Goal: Task Accomplishment & Management: Manage account settings

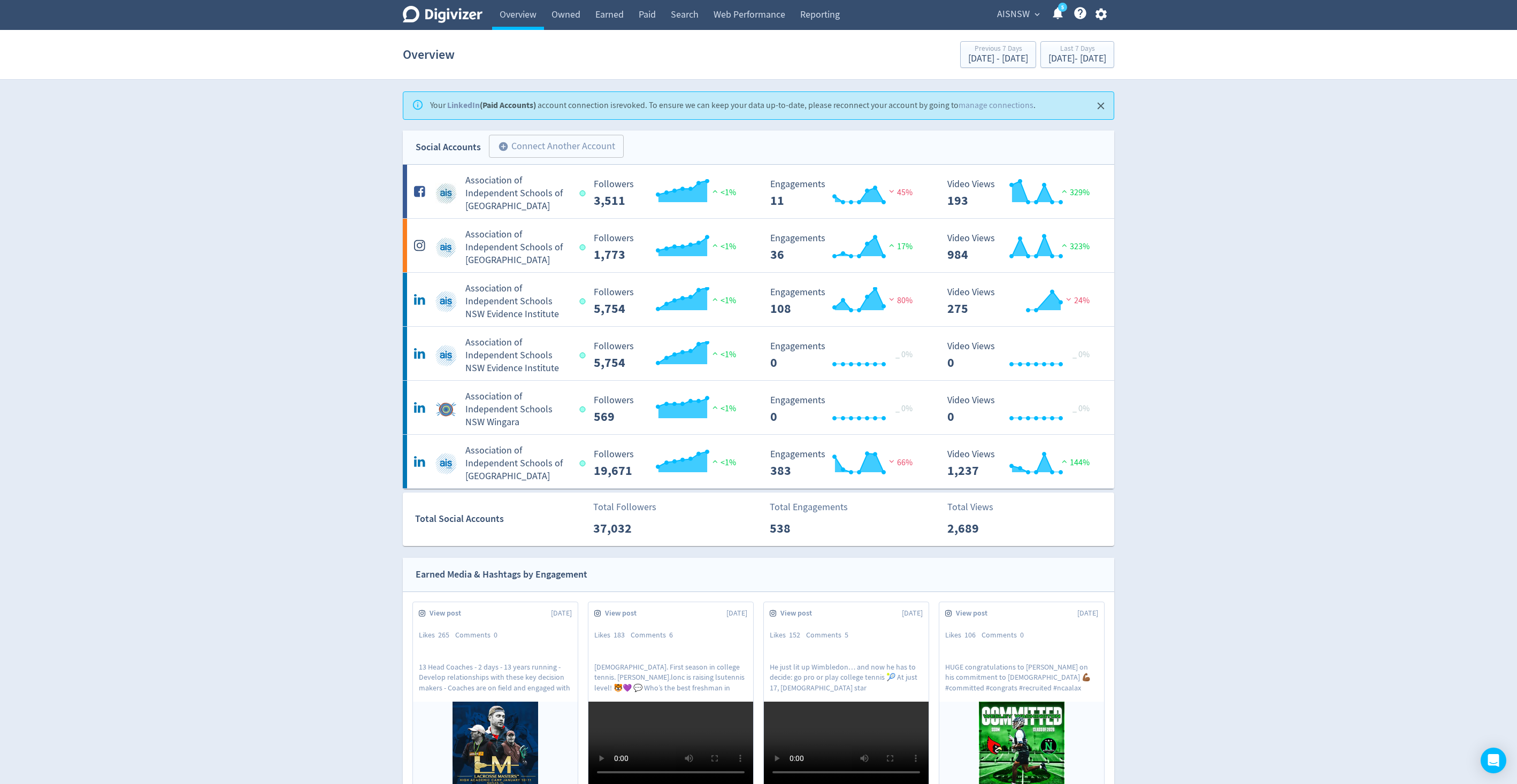
click at [932, 106] on div "Your LinkedIn (Paid Accounts) account connection is revoked . To ensure we can …" at bounding box center [733, 105] width 605 height 21
click at [977, 106] on link "manage connections" at bounding box center [996, 105] width 75 height 11
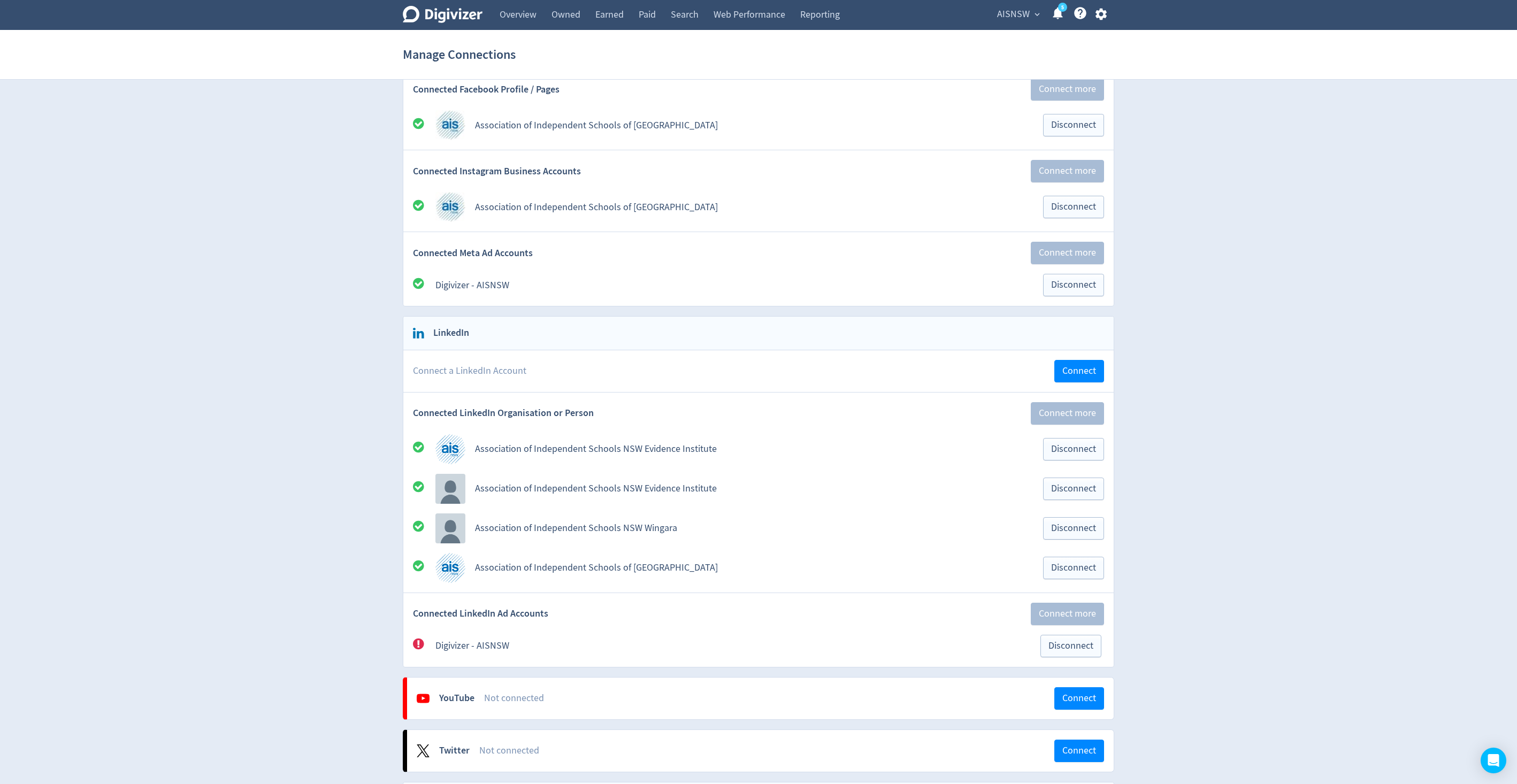
scroll to position [190, 0]
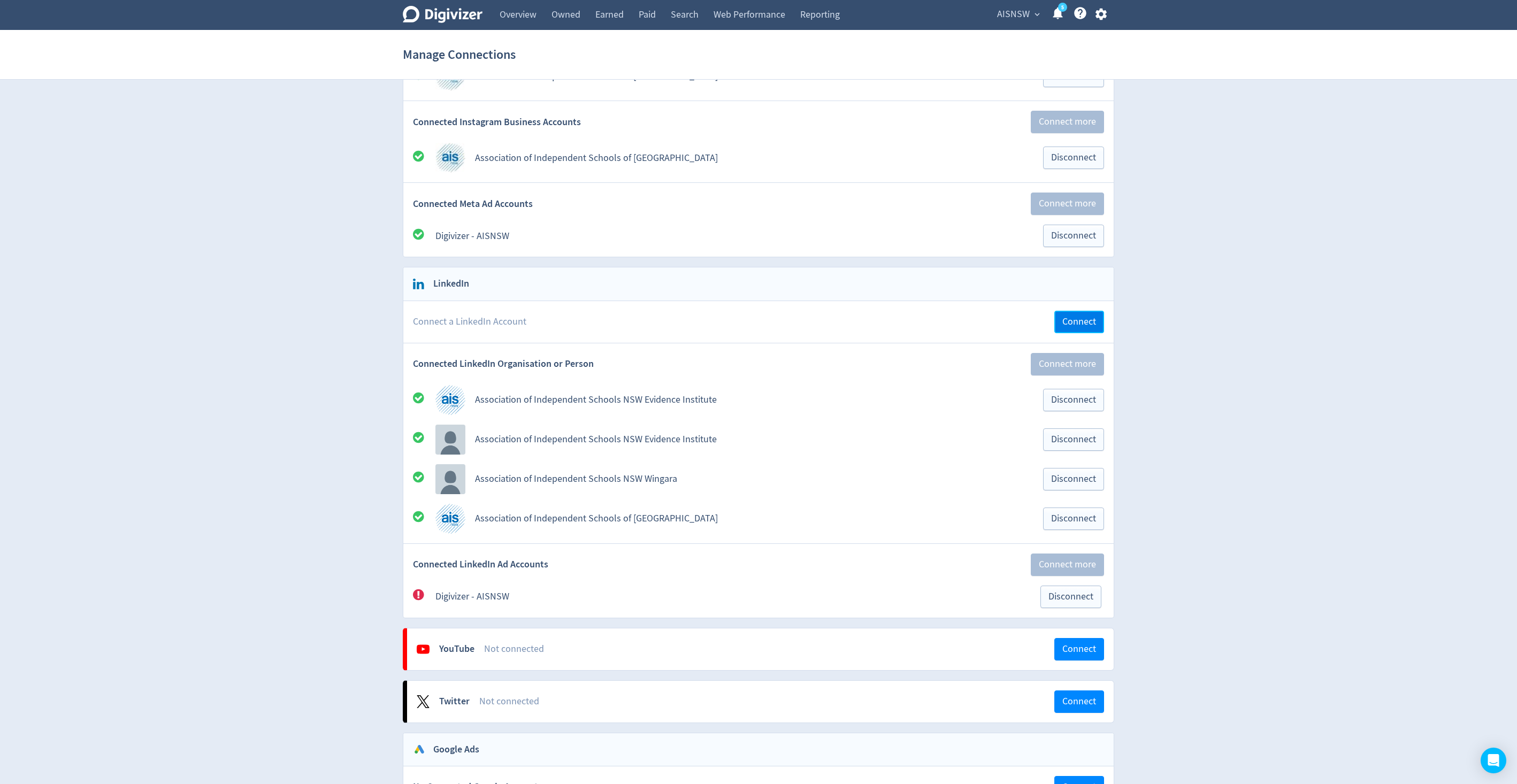
click at [1085, 320] on span "Connect" at bounding box center [1079, 322] width 34 height 9
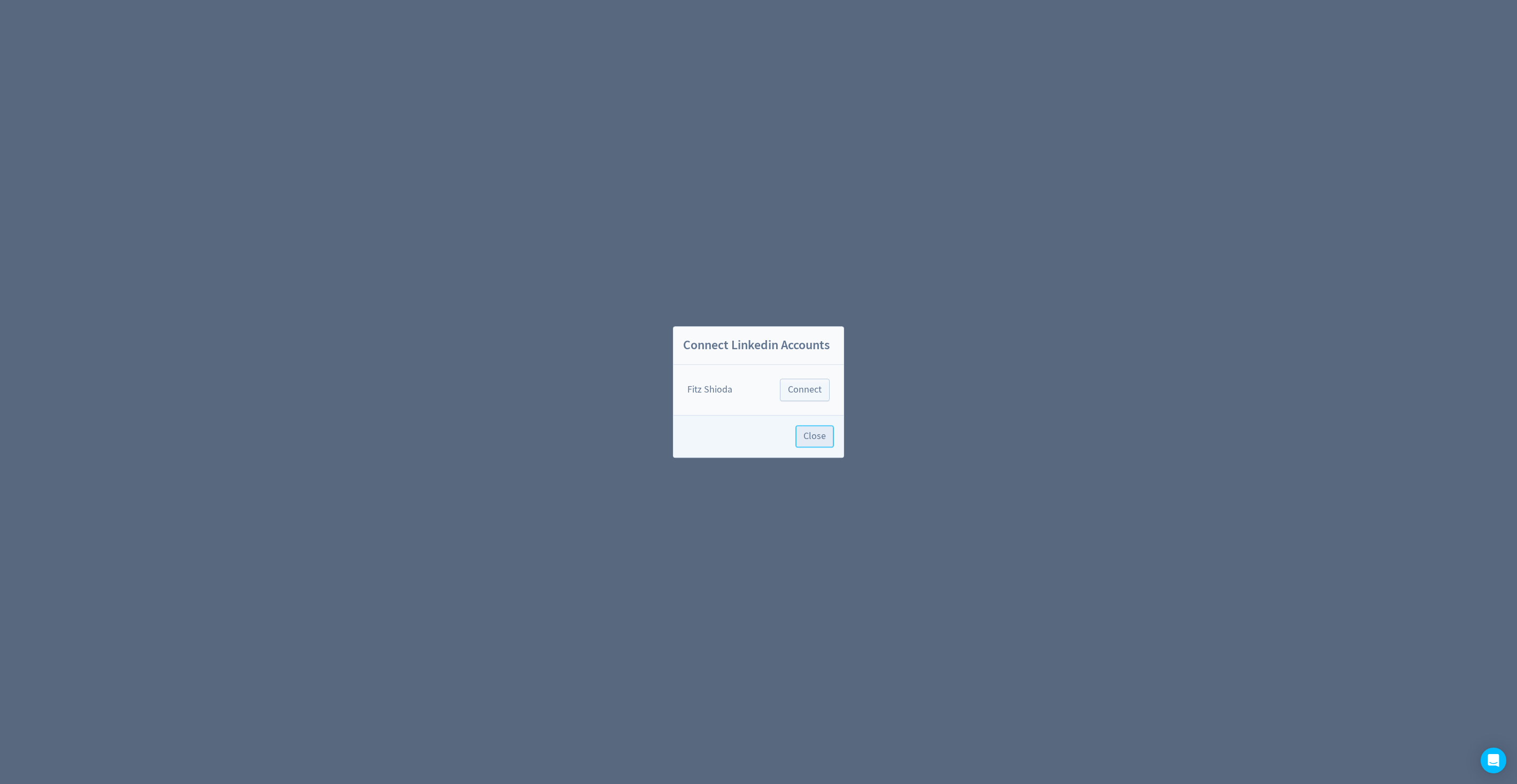
click at [820, 442] on button "Close" at bounding box center [814, 436] width 38 height 22
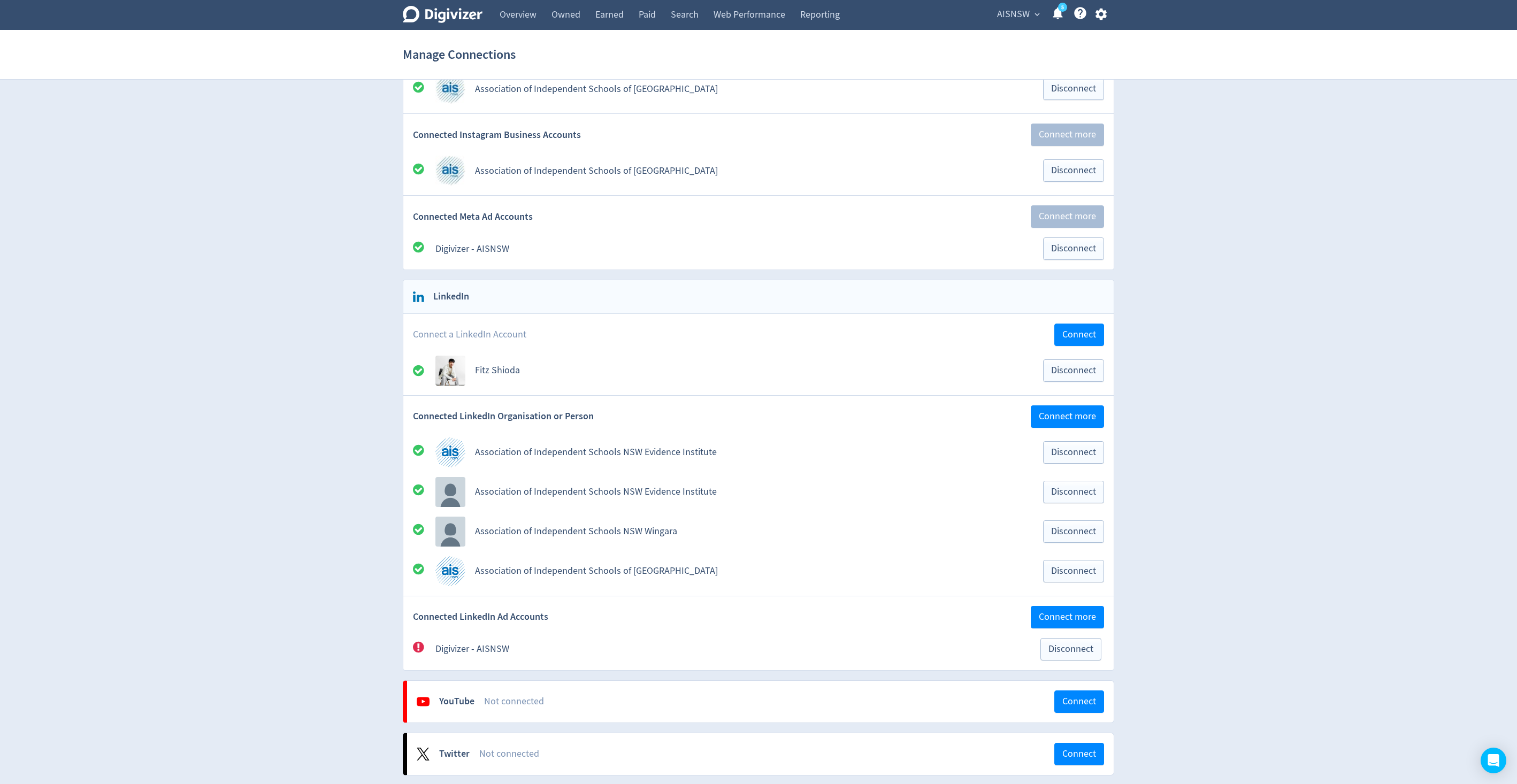
scroll to position [183, 0]
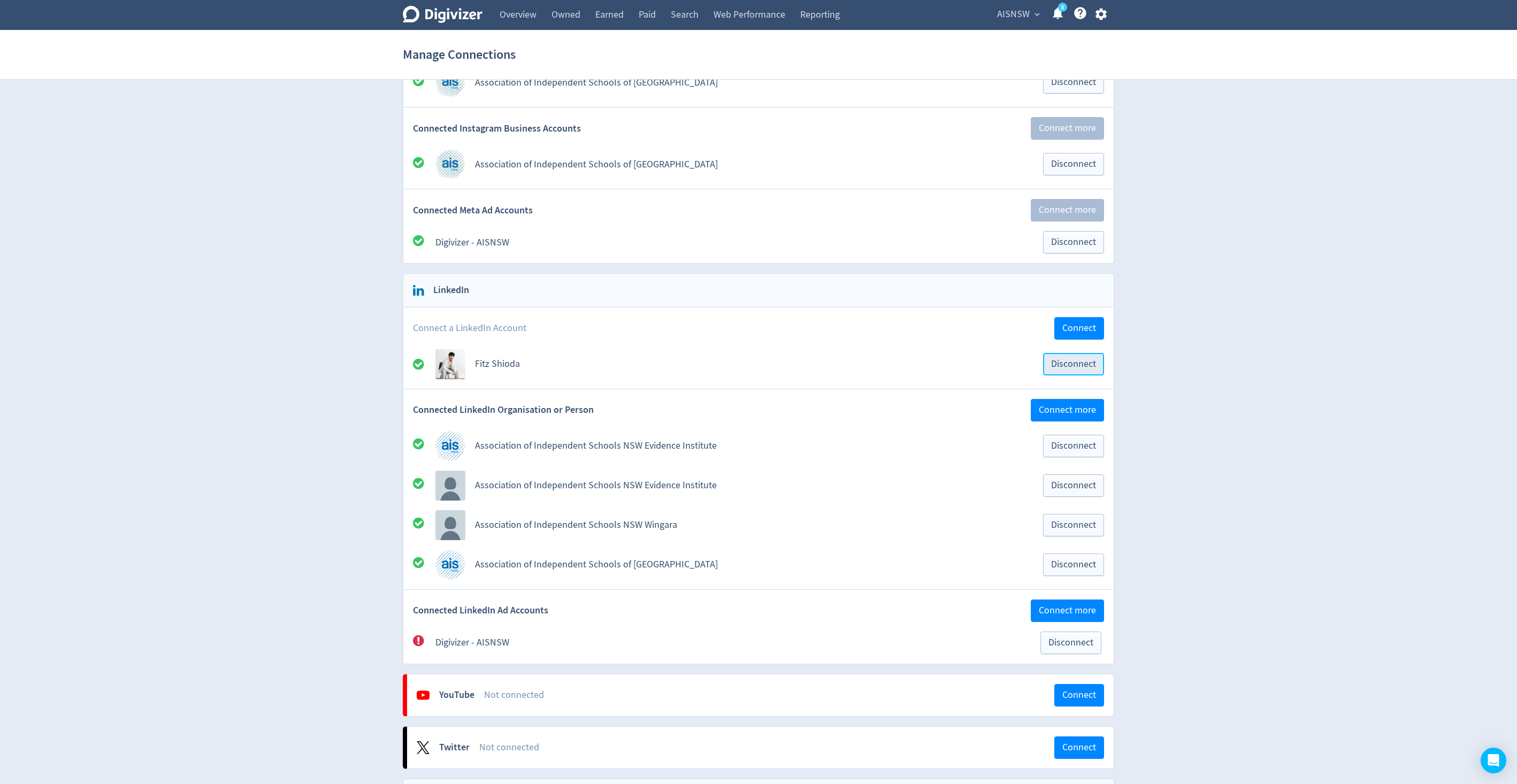
click at [1094, 353] on button "Disconnect" at bounding box center [1074, 364] width 61 height 22
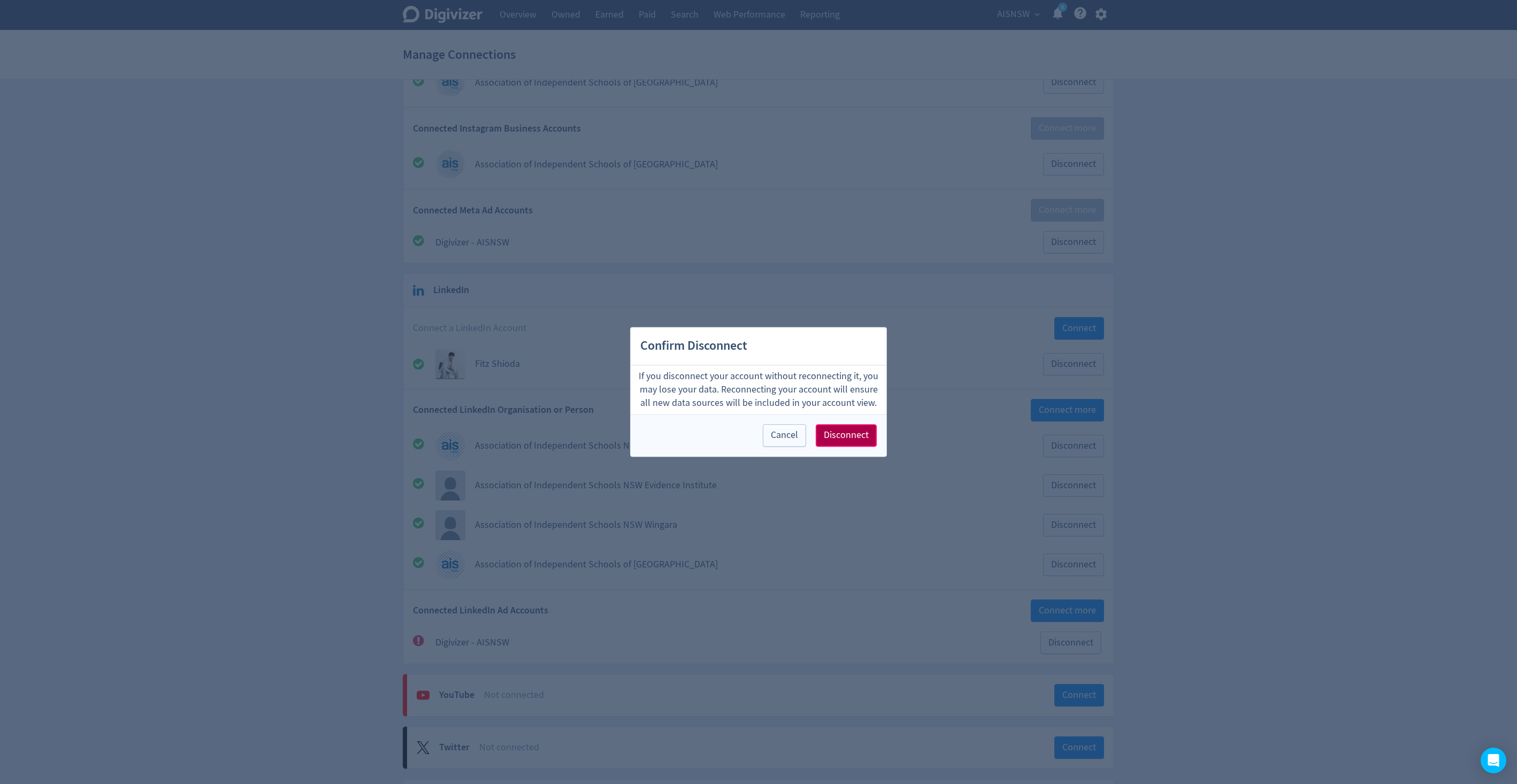
click at [853, 434] on span "Disconnect" at bounding box center [846, 436] width 45 height 9
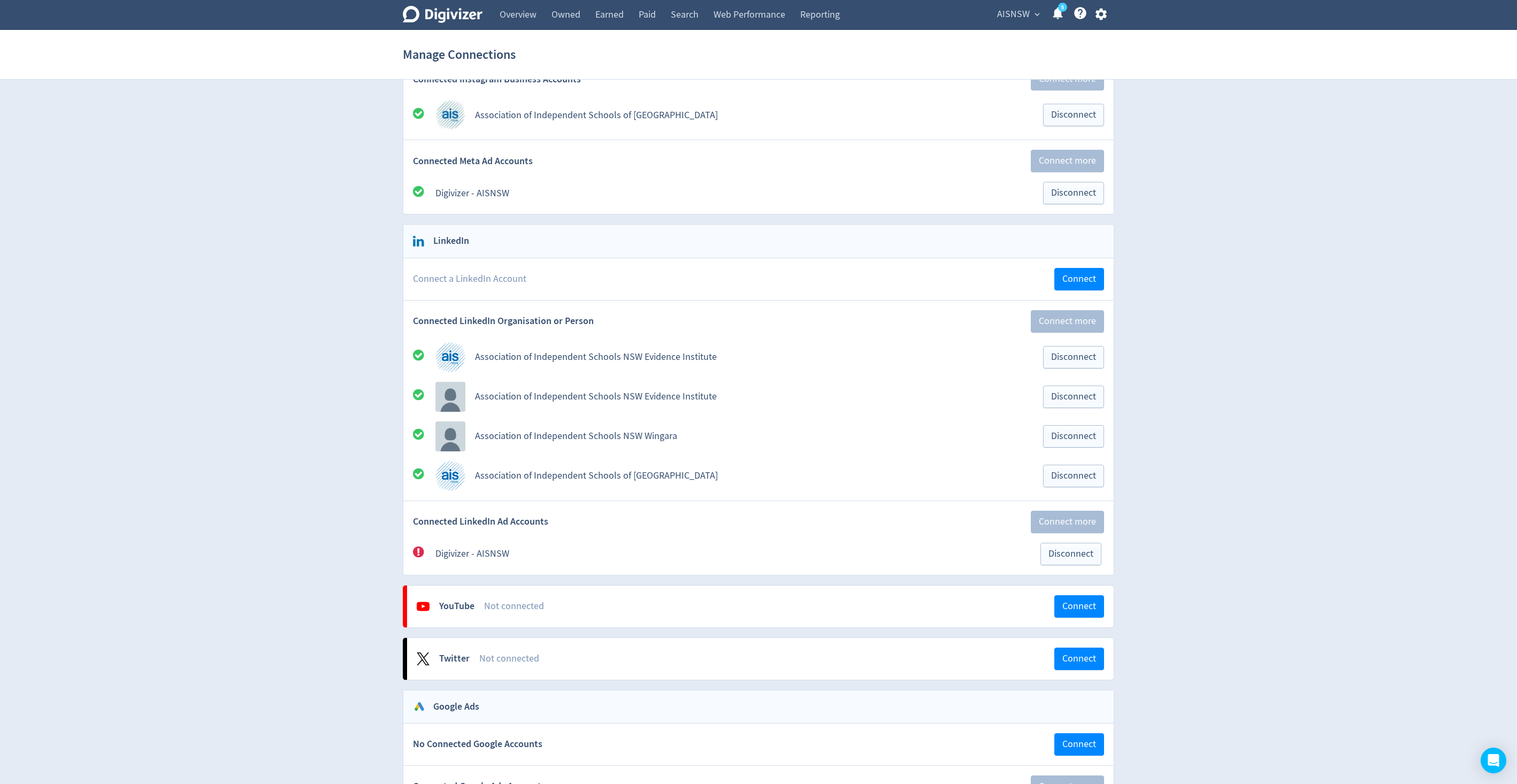
scroll to position [236, 0]
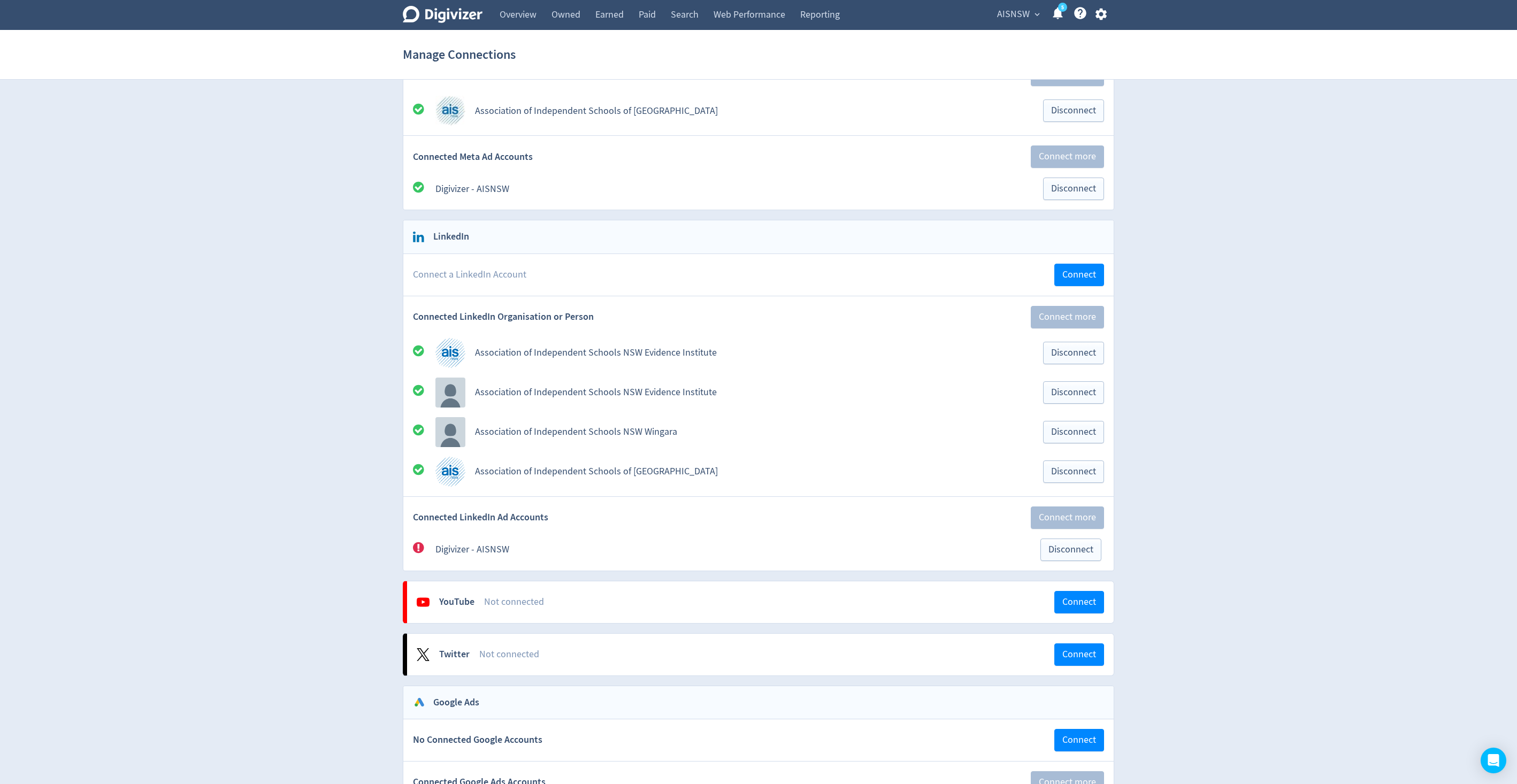
click at [419, 550] on icon at bounding box center [418, 547] width 11 height 11
click at [1072, 547] on span "Disconnect" at bounding box center [1071, 550] width 45 height 9
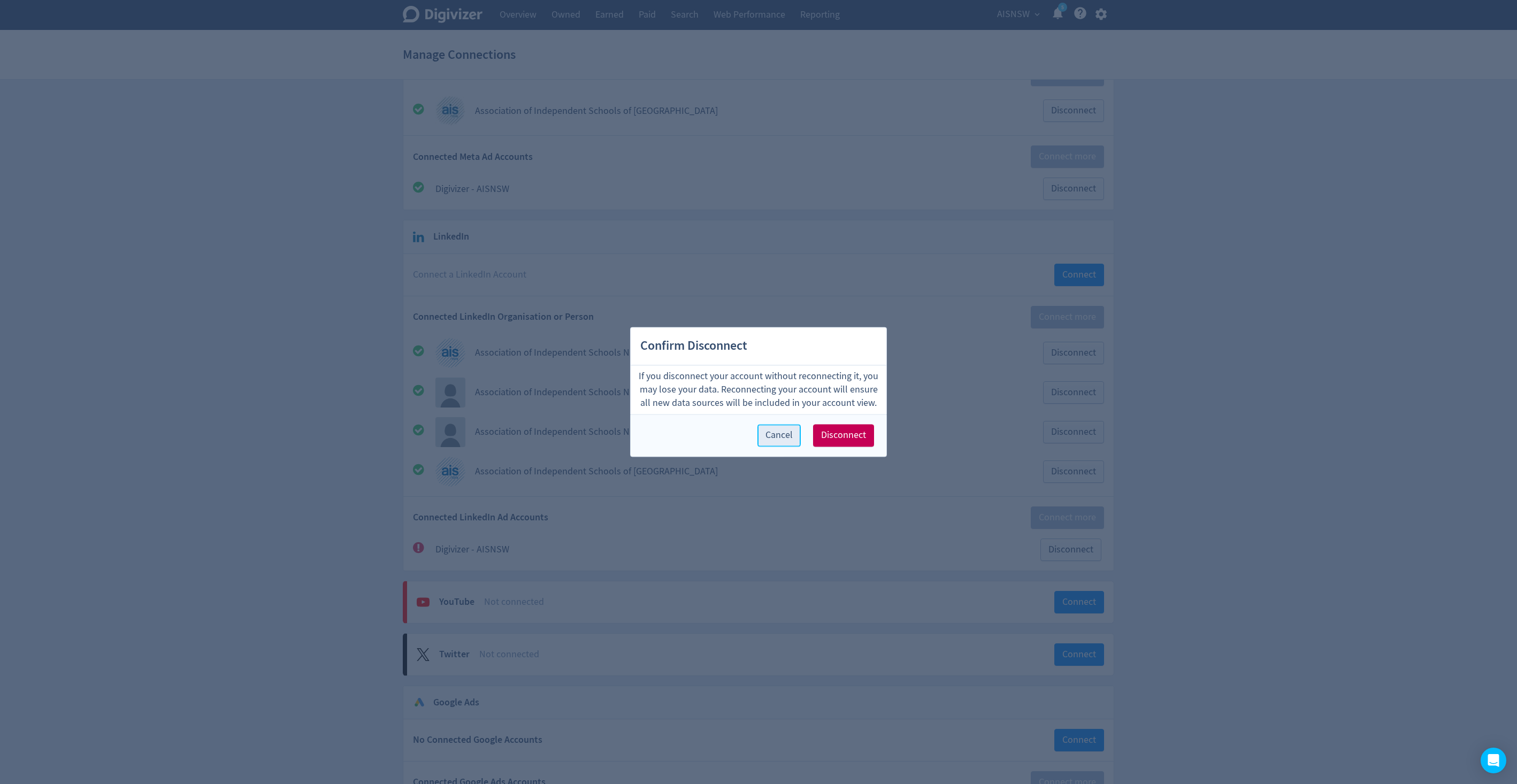
click at [789, 440] on span "Cancel" at bounding box center [779, 436] width 27 height 9
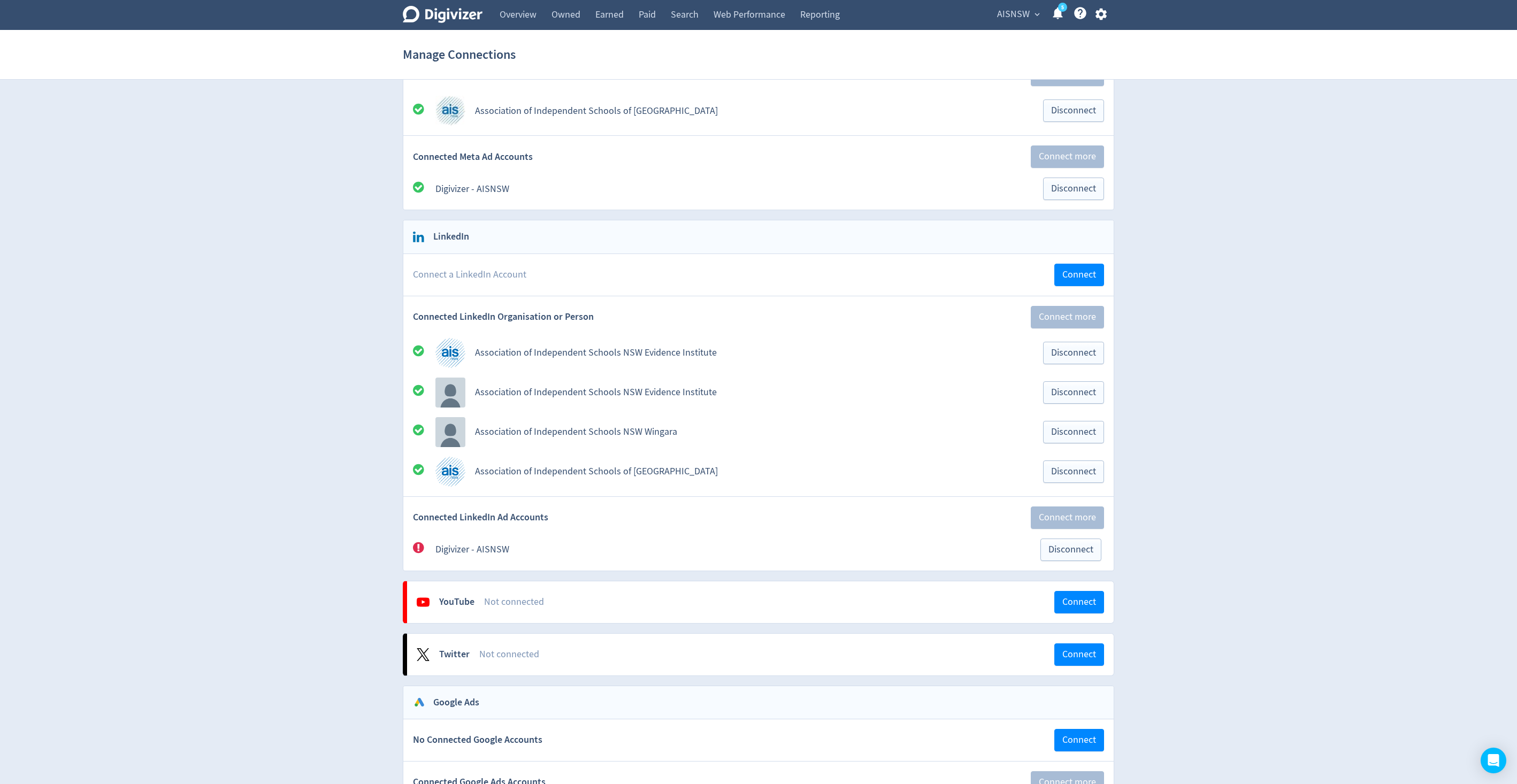
click at [417, 546] on icon at bounding box center [418, 547] width 11 height 11
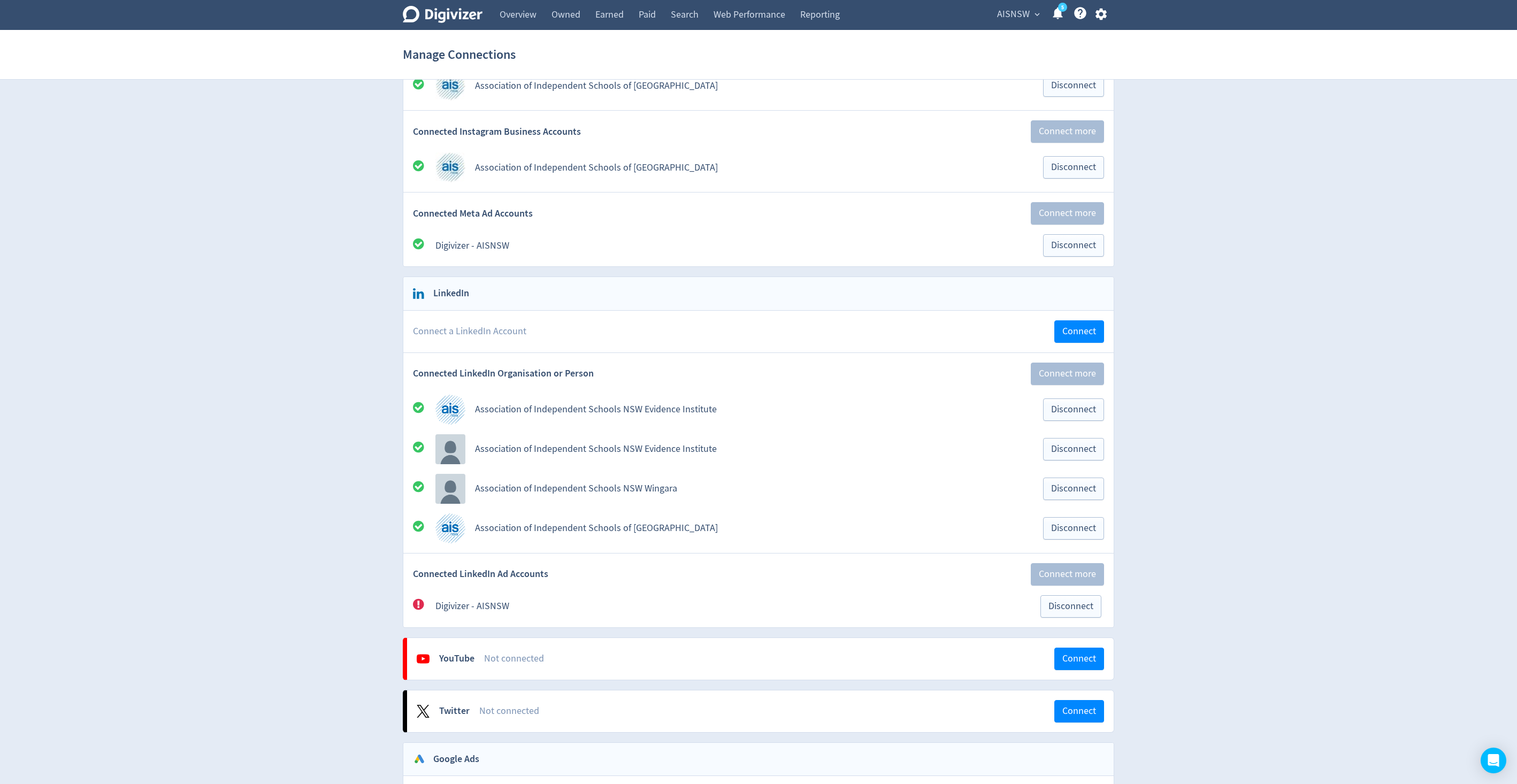
scroll to position [255, 0]
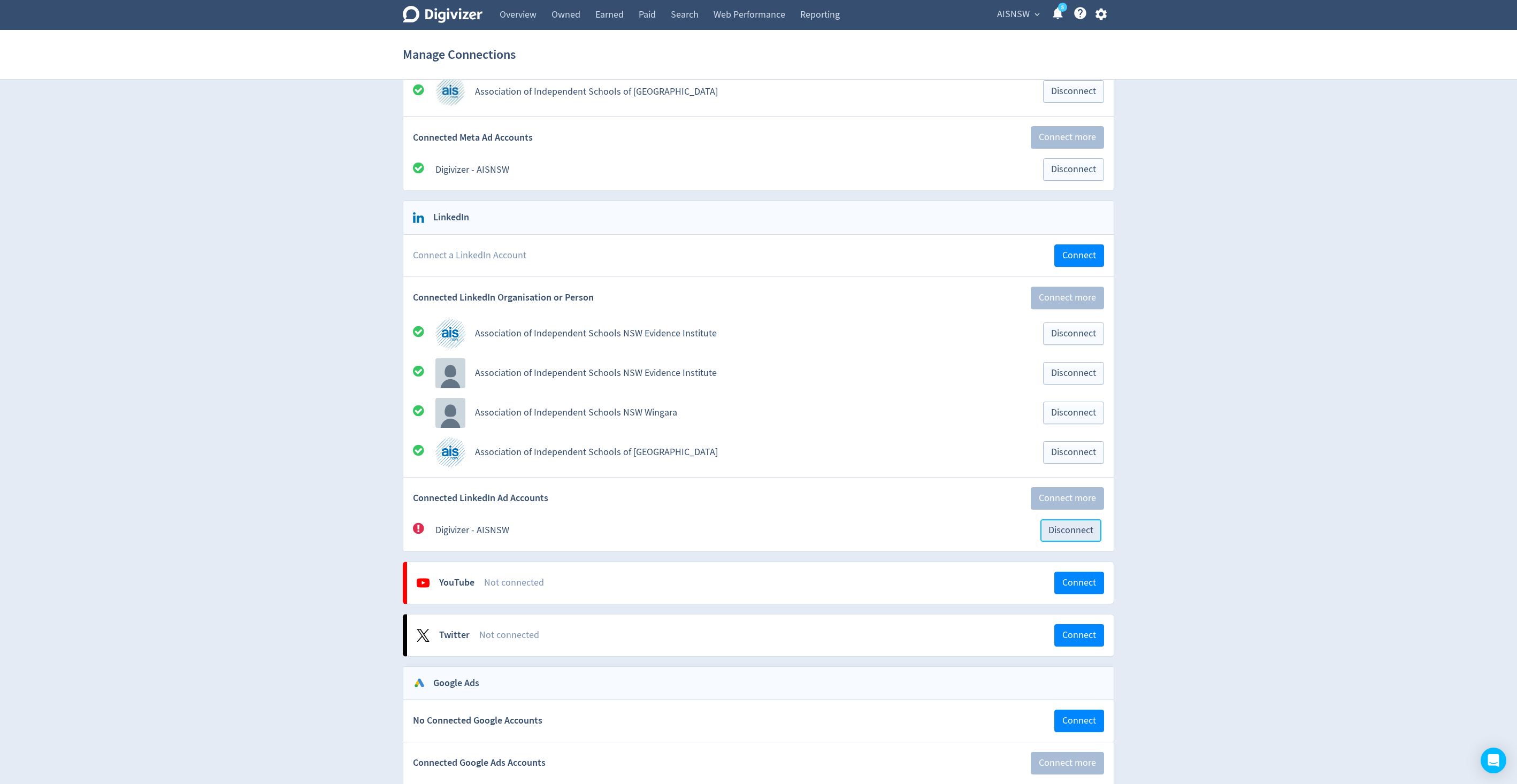
click at [1064, 526] on span "Disconnect" at bounding box center [1071, 530] width 45 height 9
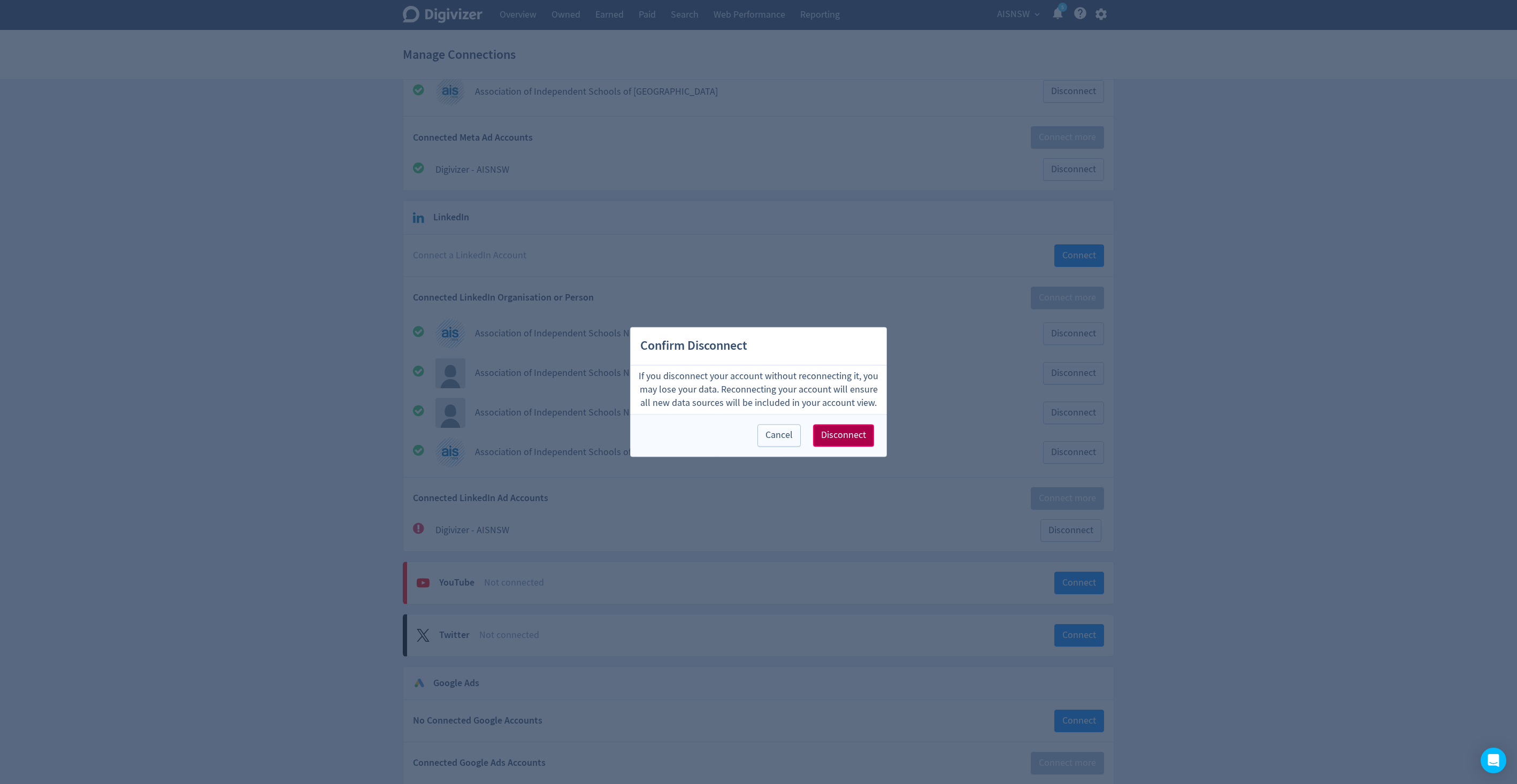
click at [849, 432] on span "Disconnect" at bounding box center [843, 436] width 45 height 9
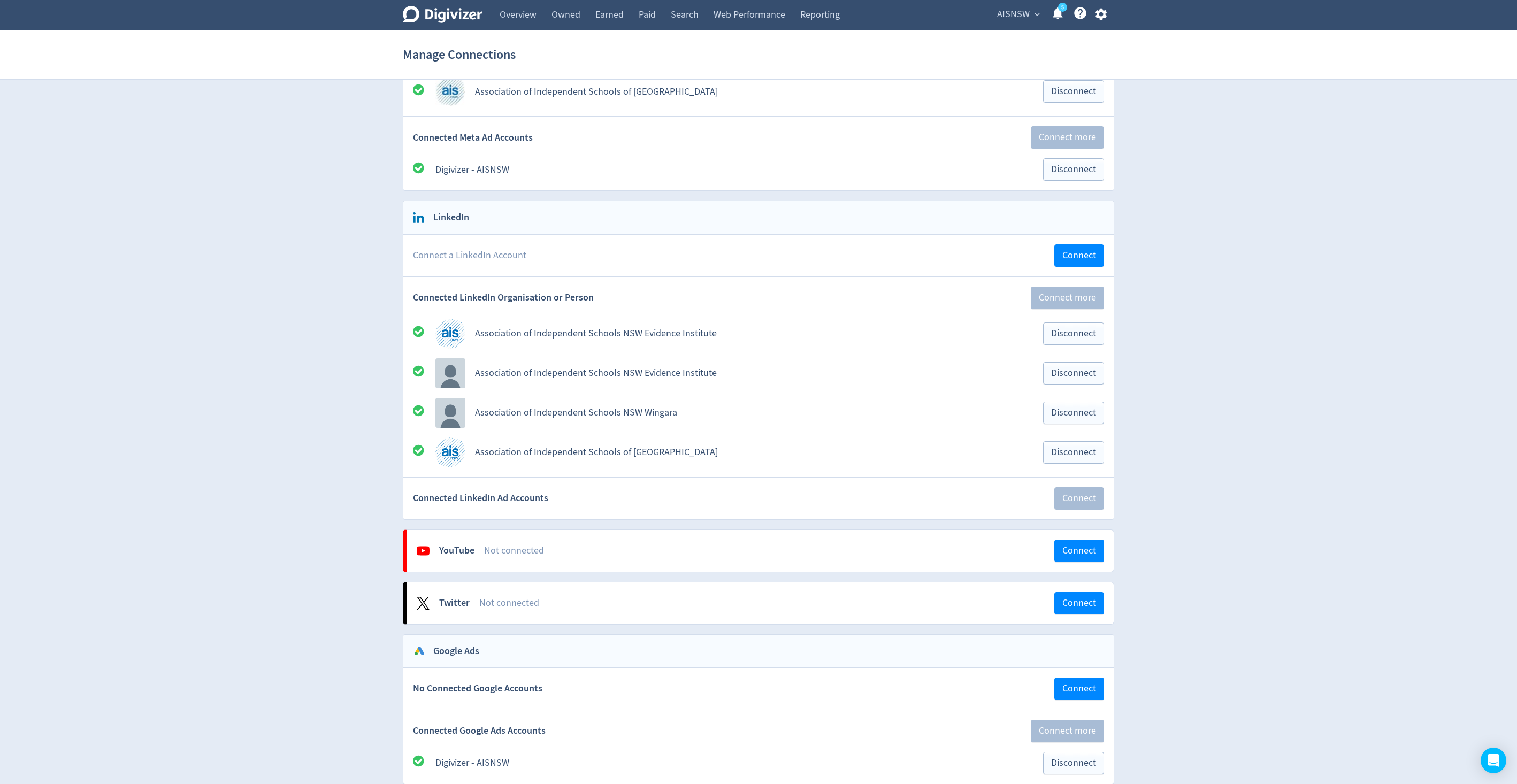
click at [514, 493] on span "Connected LinkedIn Ad Accounts" at bounding box center [481, 498] width 135 height 14
click at [539, 504] on span "Connected LinkedIn Ad Accounts" at bounding box center [481, 498] width 135 height 14
click at [825, 493] on div "Connected LinkedIn Ad Accounts Connect" at bounding box center [758, 498] width 710 height 42
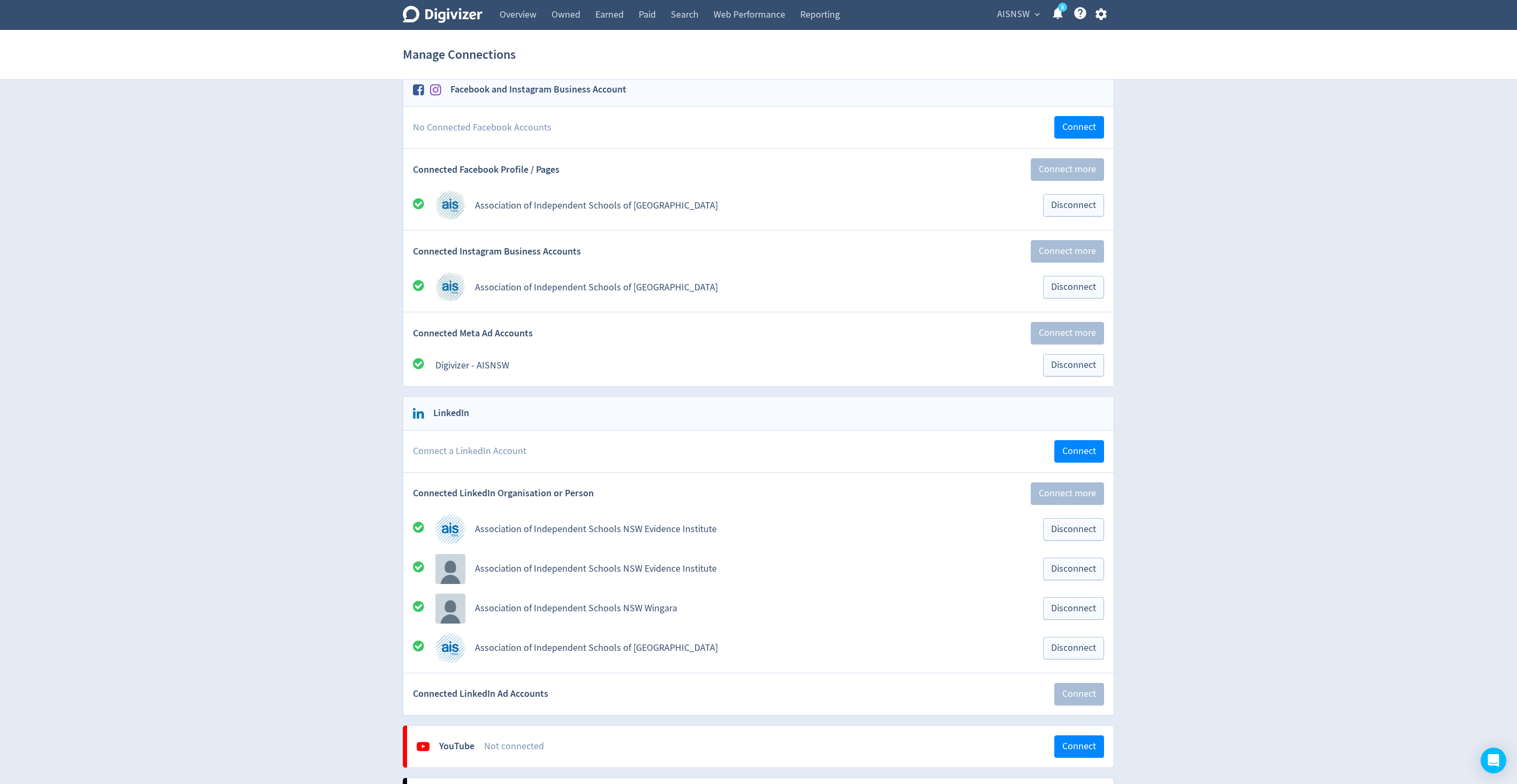
scroll to position [0, 0]
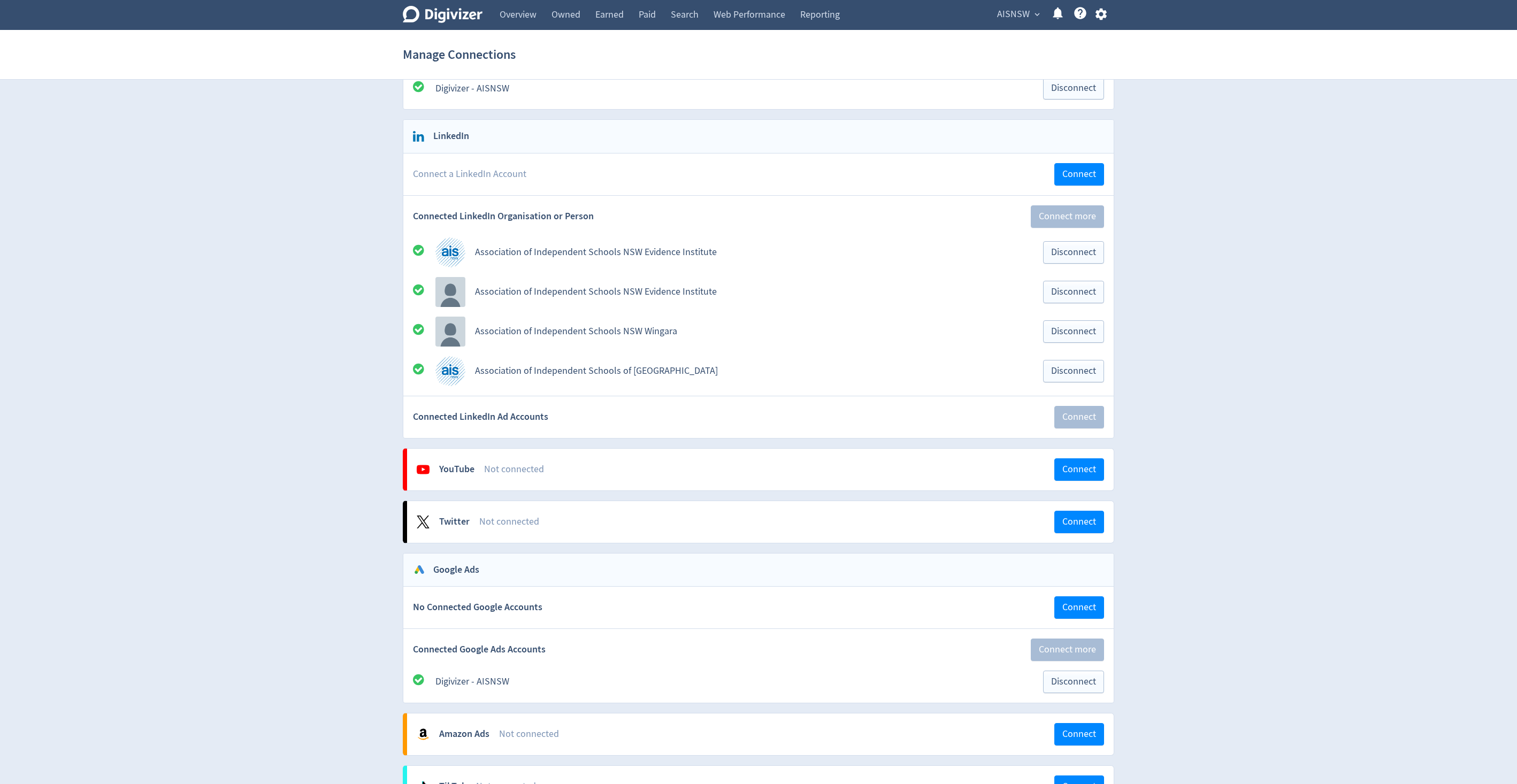
scroll to position [339, 0]
click at [518, 415] on span "Connected LinkedIn Ad Accounts" at bounding box center [481, 414] width 135 height 14
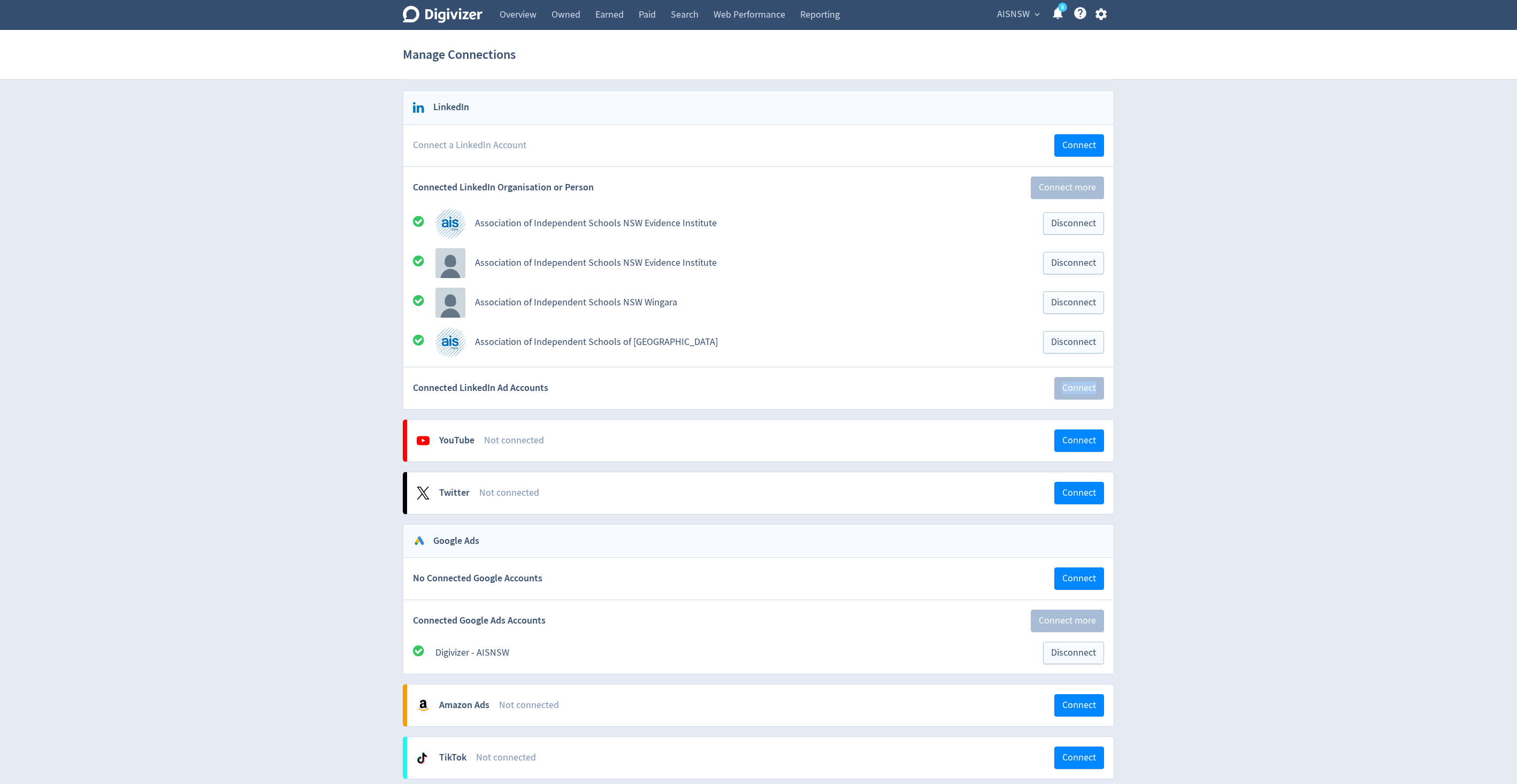
scroll to position [367, 0]
click at [1211, 378] on div "Digivizer Logo Mark Digivizer Logo Overview Owned Earned Paid Search Web Perfor…" at bounding box center [758, 497] width 1517 height 1728
click at [1083, 147] on span "Connect" at bounding box center [1079, 144] width 34 height 9
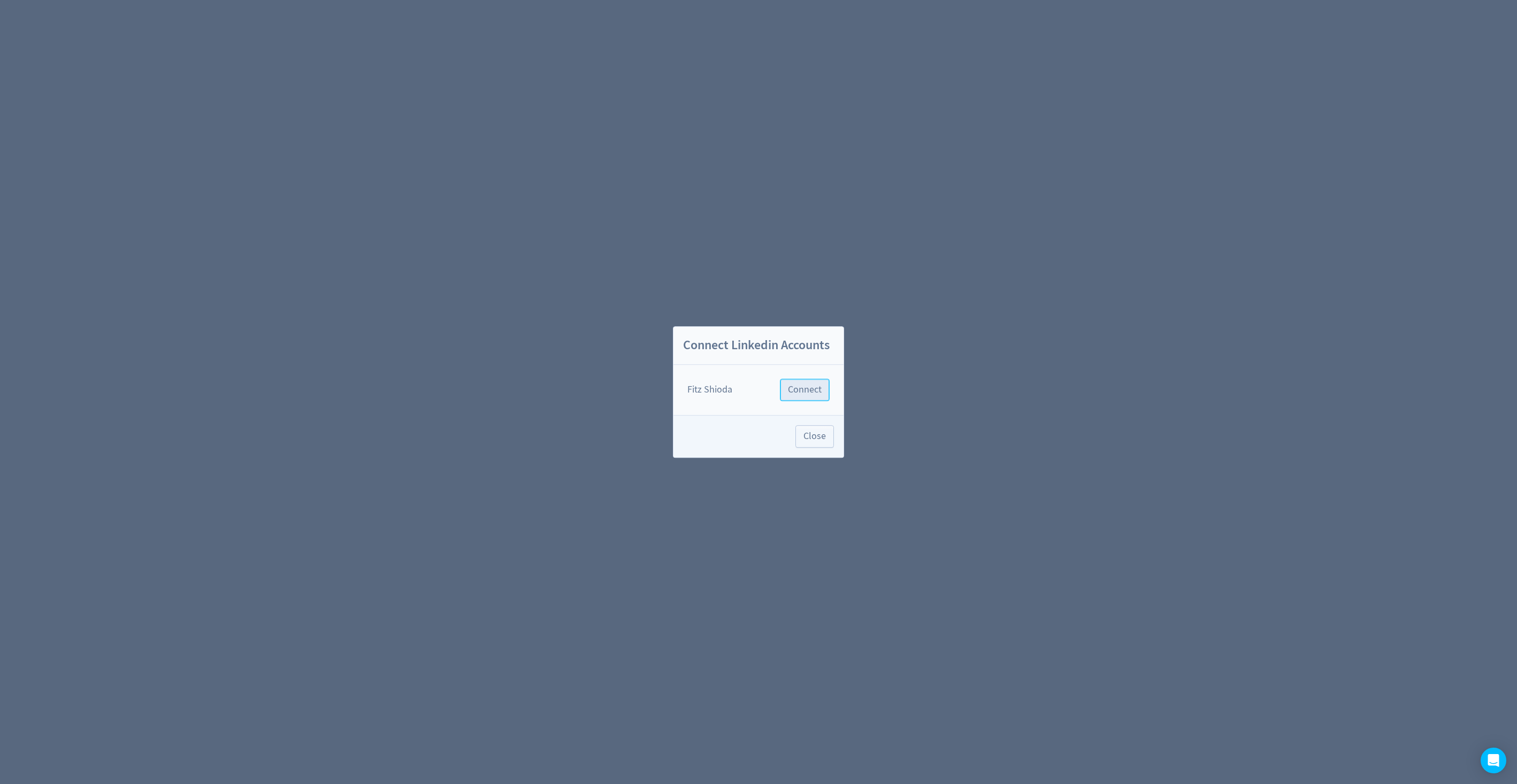
click at [801, 382] on button "Connect" at bounding box center [804, 390] width 49 height 22
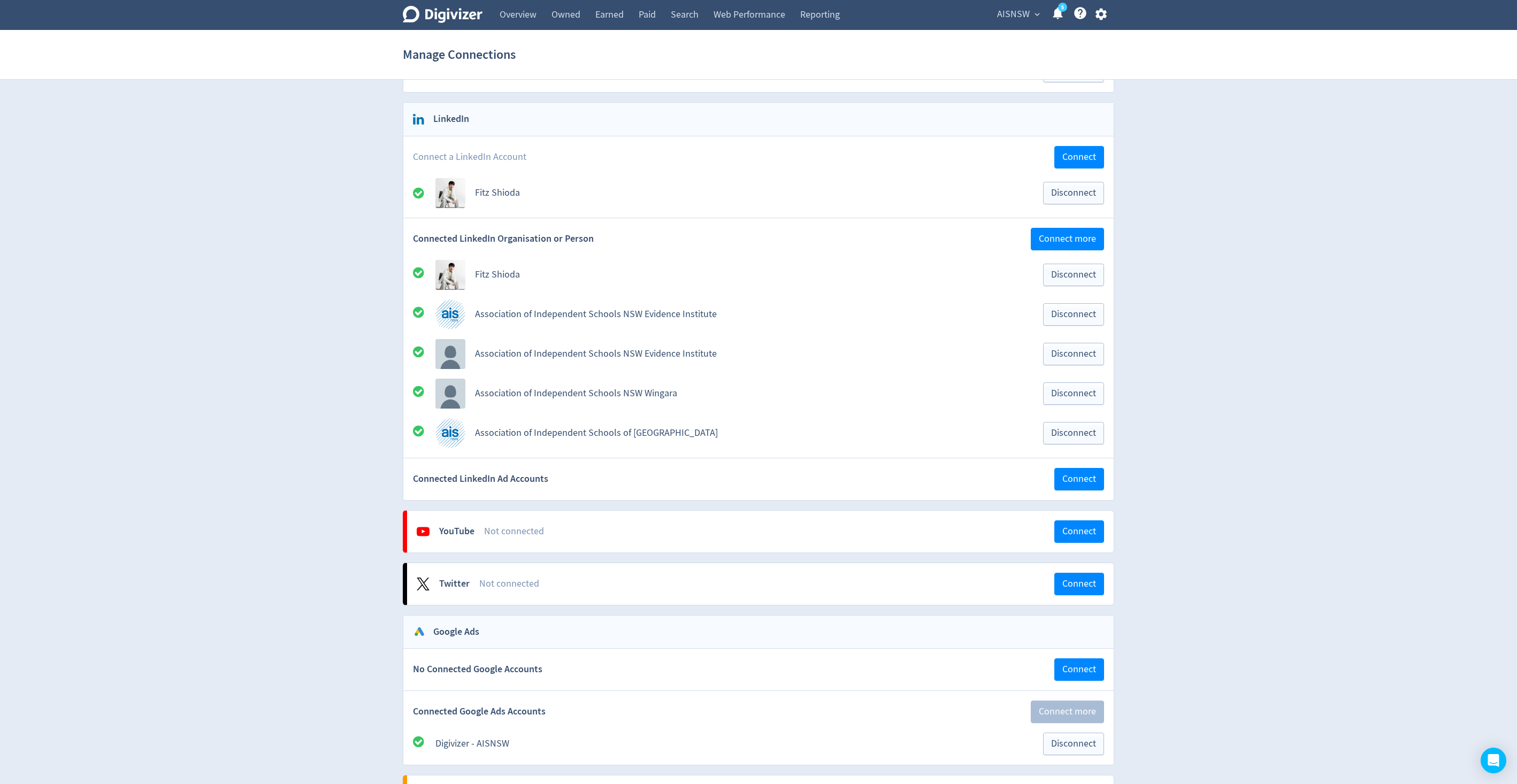
scroll to position [398, 0]
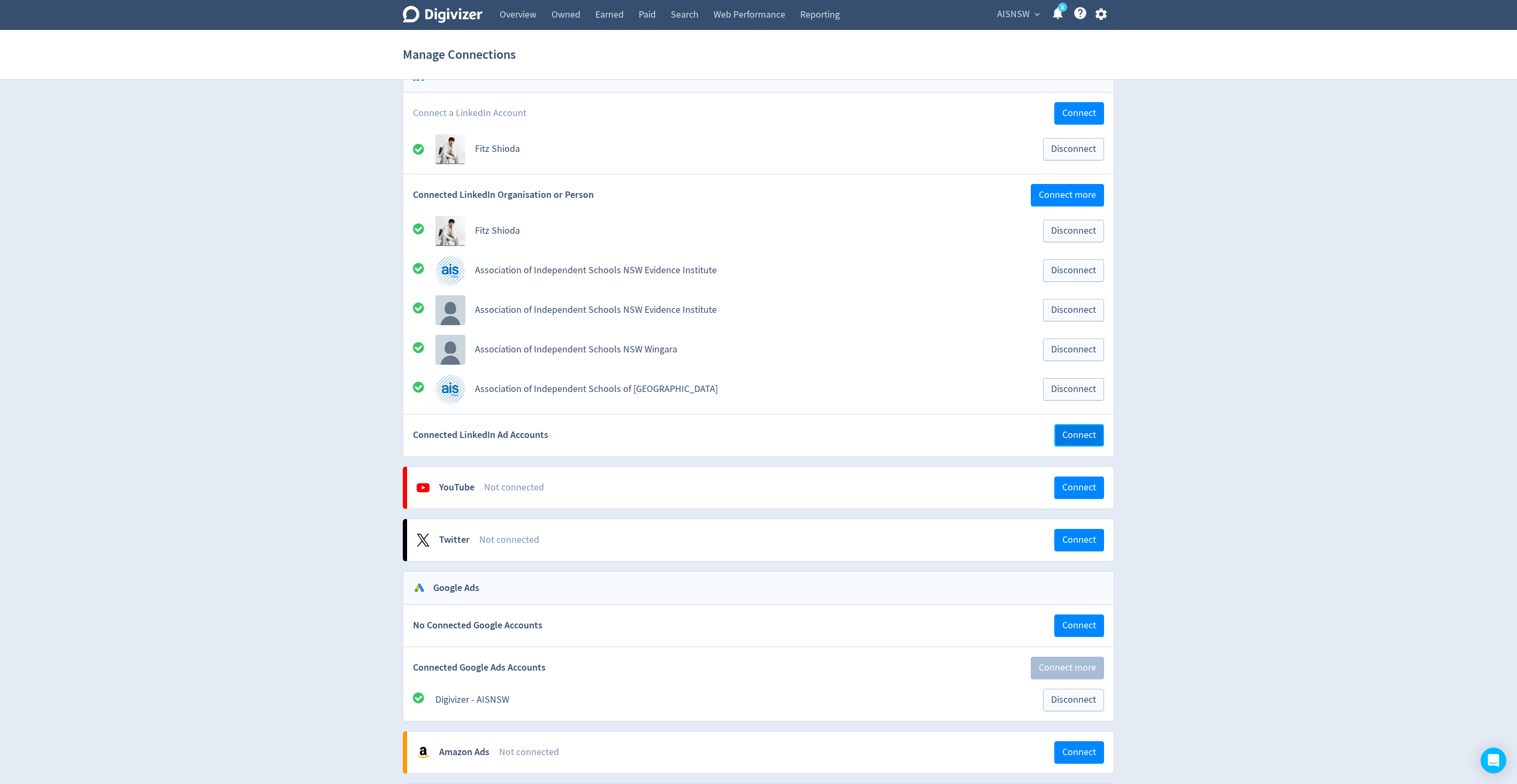
click at [1082, 441] on button "Connect" at bounding box center [1079, 435] width 49 height 22
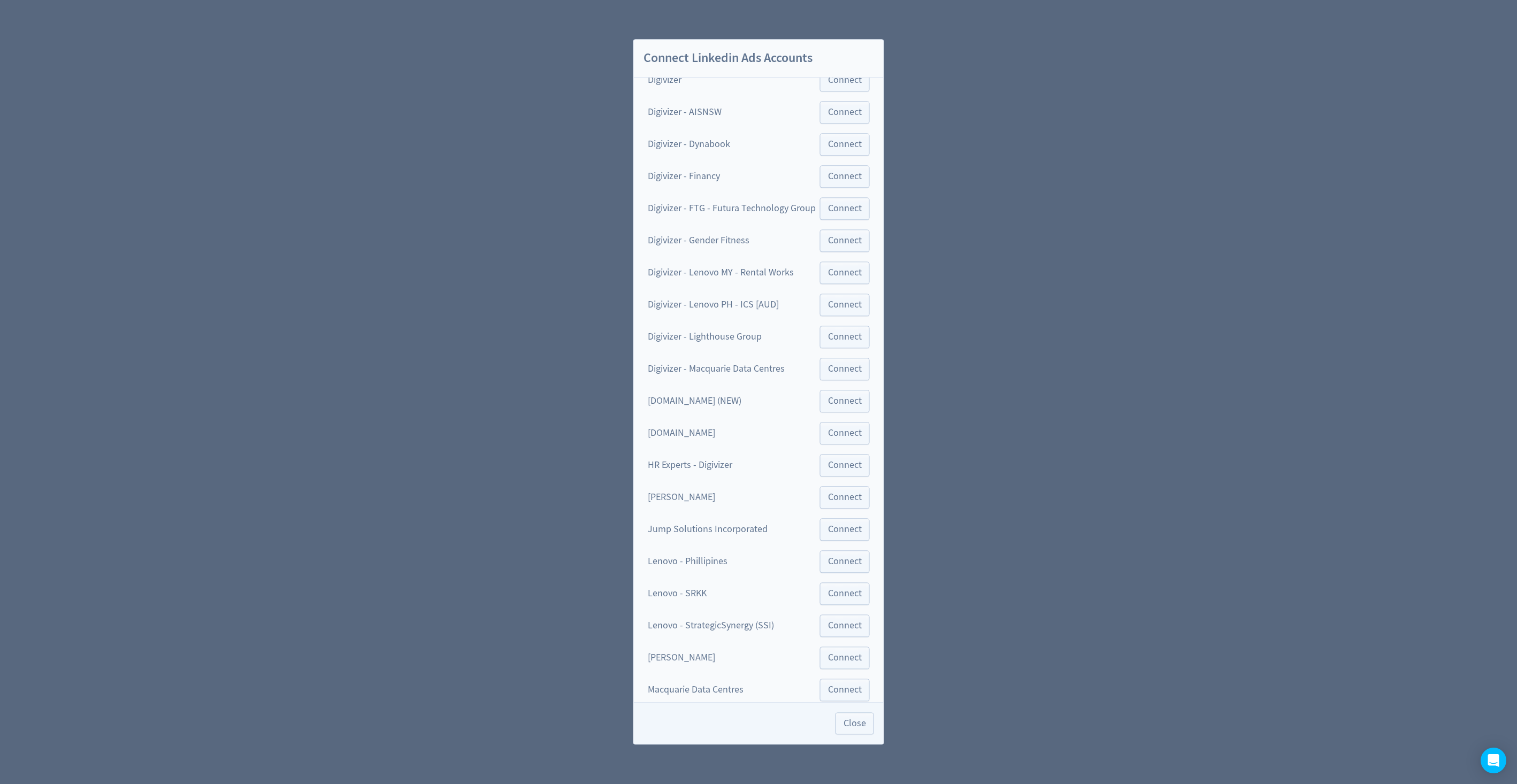
scroll to position [55, 0]
click at [841, 114] on span "Connect" at bounding box center [844, 111] width 34 height 9
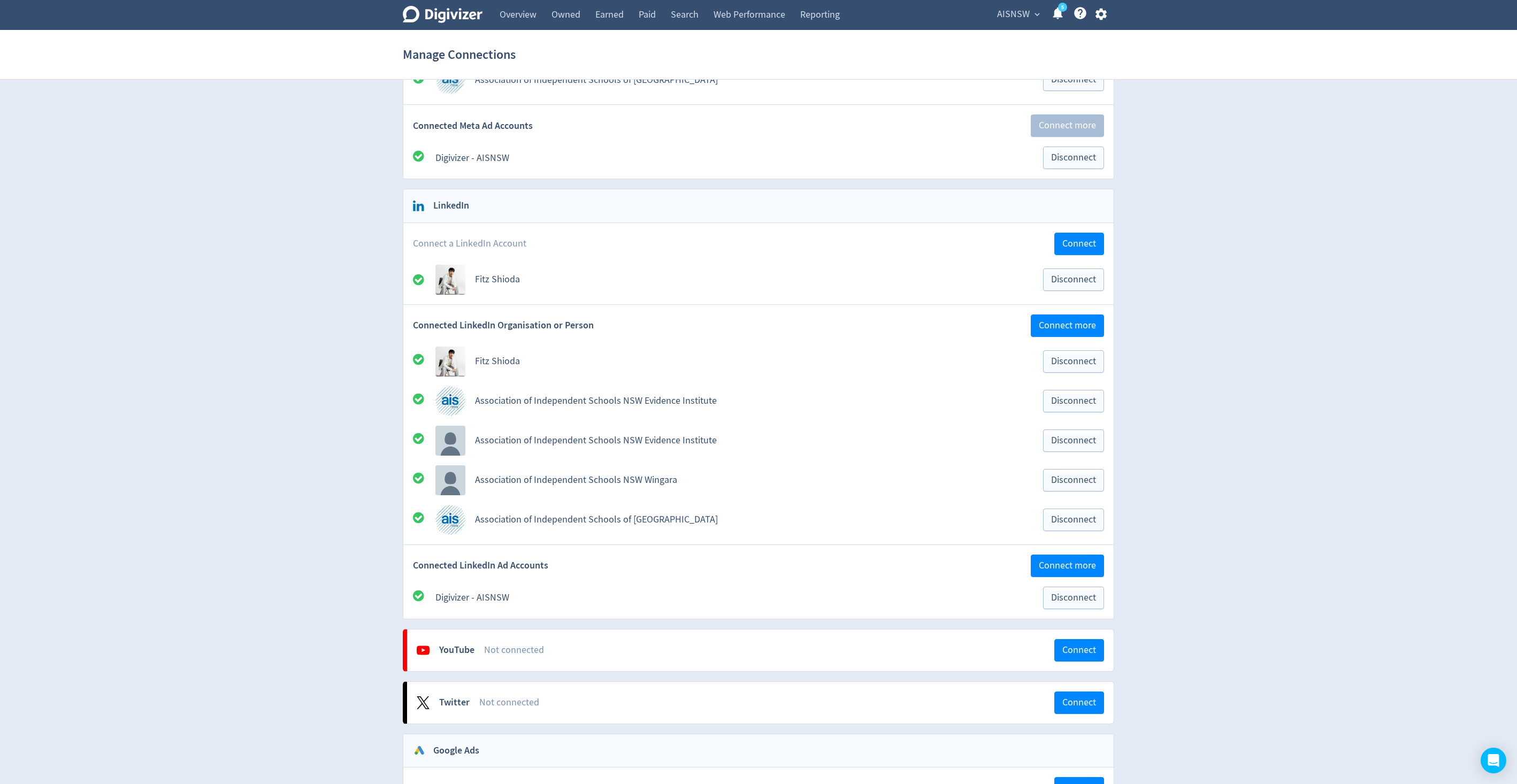
scroll to position [264, 0]
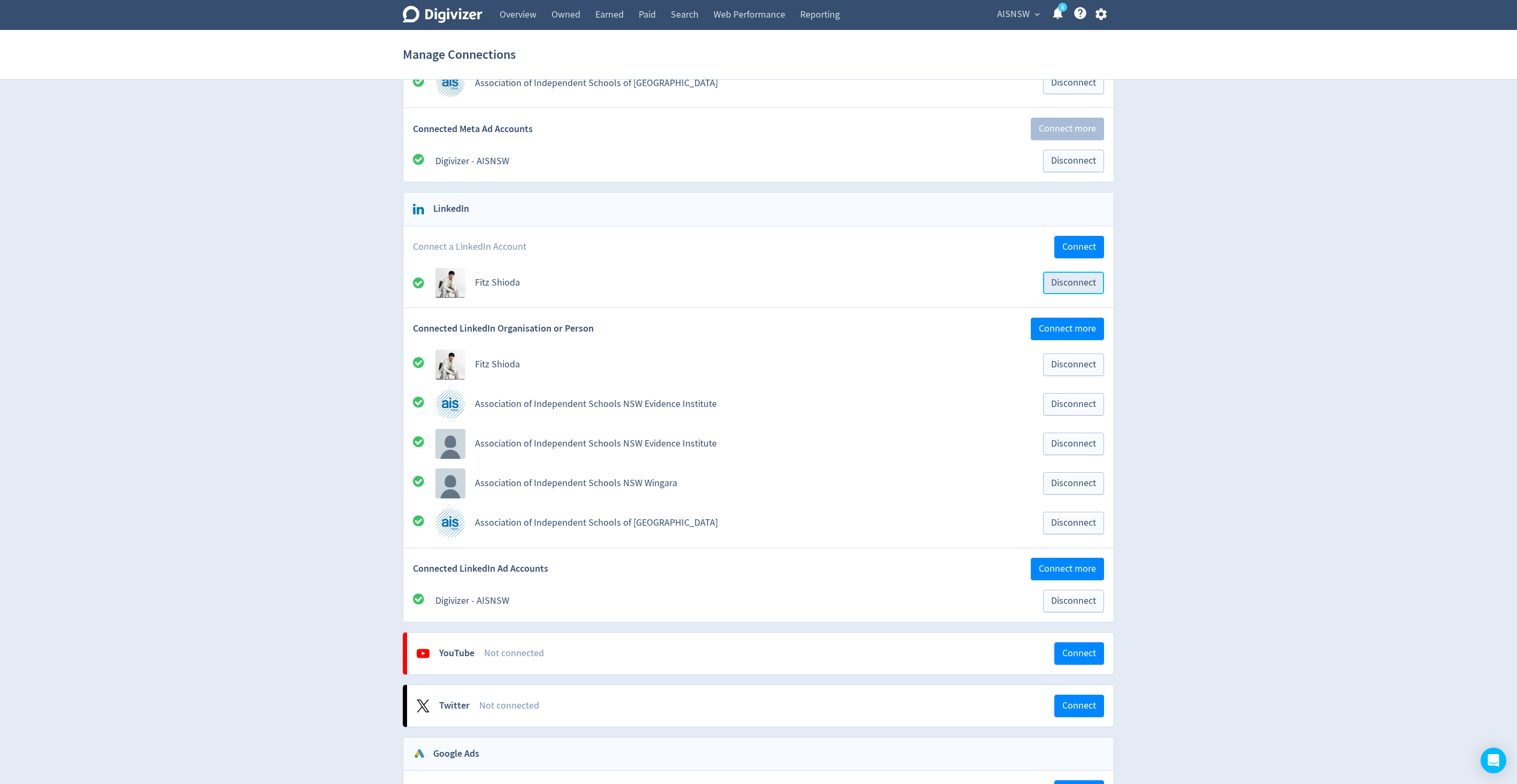
click at [1079, 287] on span "Disconnect" at bounding box center [1074, 283] width 45 height 9
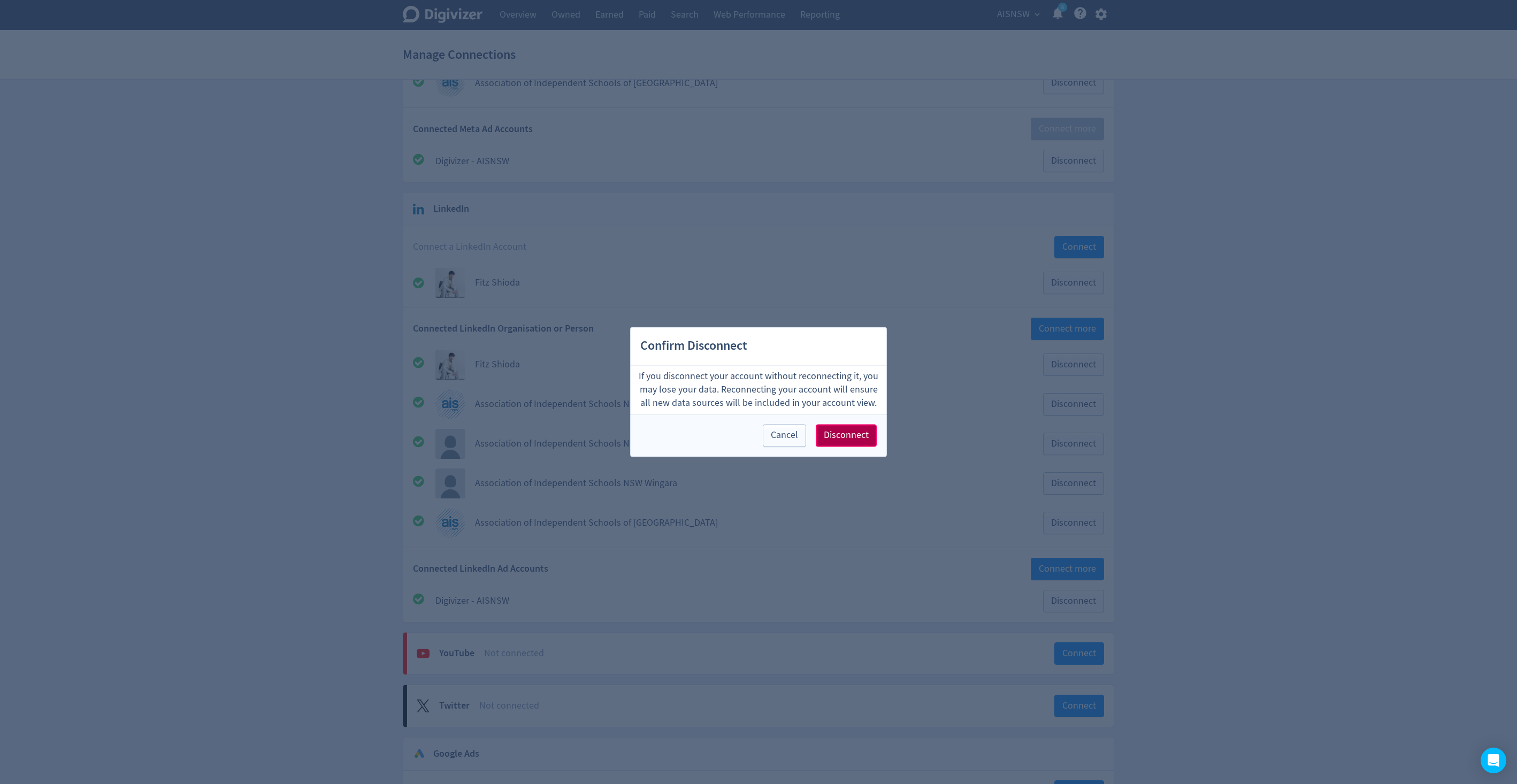
click at [848, 431] on span "Disconnect" at bounding box center [846, 436] width 45 height 9
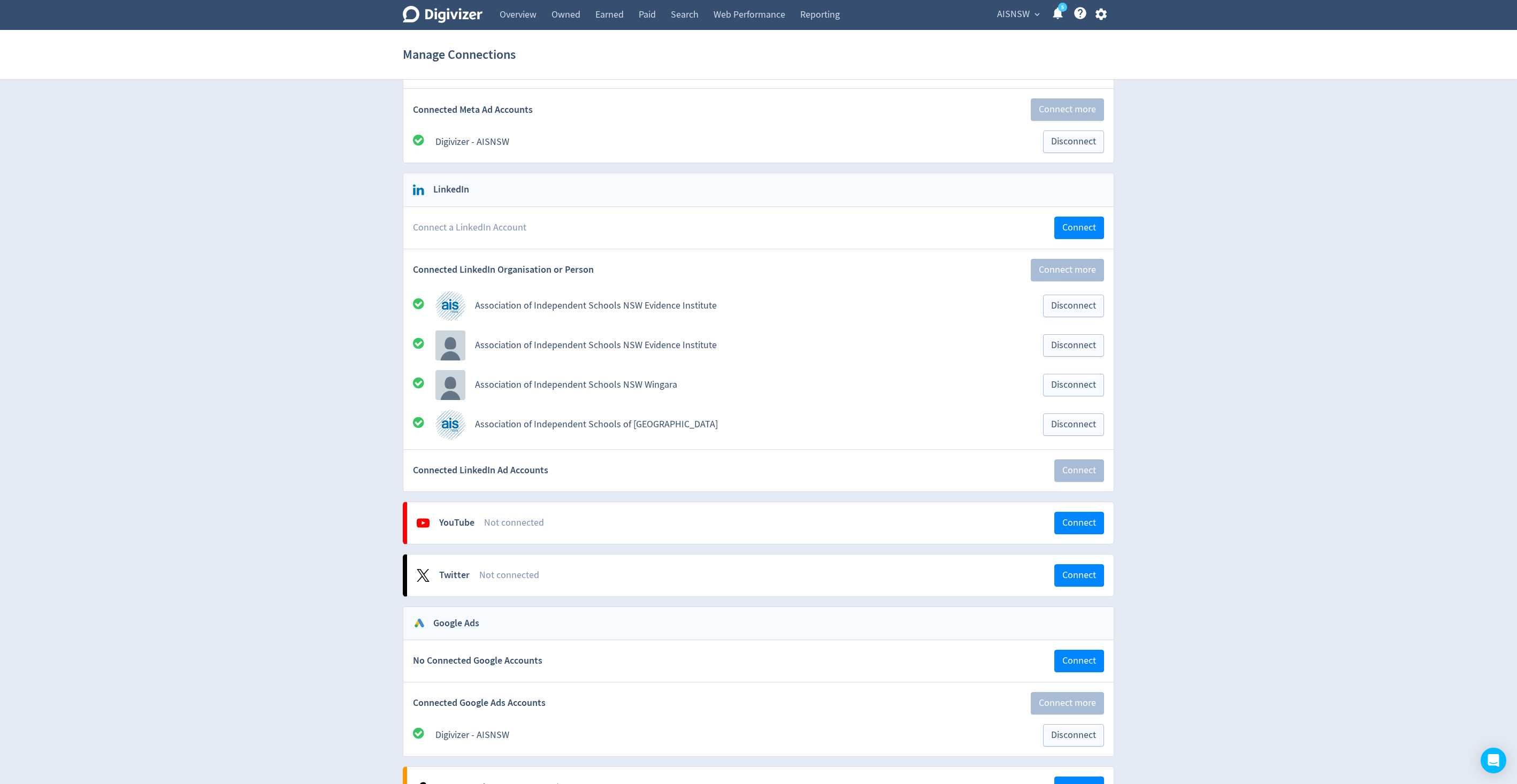
scroll to position [359, 0]
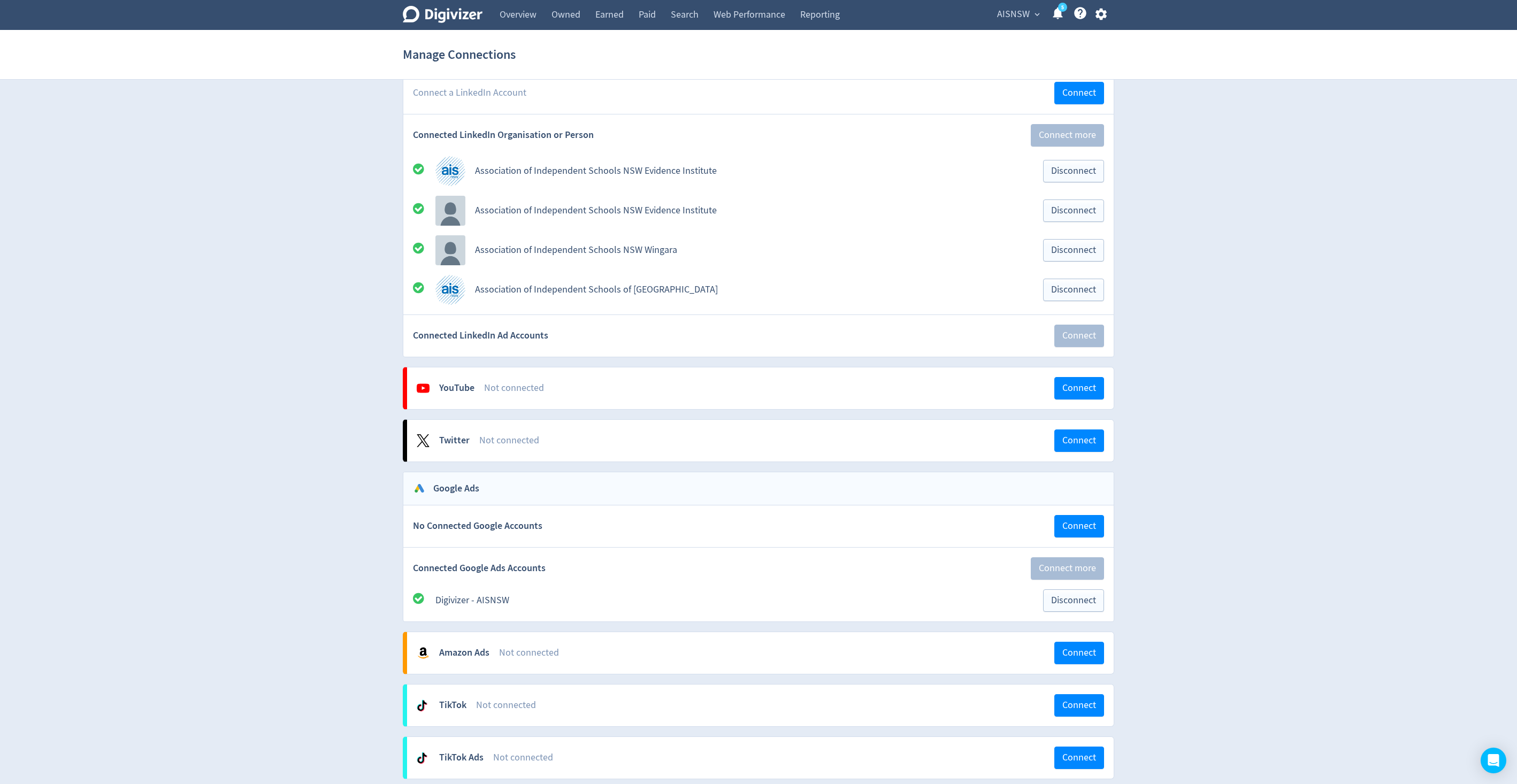
scroll to position [401, 0]
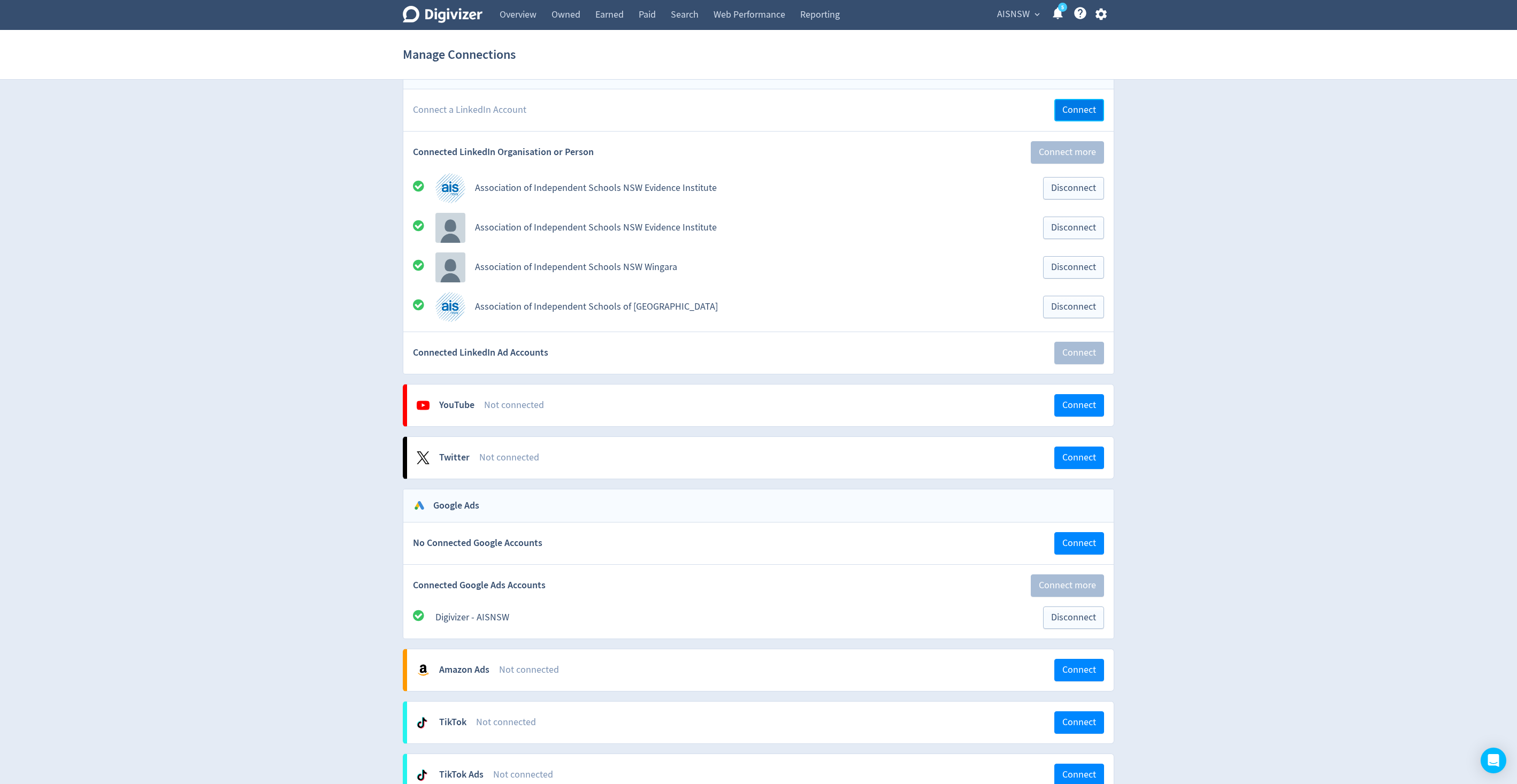
click at [1093, 108] on span "Connect" at bounding box center [1079, 110] width 34 height 9
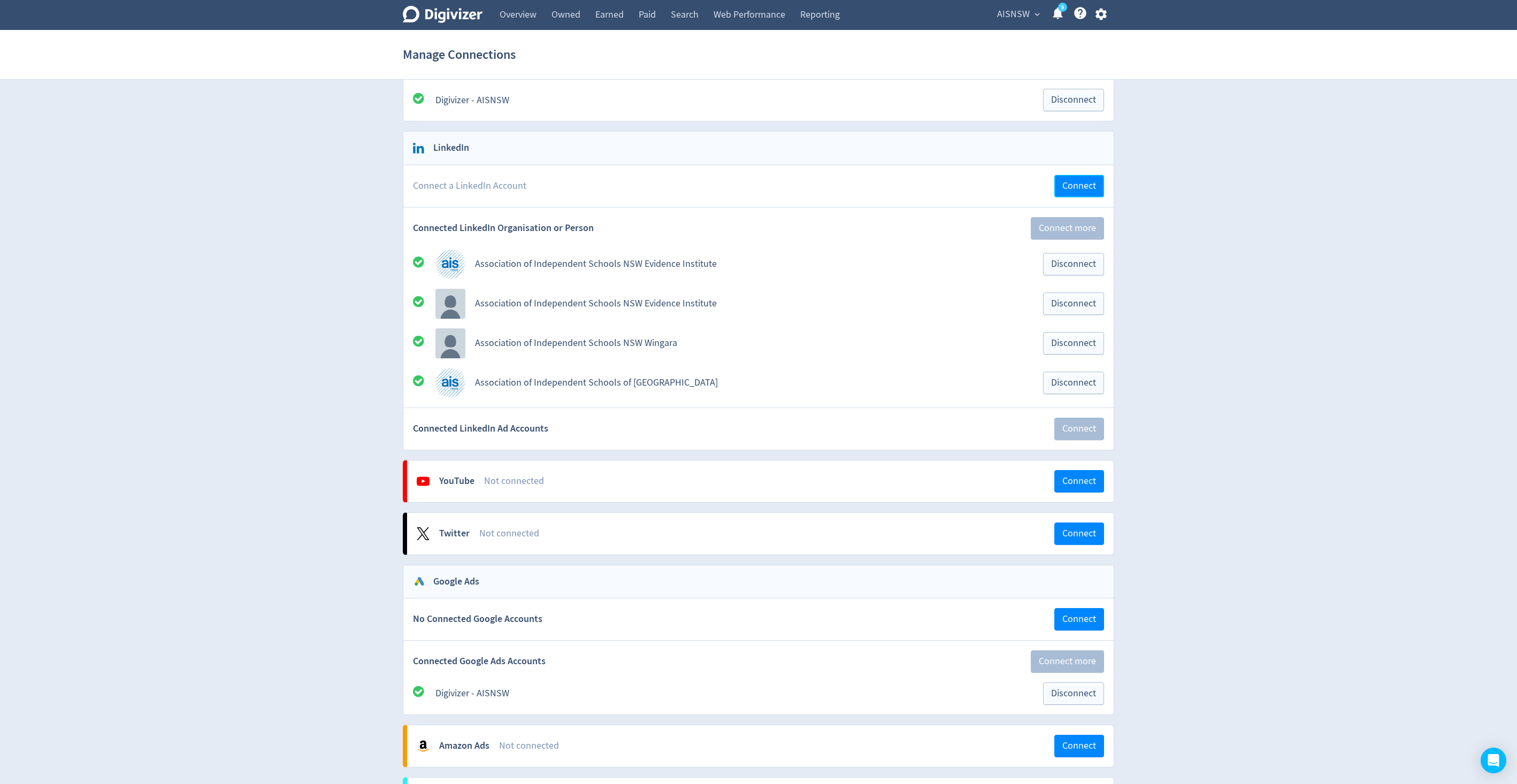
scroll to position [306, 0]
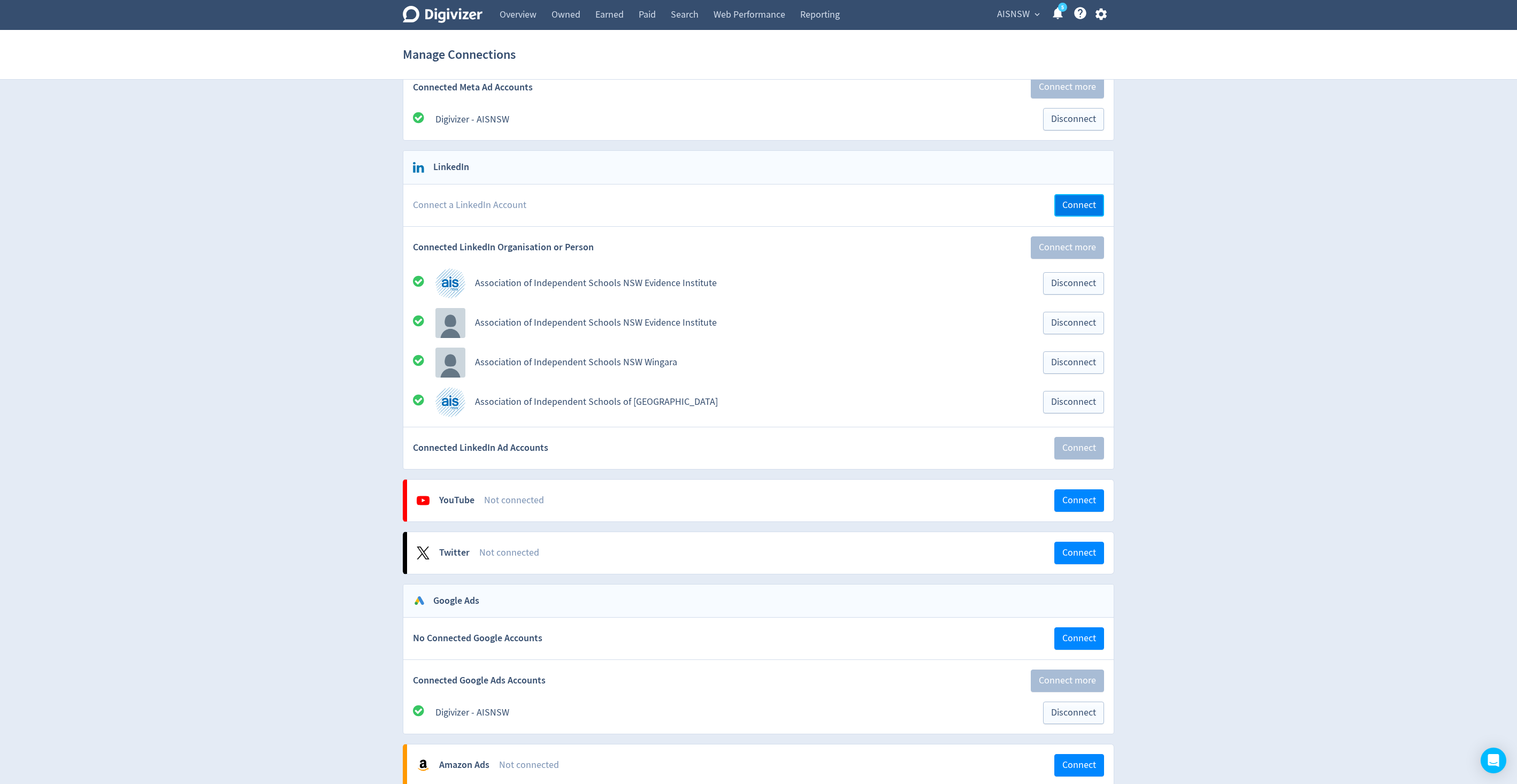
click at [1078, 197] on button "Connect" at bounding box center [1079, 205] width 49 height 22
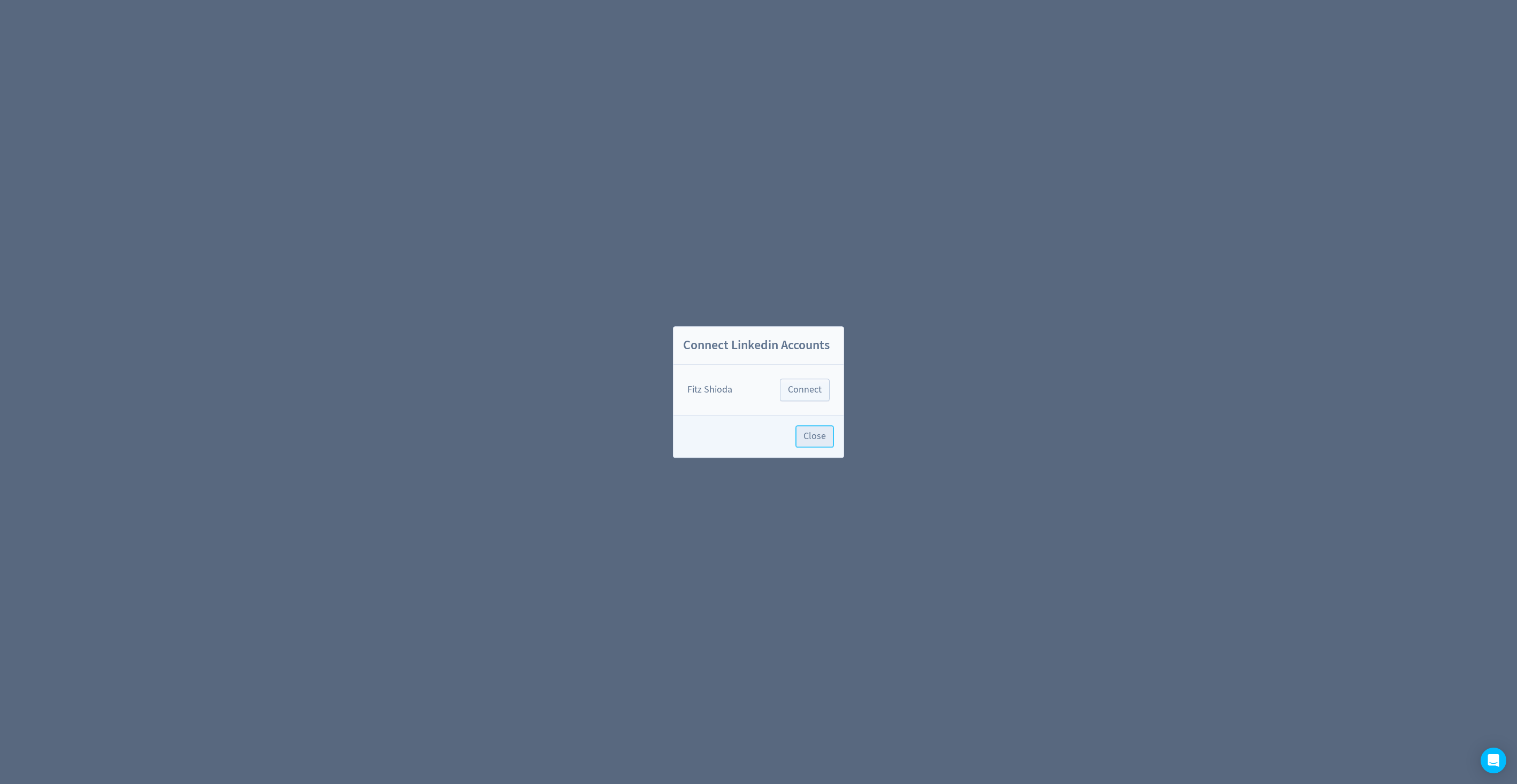
click at [824, 440] on span "Close" at bounding box center [814, 436] width 22 height 9
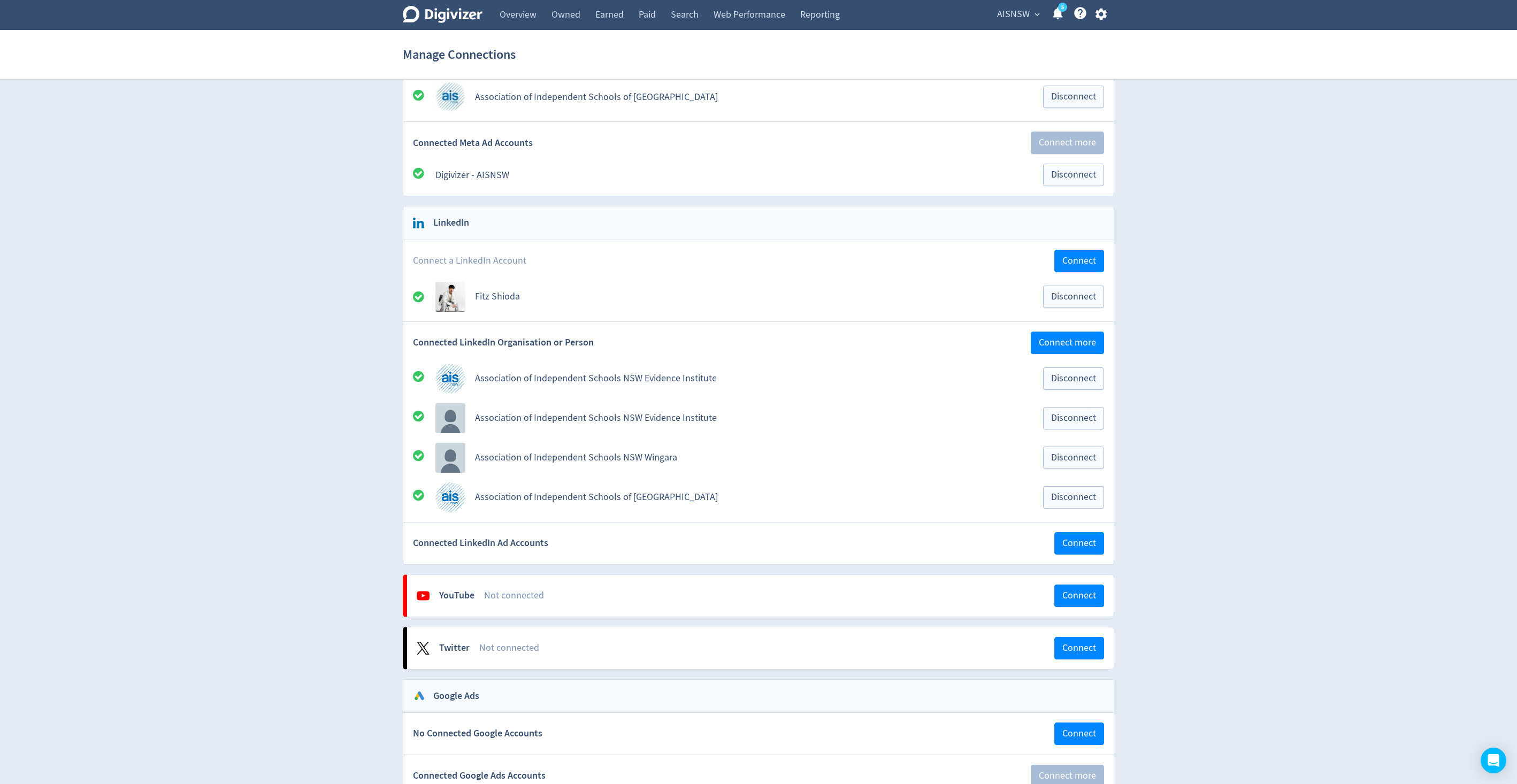
scroll to position [251, 0]
click at [1070, 292] on span "Disconnect" at bounding box center [1074, 295] width 45 height 9
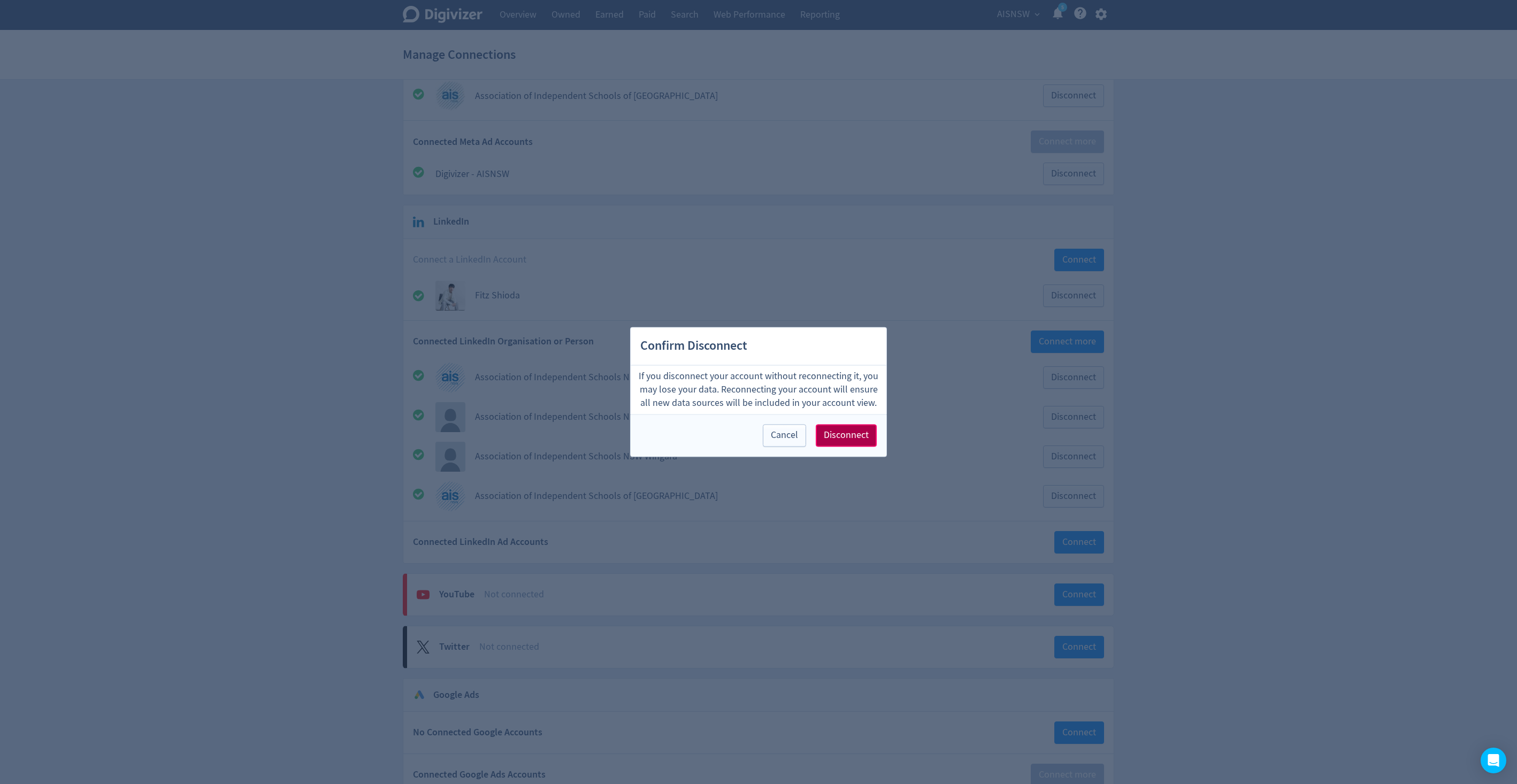
click at [855, 437] on span "Disconnect" at bounding box center [846, 436] width 45 height 9
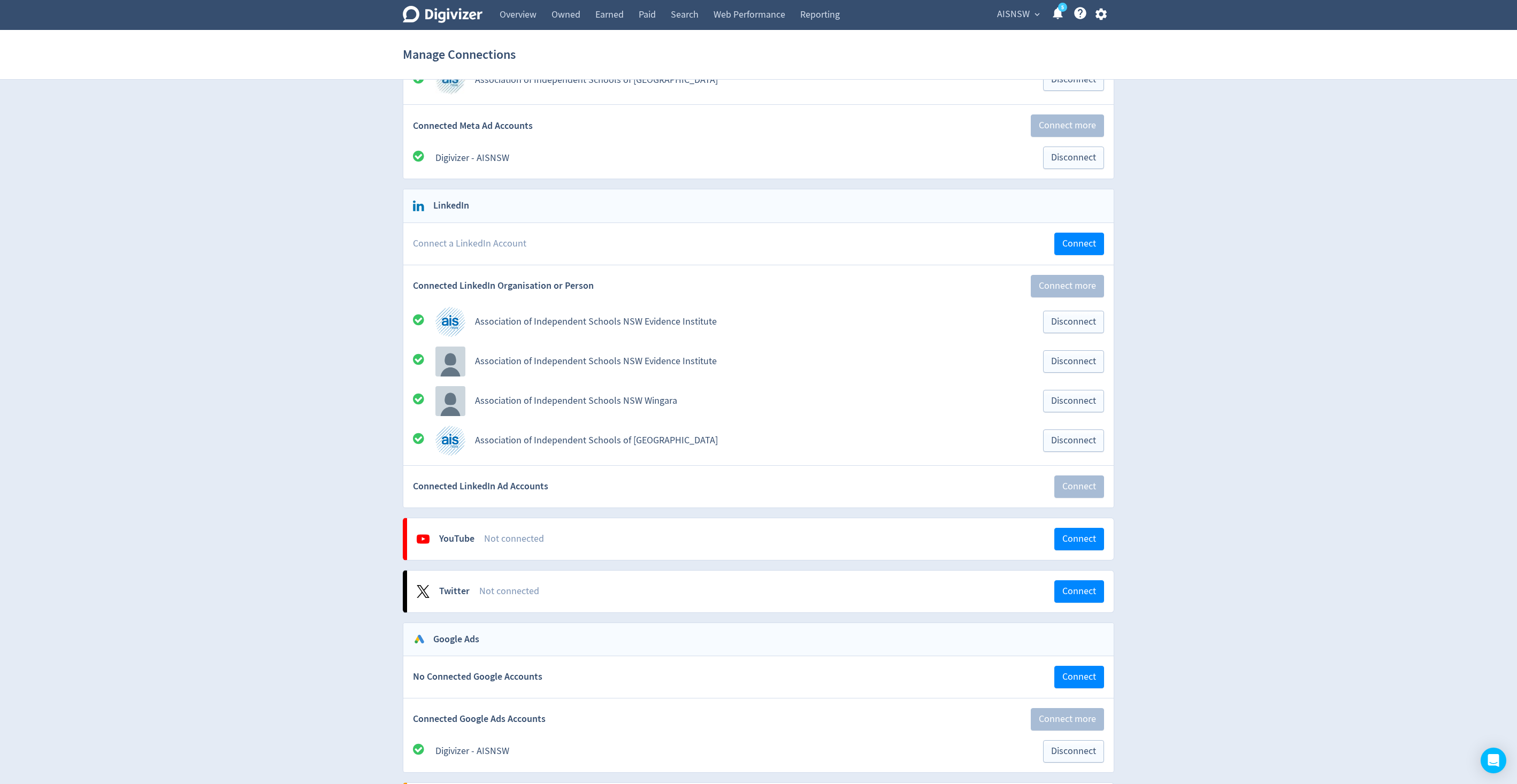
scroll to position [266, 0]
click at [1095, 244] on span "Connect" at bounding box center [1079, 245] width 34 height 9
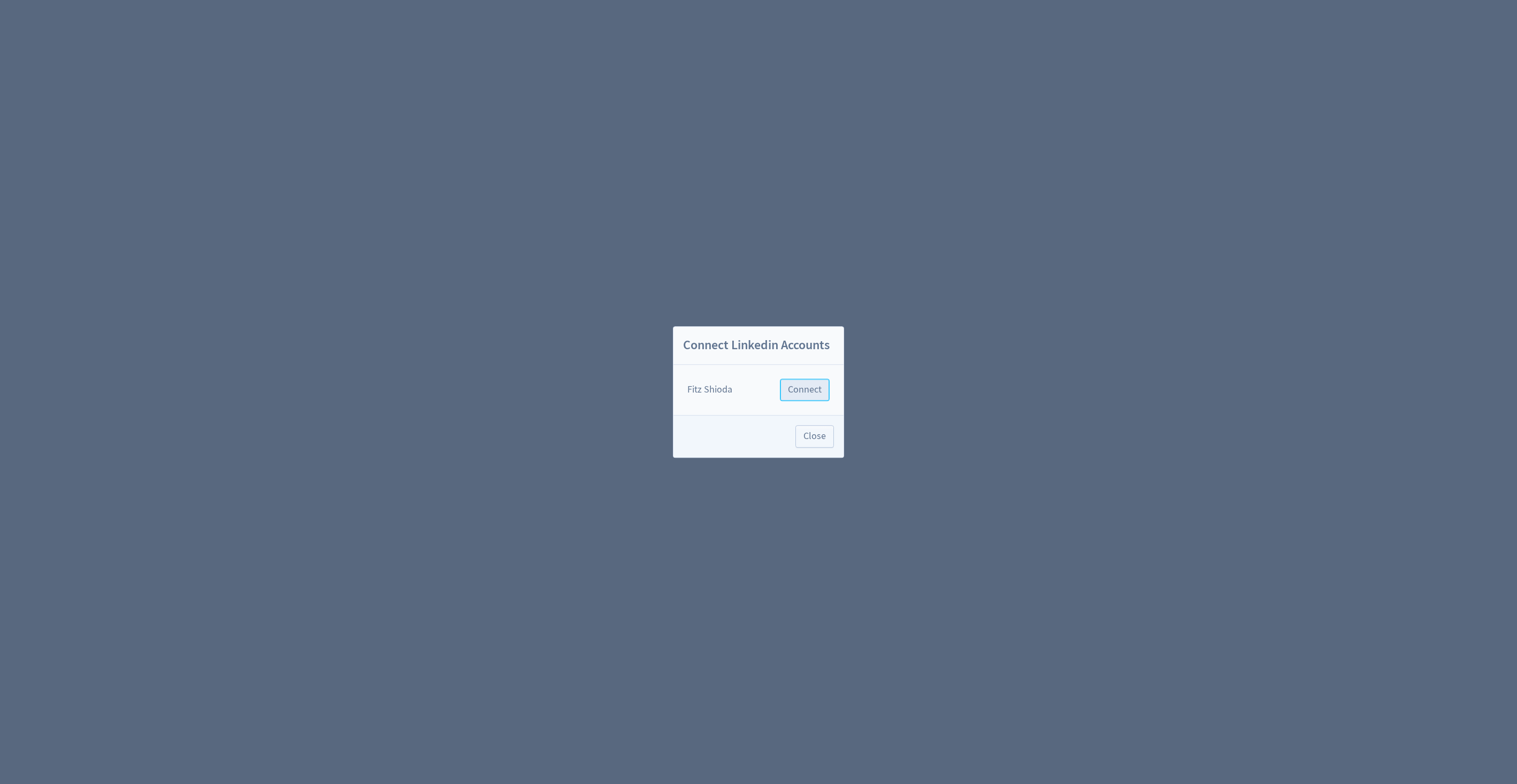
click at [808, 393] on span "Connect" at bounding box center [804, 390] width 34 height 9
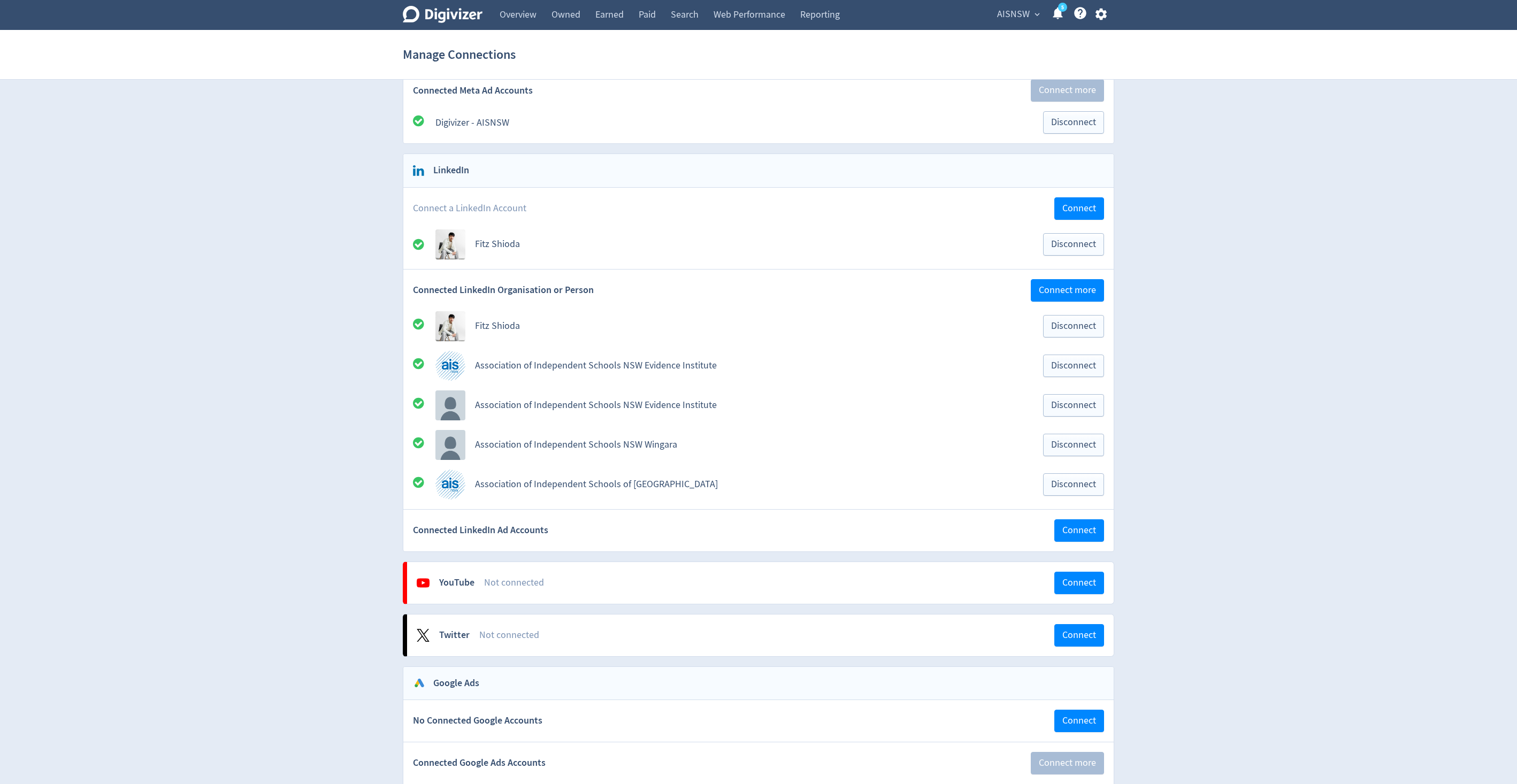
scroll to position [304, 0]
click at [1087, 534] on span "Connect" at bounding box center [1079, 529] width 34 height 9
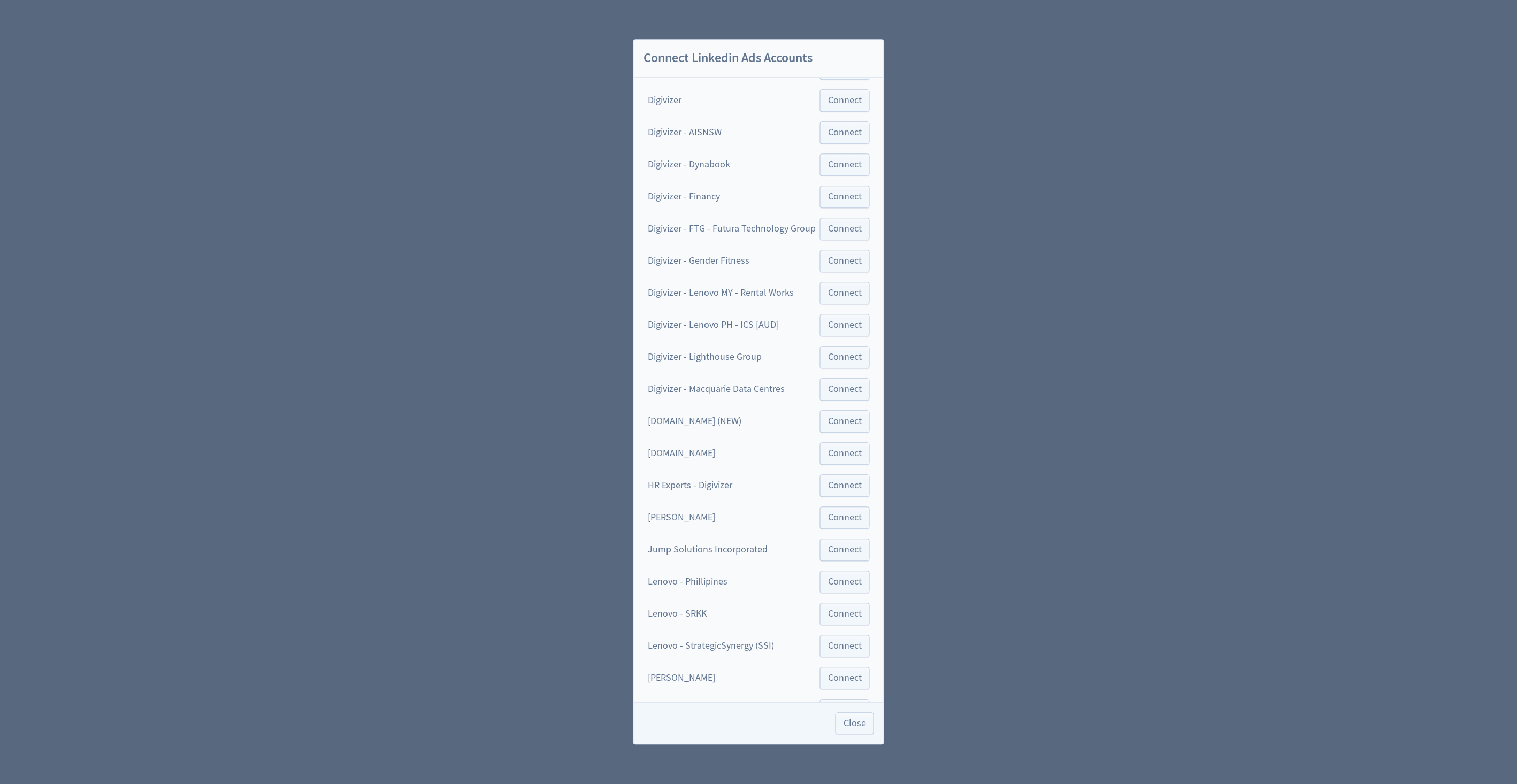
scroll to position [38, 0]
click at [836, 129] on span "Connect" at bounding box center [844, 128] width 34 height 9
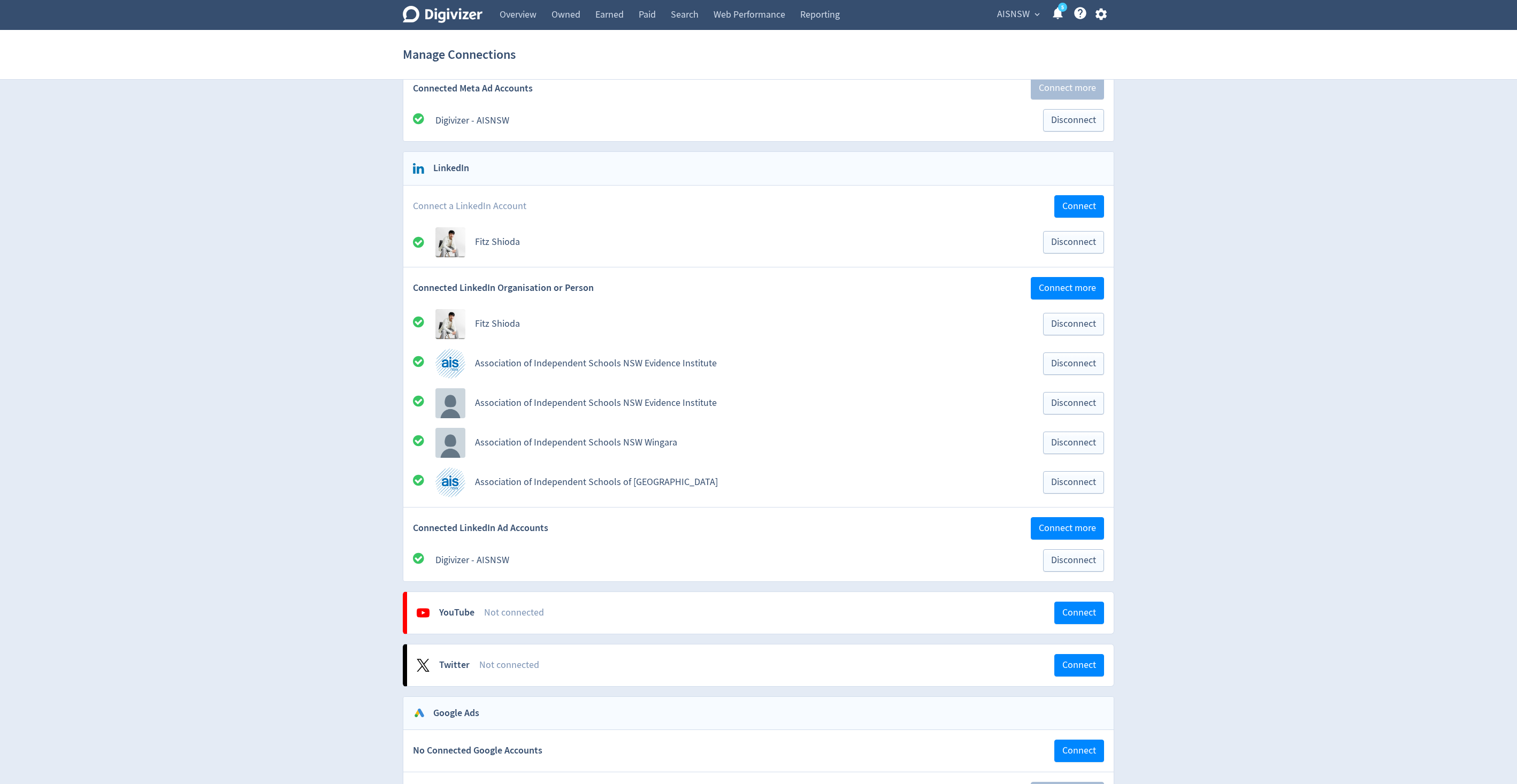
scroll to position [310, 0]
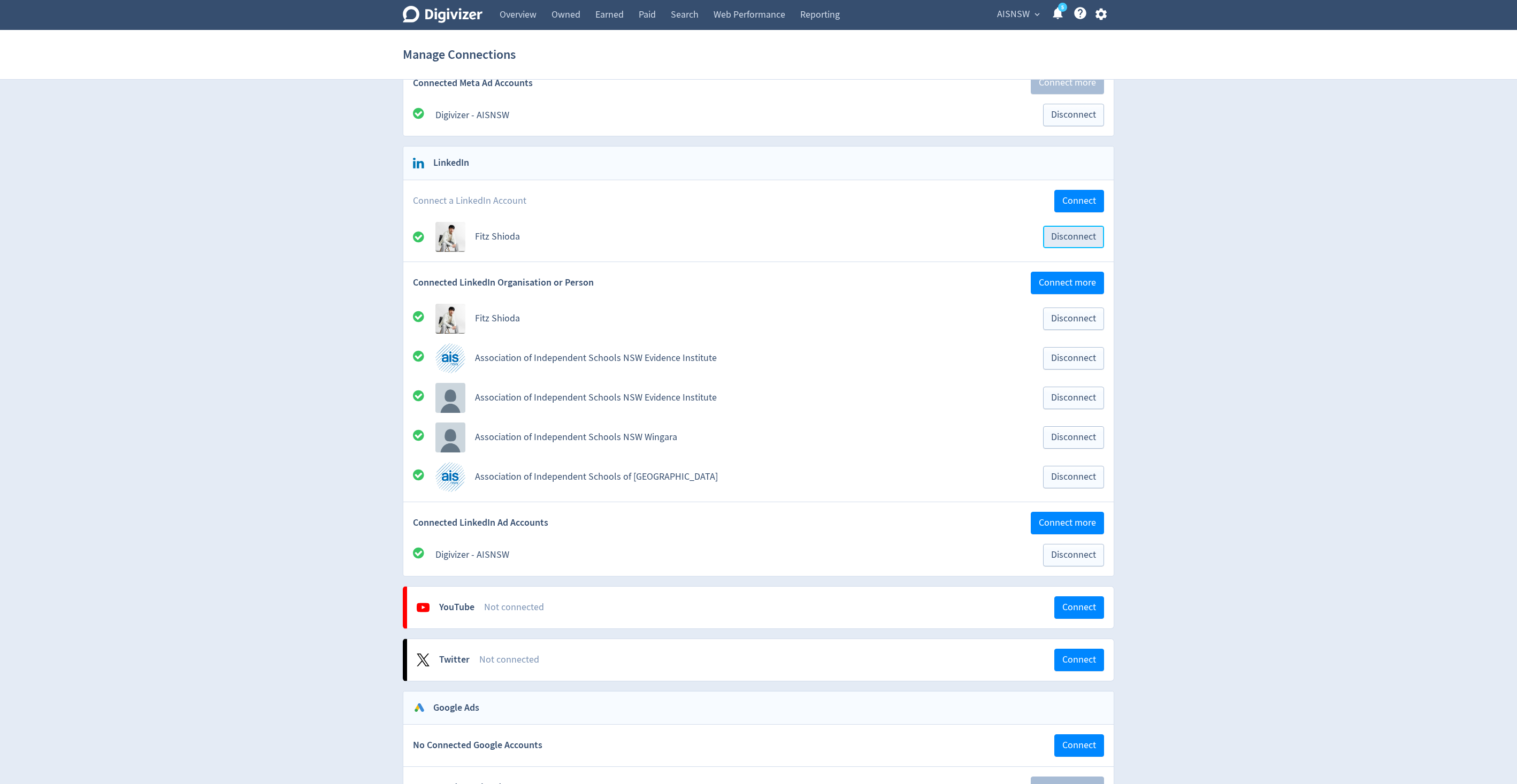
click at [1080, 243] on button "Disconnect" at bounding box center [1074, 237] width 61 height 22
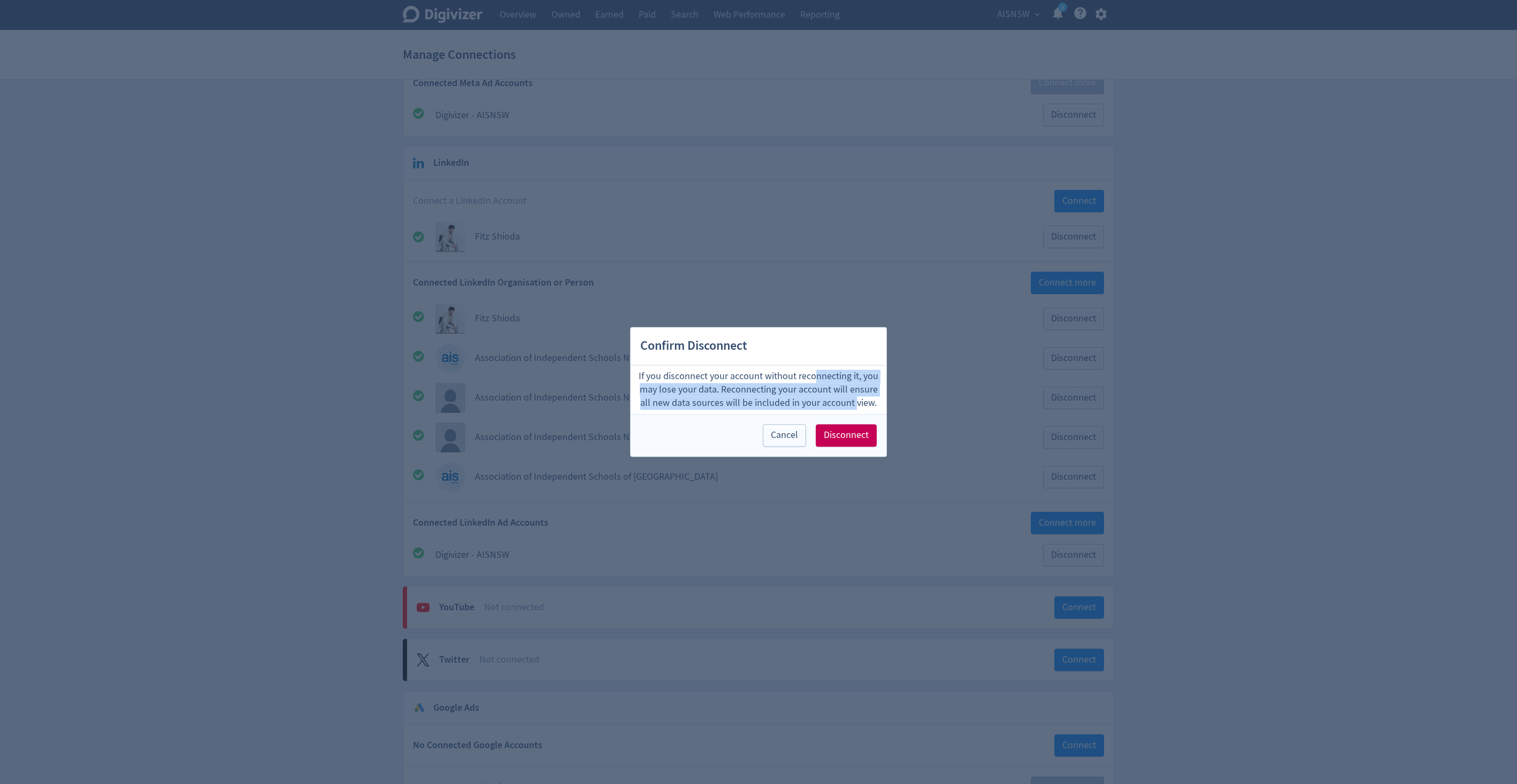
drag, startPoint x: 814, startPoint y: 381, endPoint x: 848, endPoint y: 401, distance: 39.4
click at [850, 402] on p "If you disconnect your account without reconnecting it, you may lose your data.…" at bounding box center [758, 390] width 247 height 41
click at [847, 440] on span "Disconnect" at bounding box center [846, 436] width 45 height 9
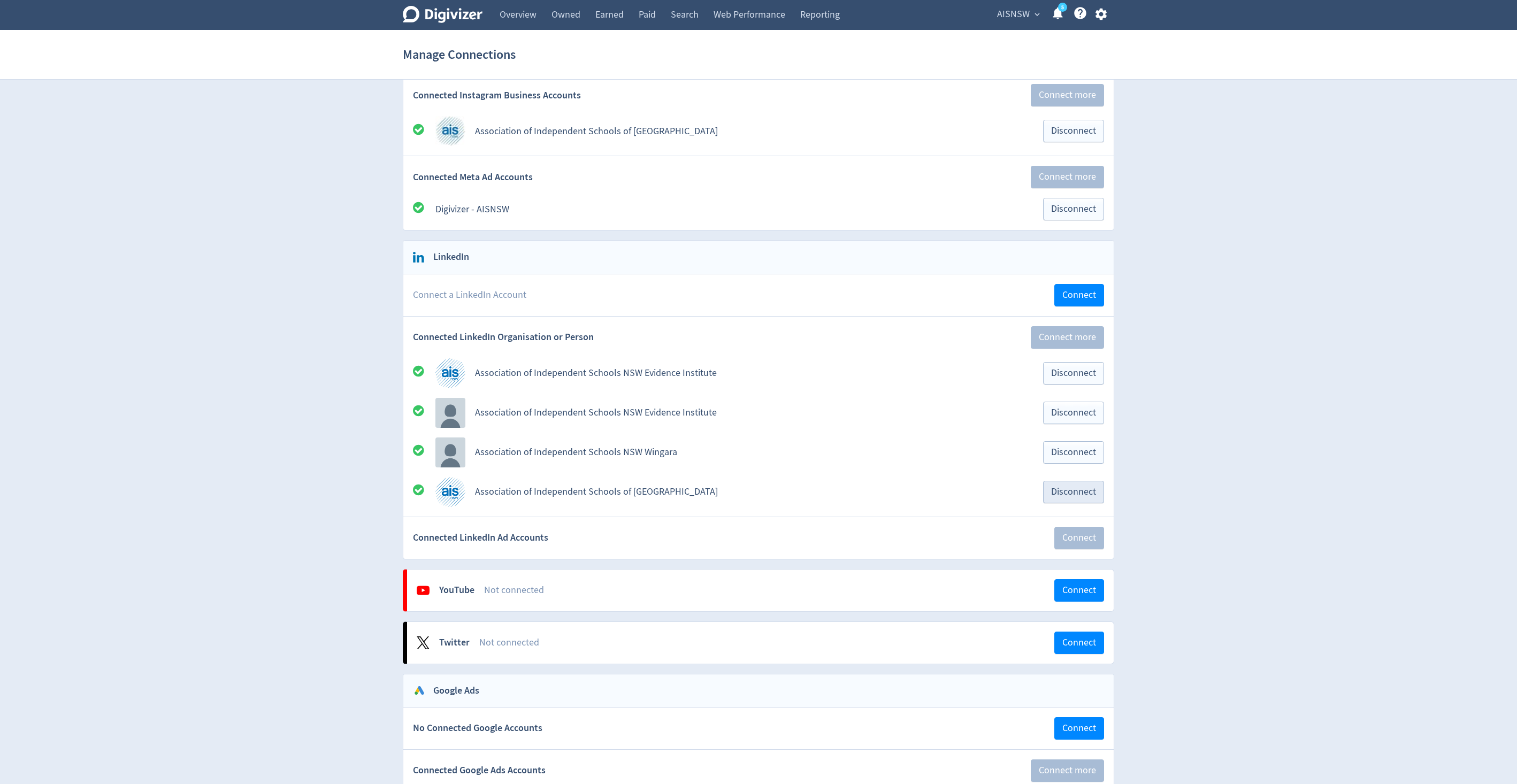
scroll to position [218, 0]
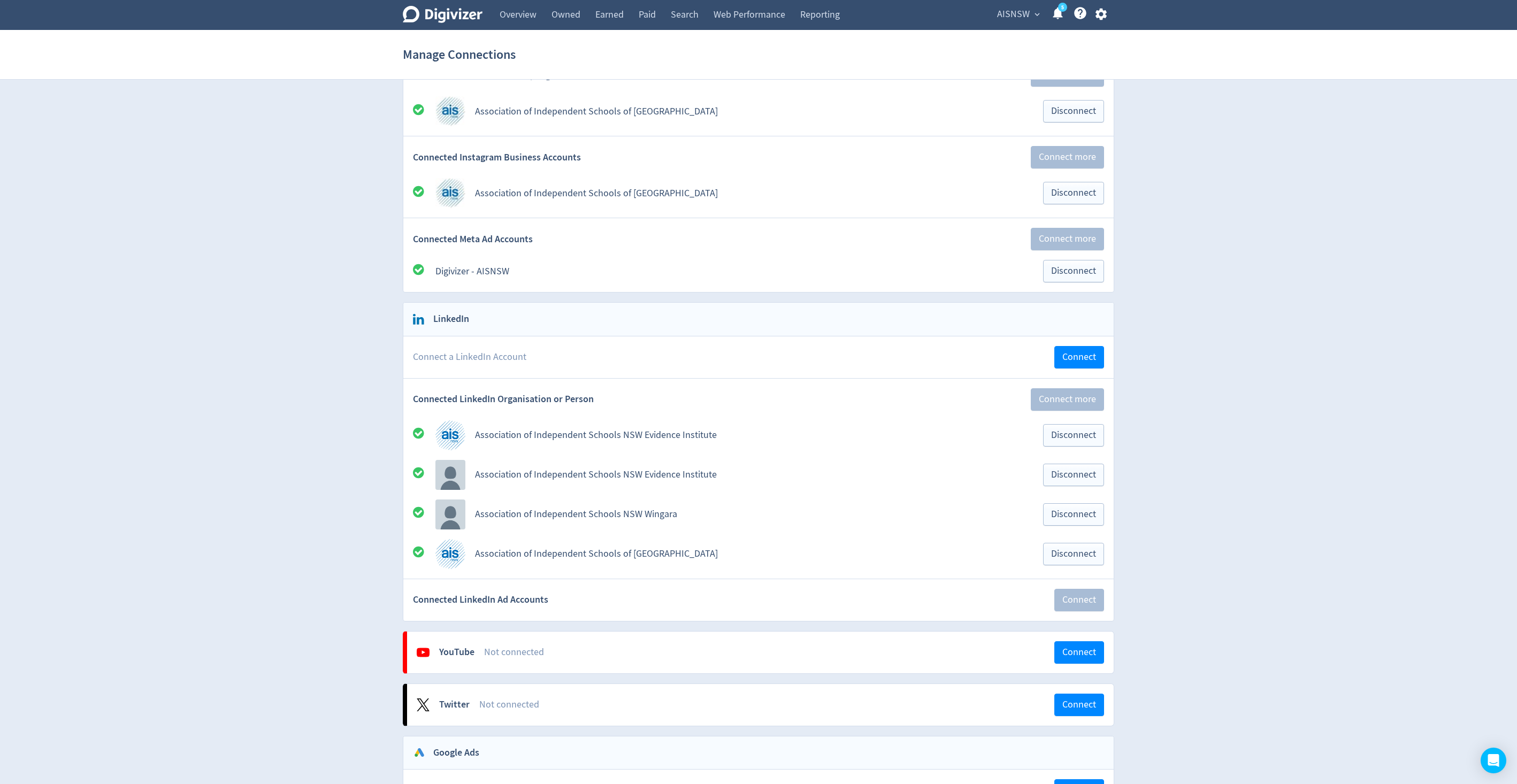
scroll to position [162, 0]
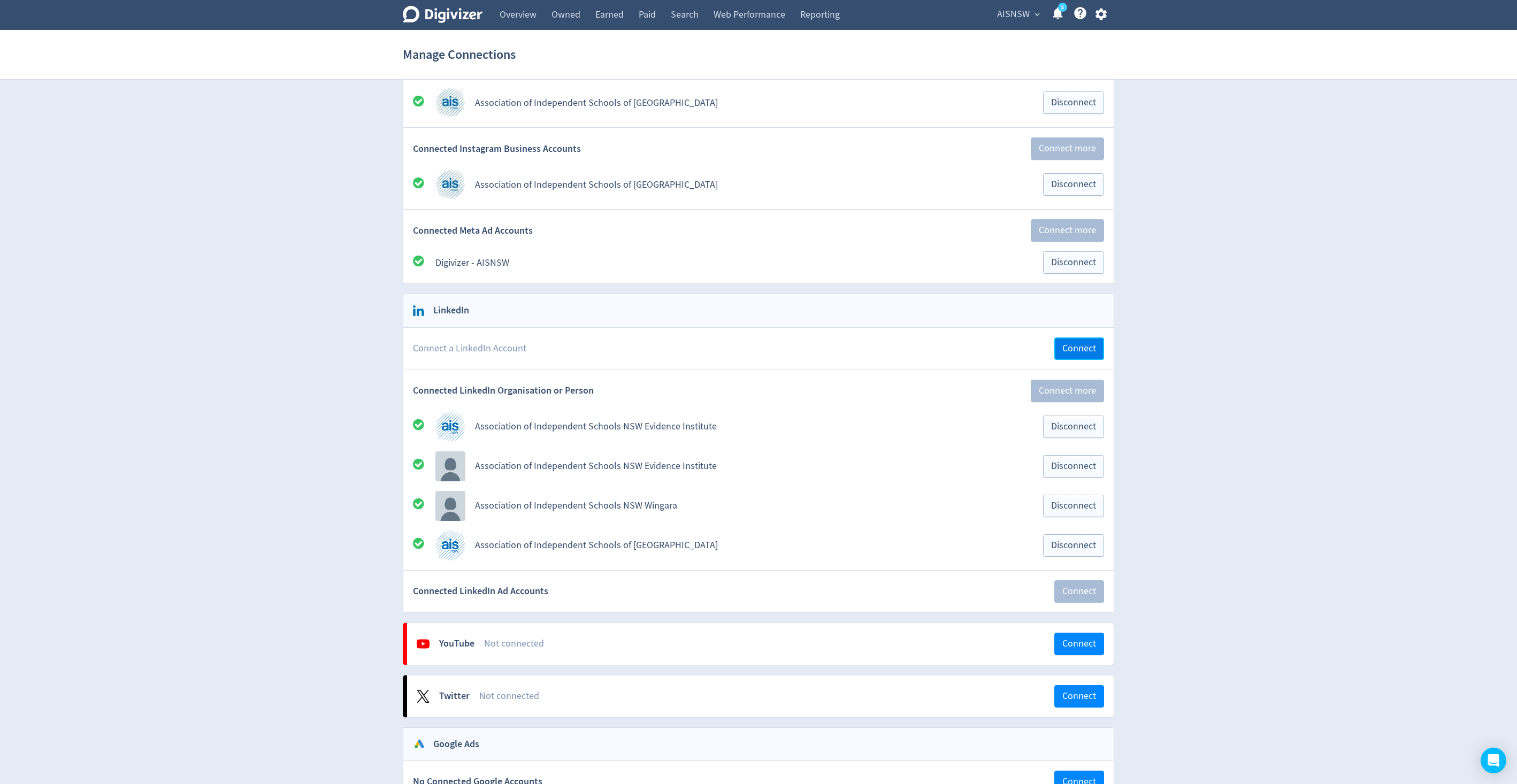
click at [1079, 353] on span "Connect" at bounding box center [1079, 348] width 34 height 9
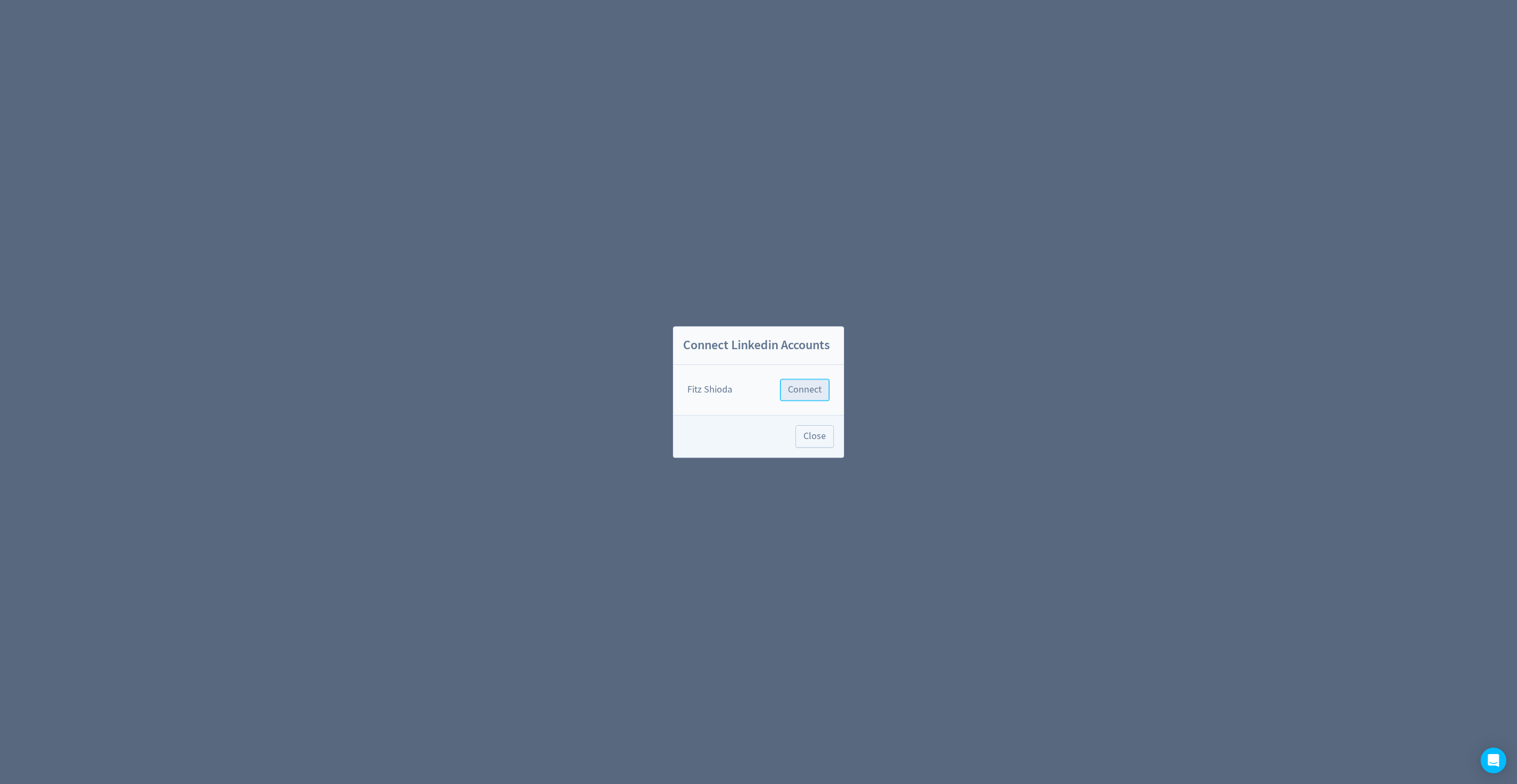
click at [804, 393] on span "Connect" at bounding box center [804, 390] width 34 height 9
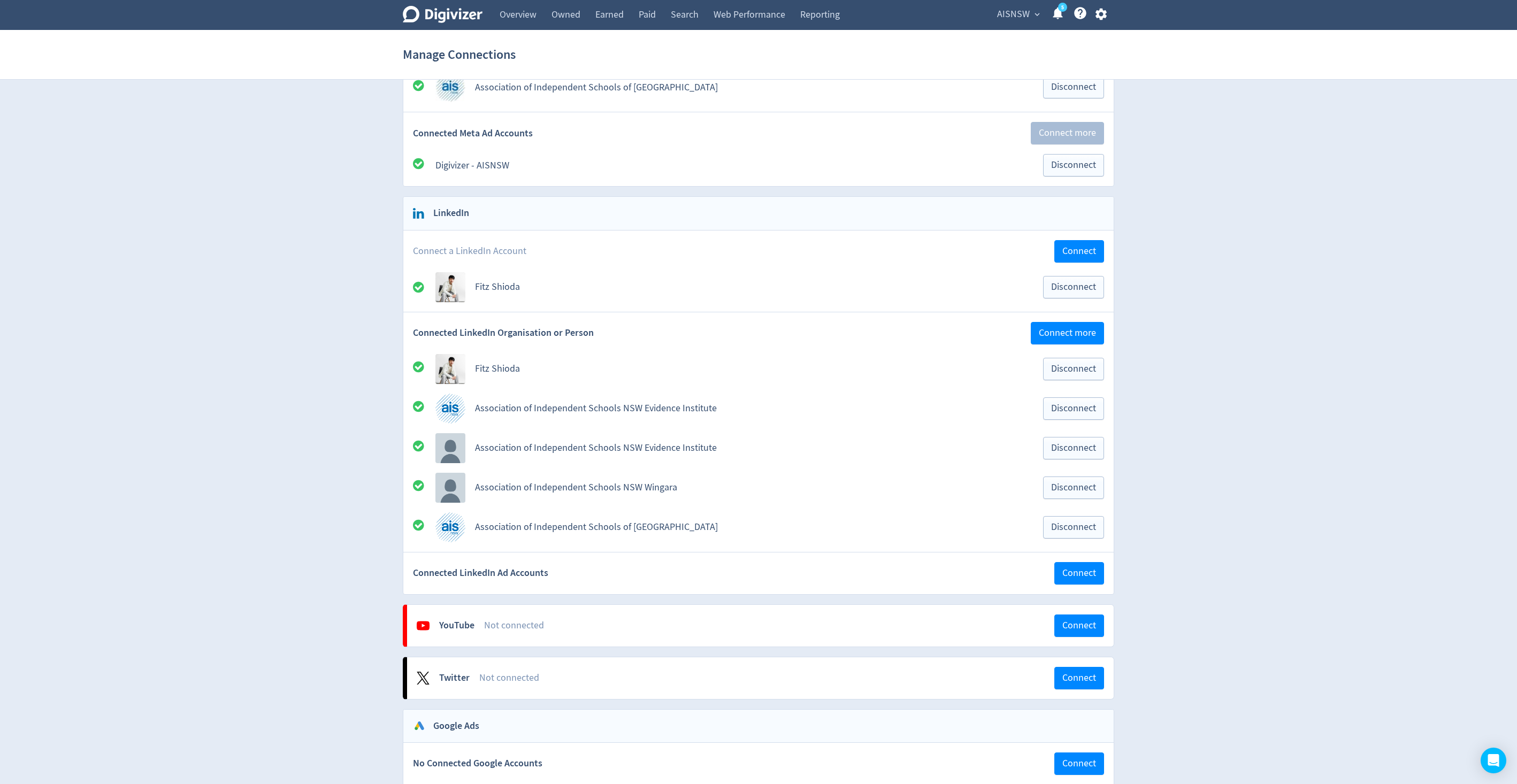
scroll to position [290, 0]
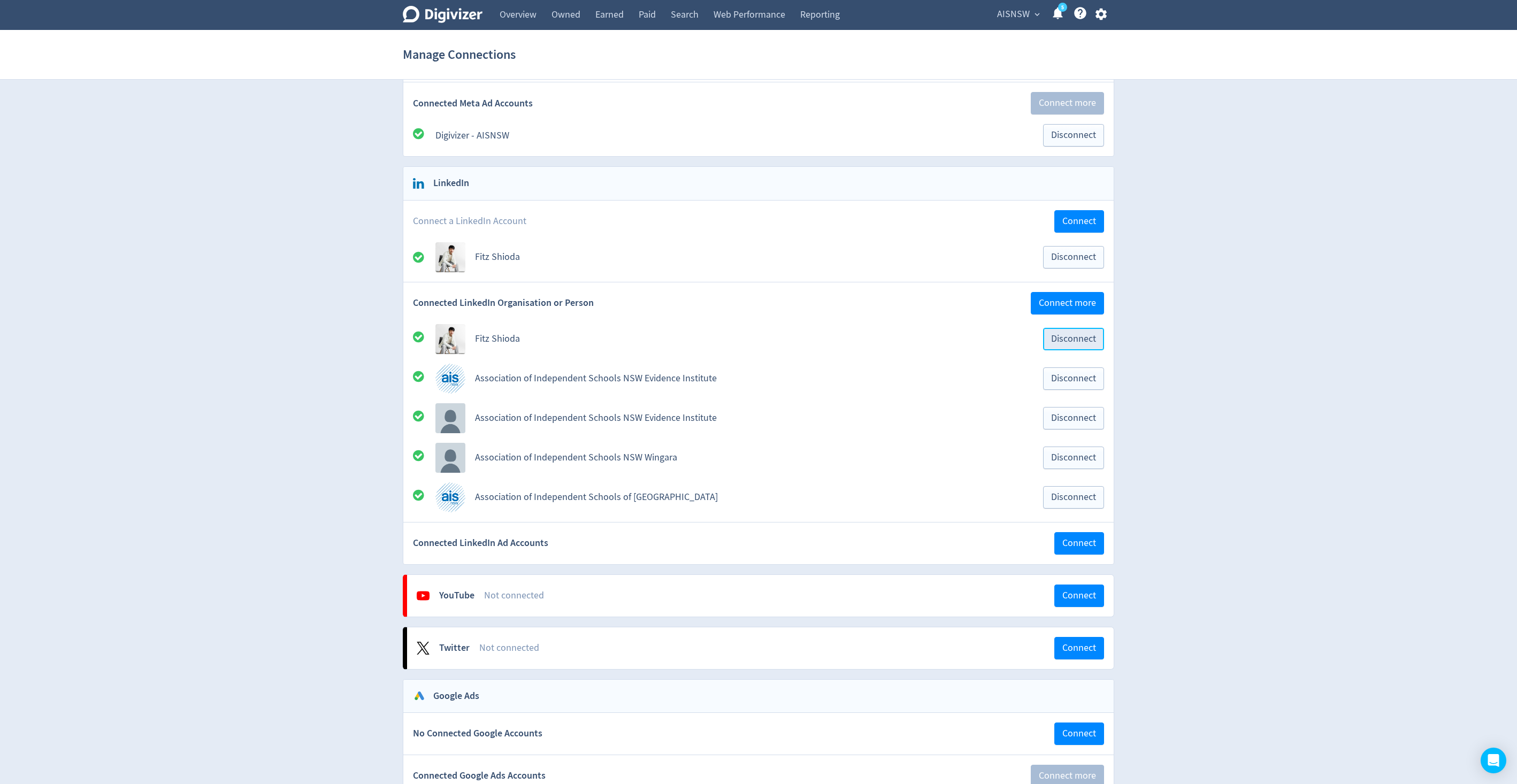
click at [1066, 338] on span "Disconnect" at bounding box center [1074, 339] width 45 height 9
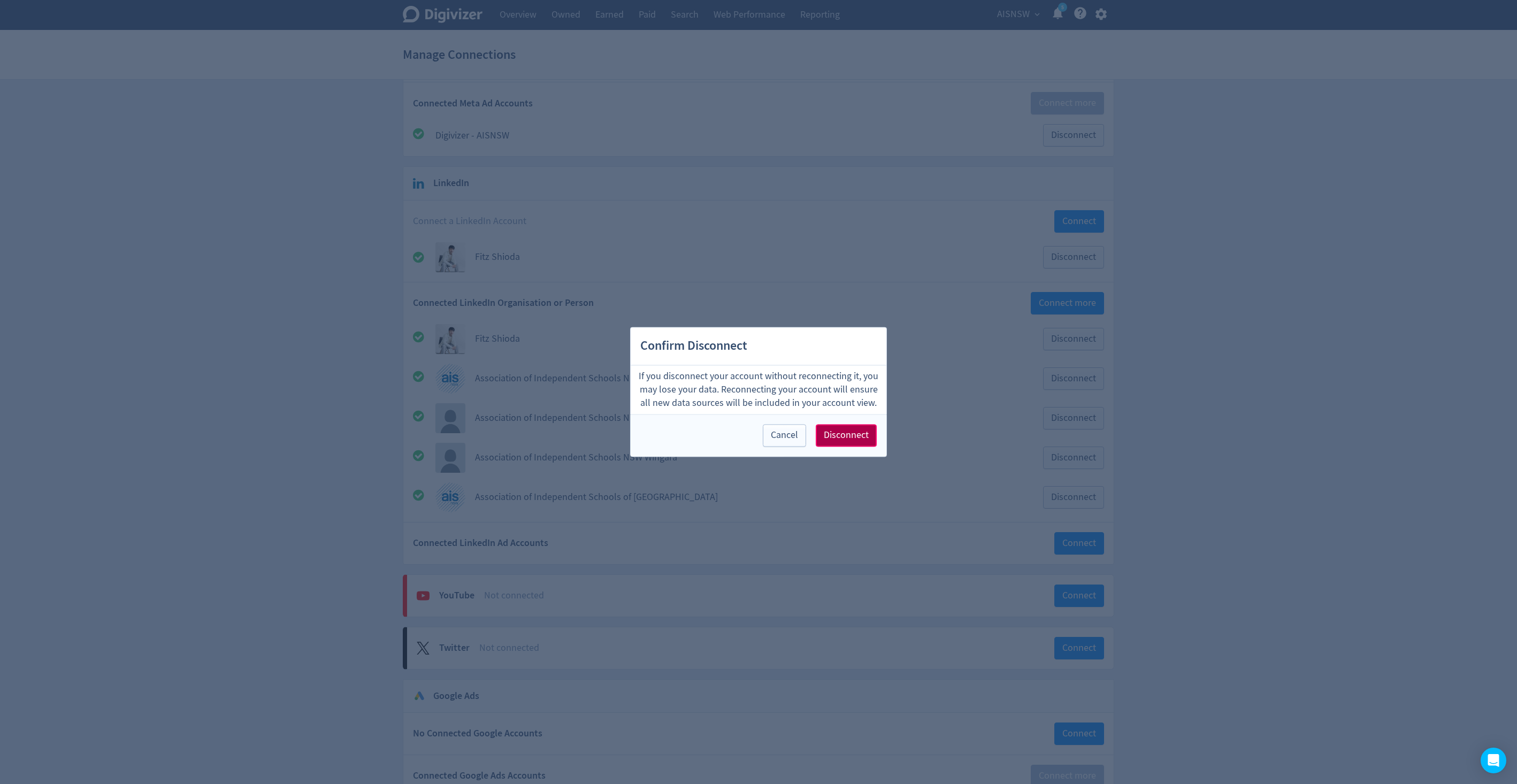
click at [823, 437] on button "Disconnect" at bounding box center [846, 436] width 61 height 22
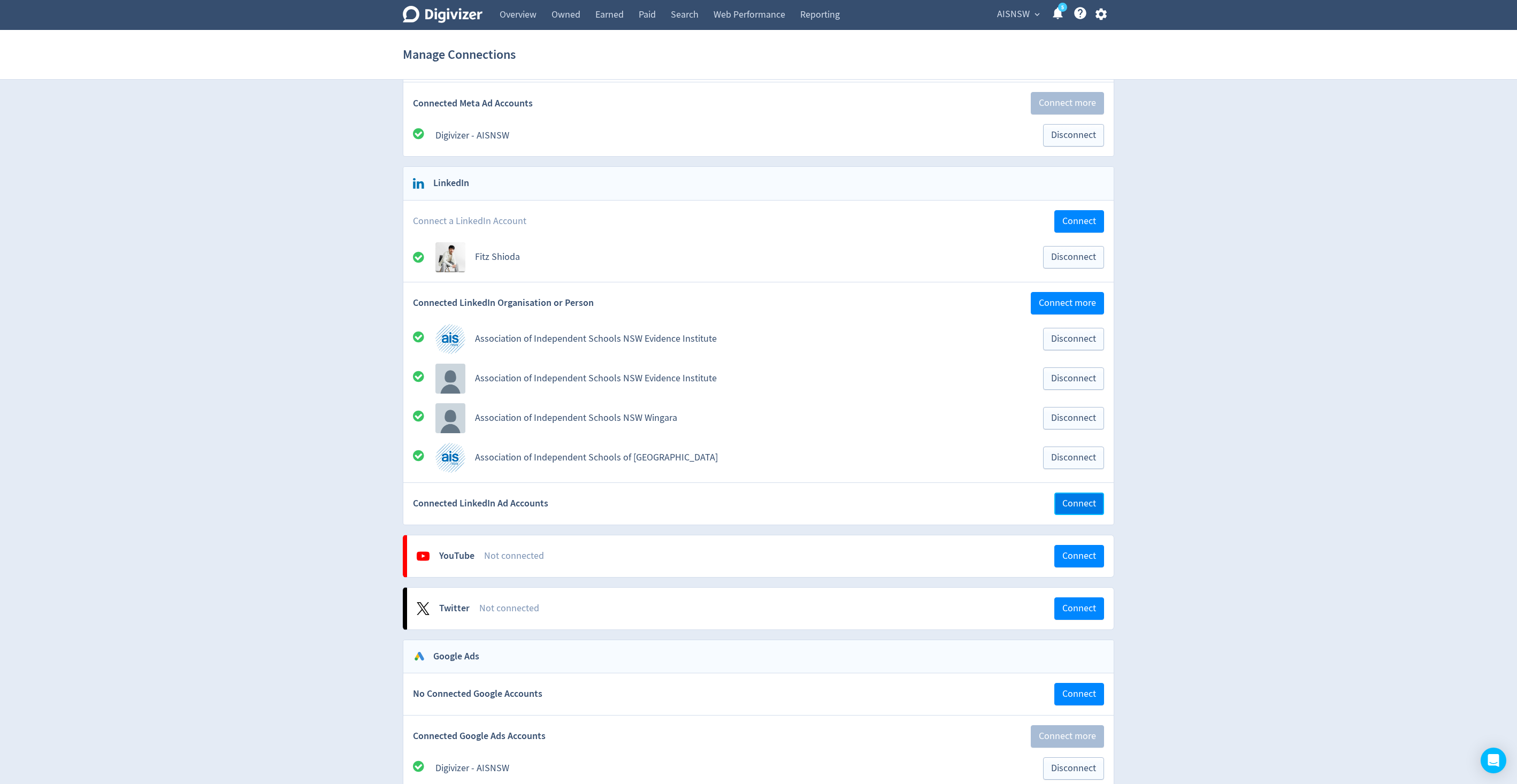
click at [1077, 496] on button "Connect" at bounding box center [1079, 504] width 49 height 22
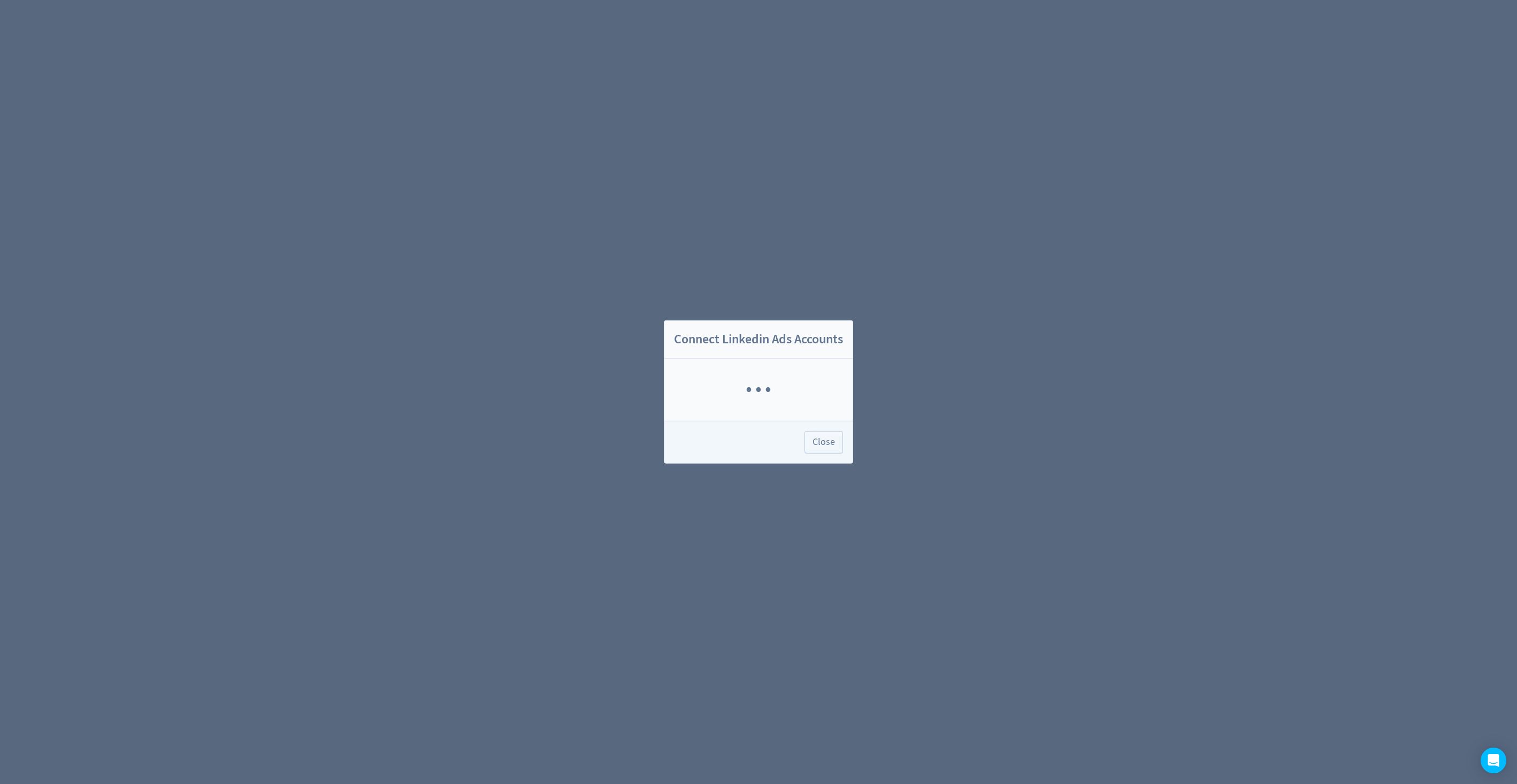
click at [832, 393] on div "· · ·" at bounding box center [758, 390] width 180 height 54
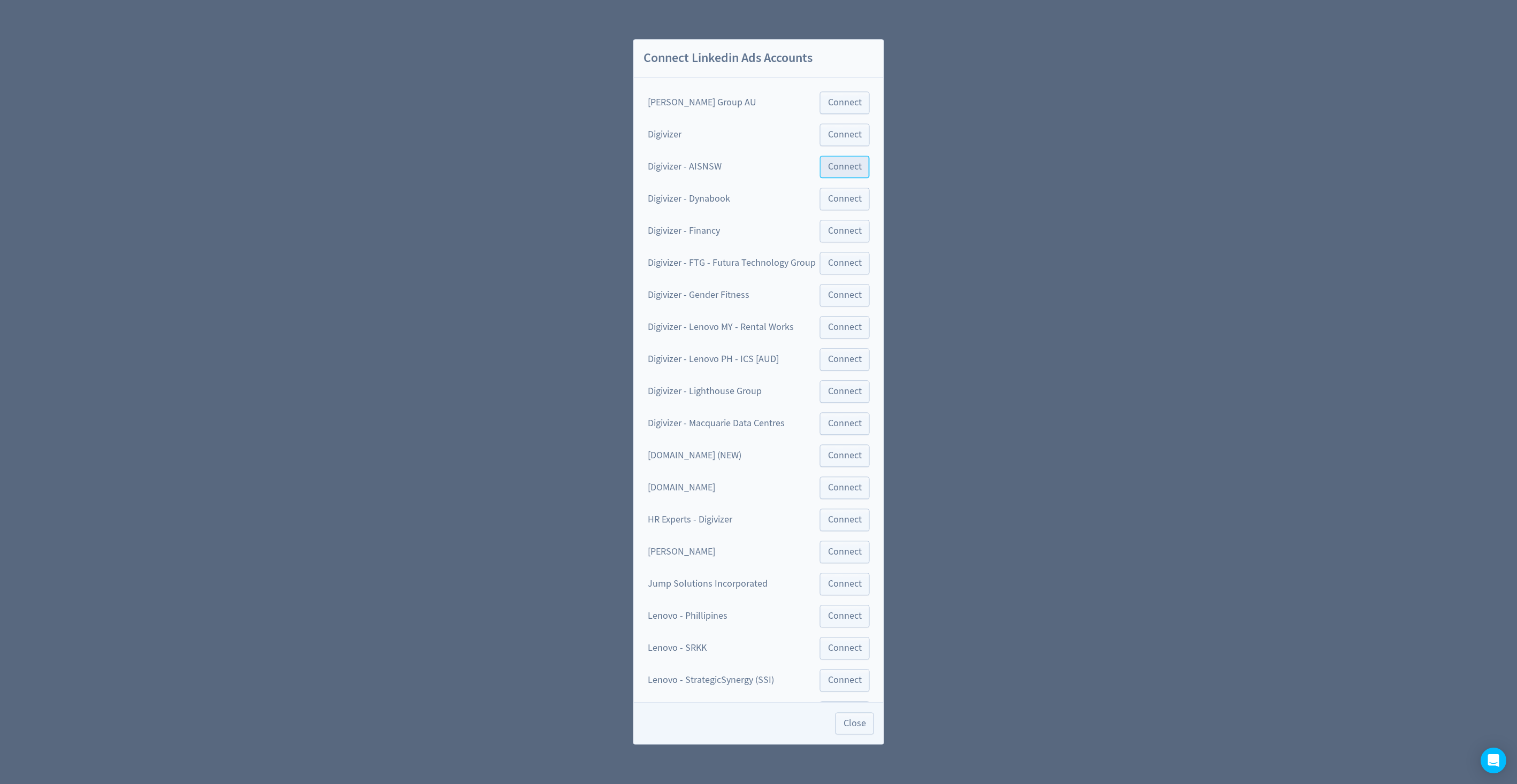
click at [834, 168] on span "Connect" at bounding box center [844, 167] width 34 height 9
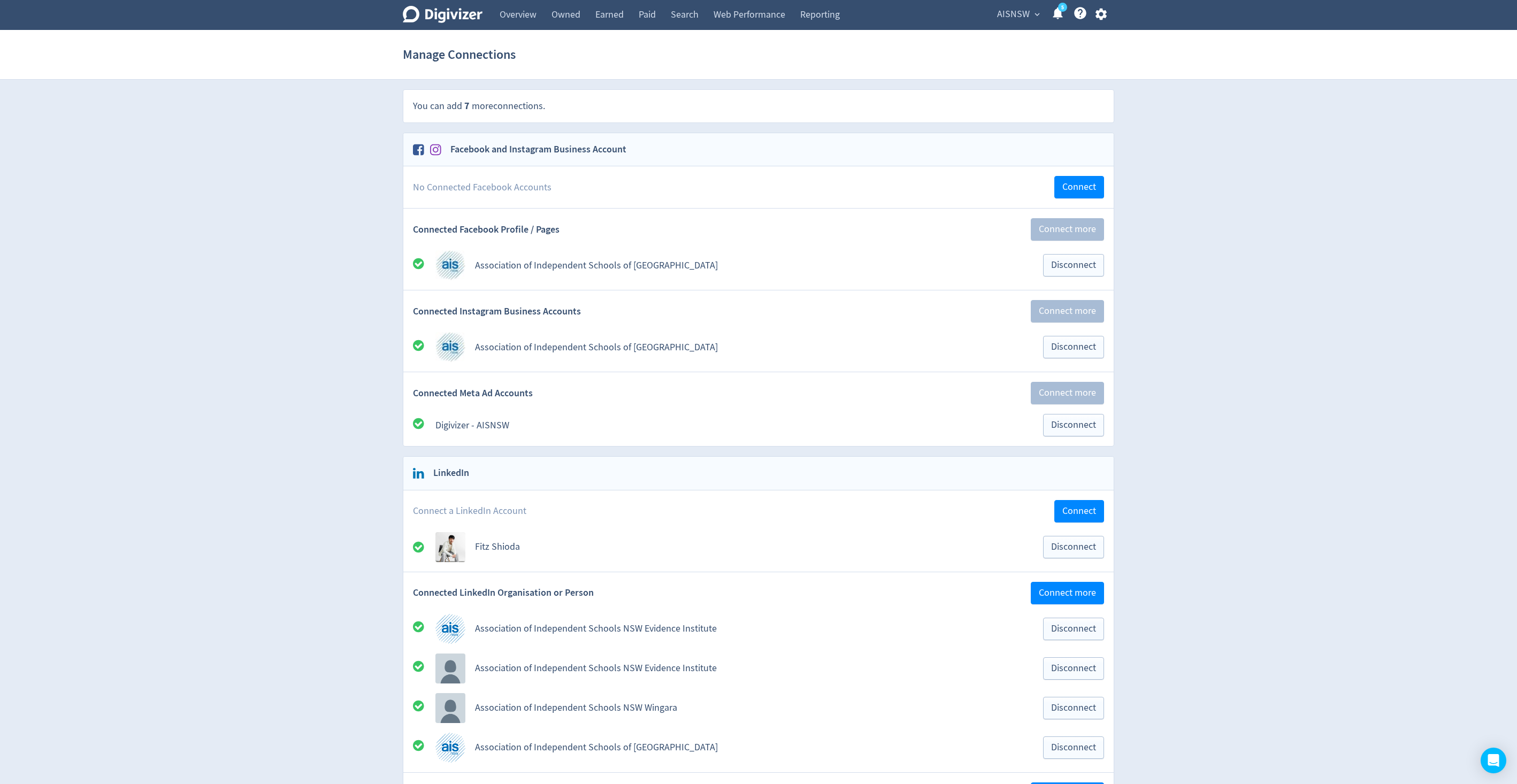
click at [1018, 14] on span "AISNSW" at bounding box center [1013, 14] width 32 height 17
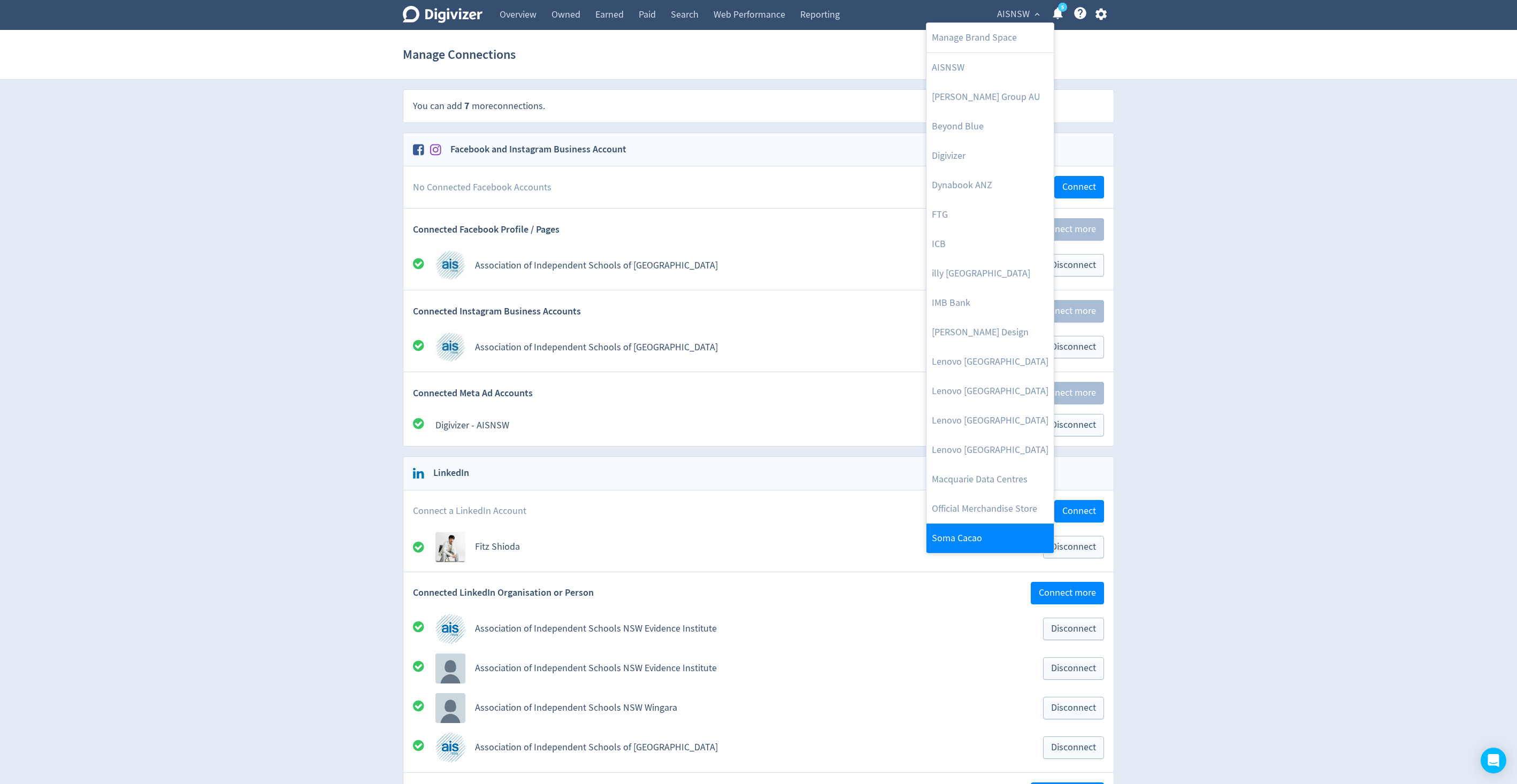
click at [981, 529] on link "Soma Cacao" at bounding box center [990, 538] width 127 height 29
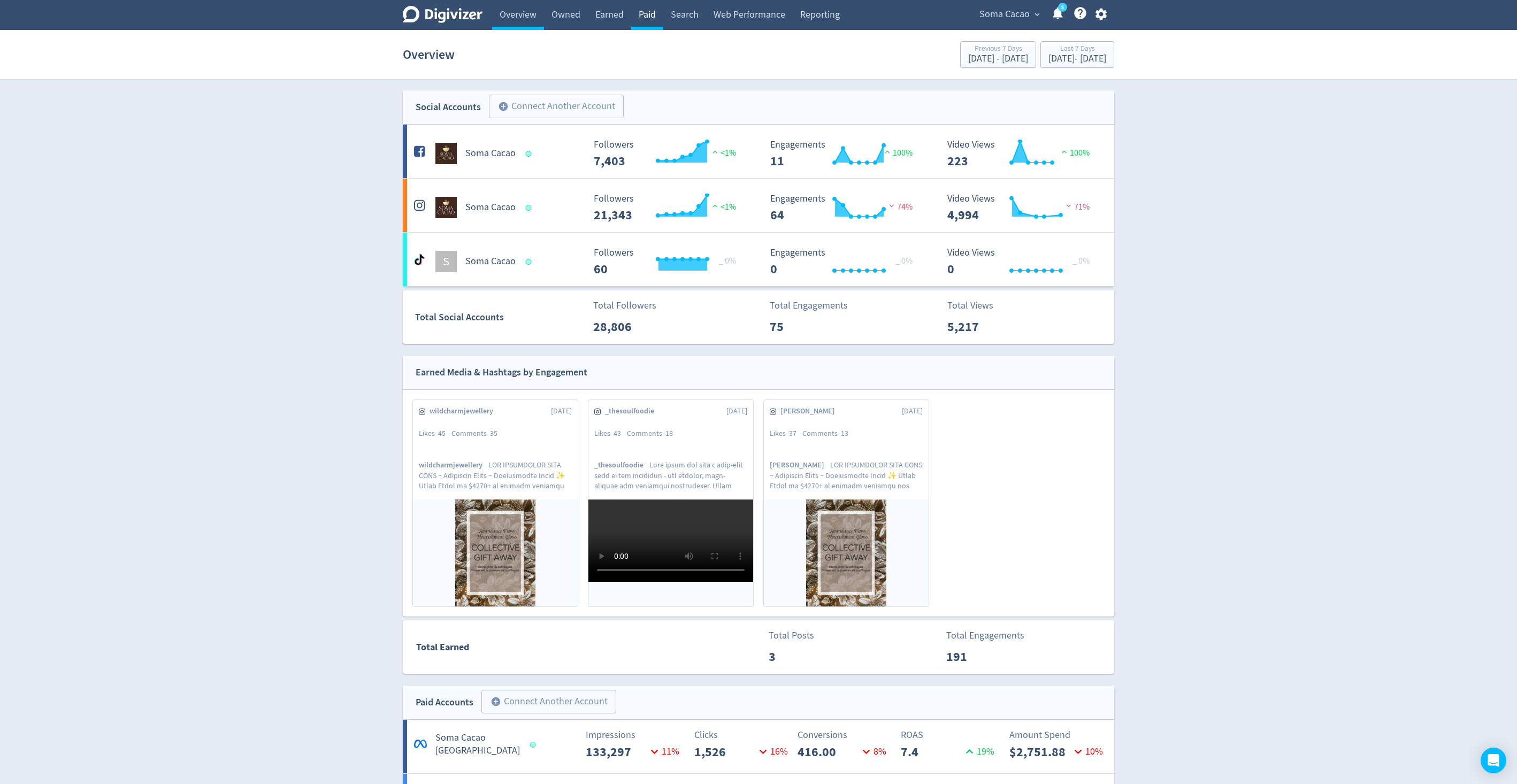
click at [634, 8] on link "Paid" at bounding box center [647, 15] width 32 height 30
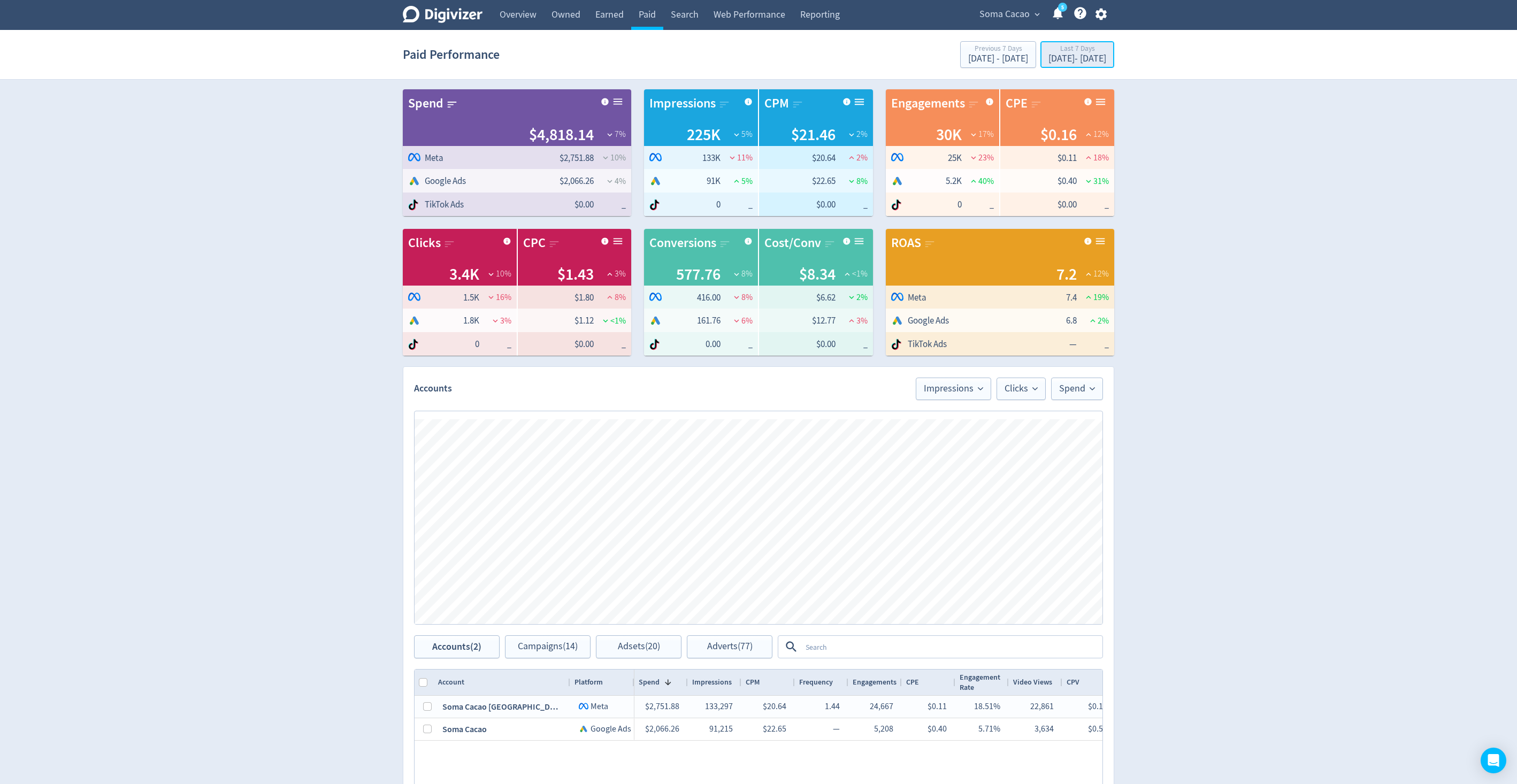
click at [1057, 49] on div "Last 7 Days" at bounding box center [1077, 49] width 58 height 9
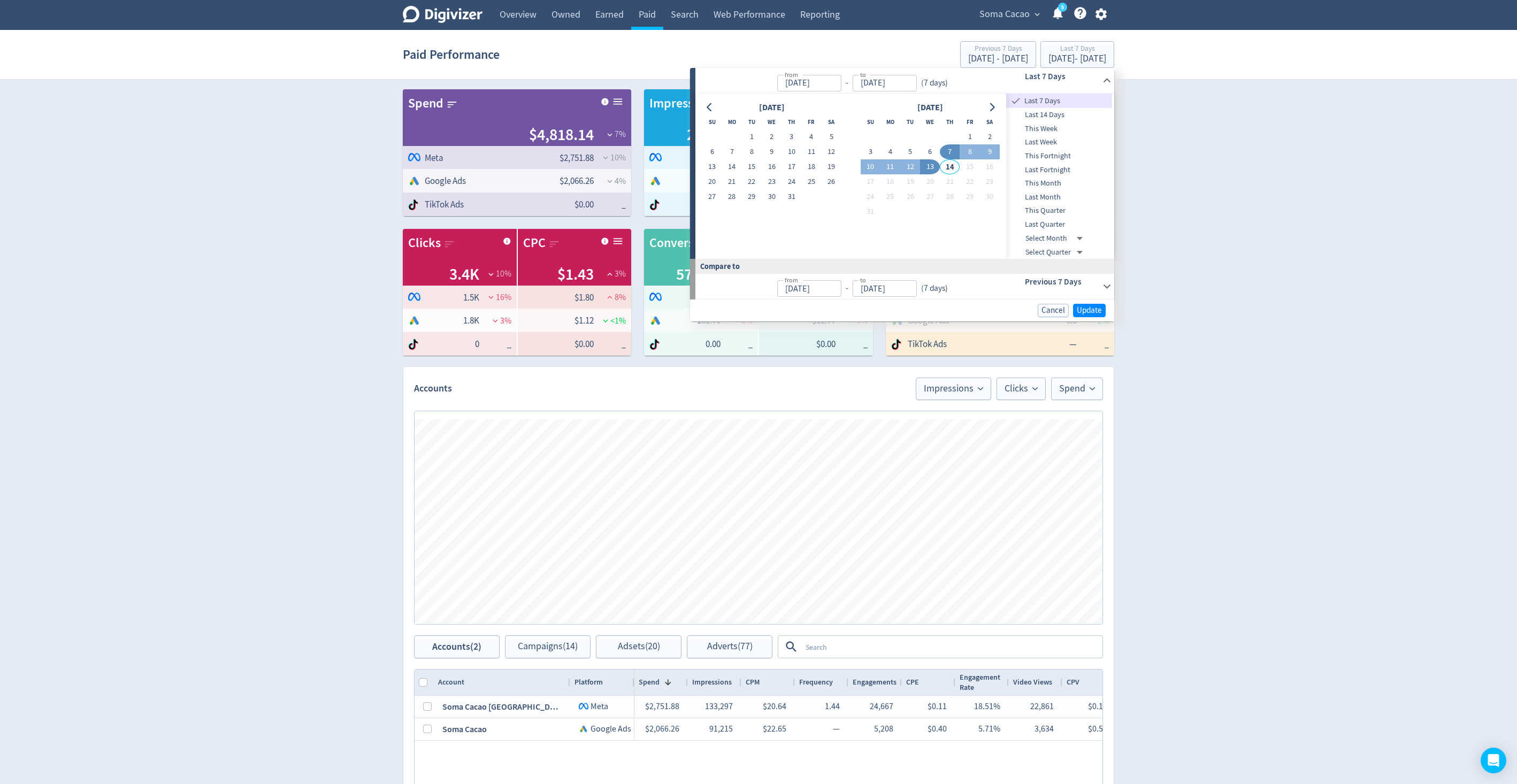
click at [1046, 181] on span "This Month" at bounding box center [1059, 184] width 106 height 12
type input "[DATE]"
click at [1092, 308] on span "Update" at bounding box center [1089, 310] width 25 height 8
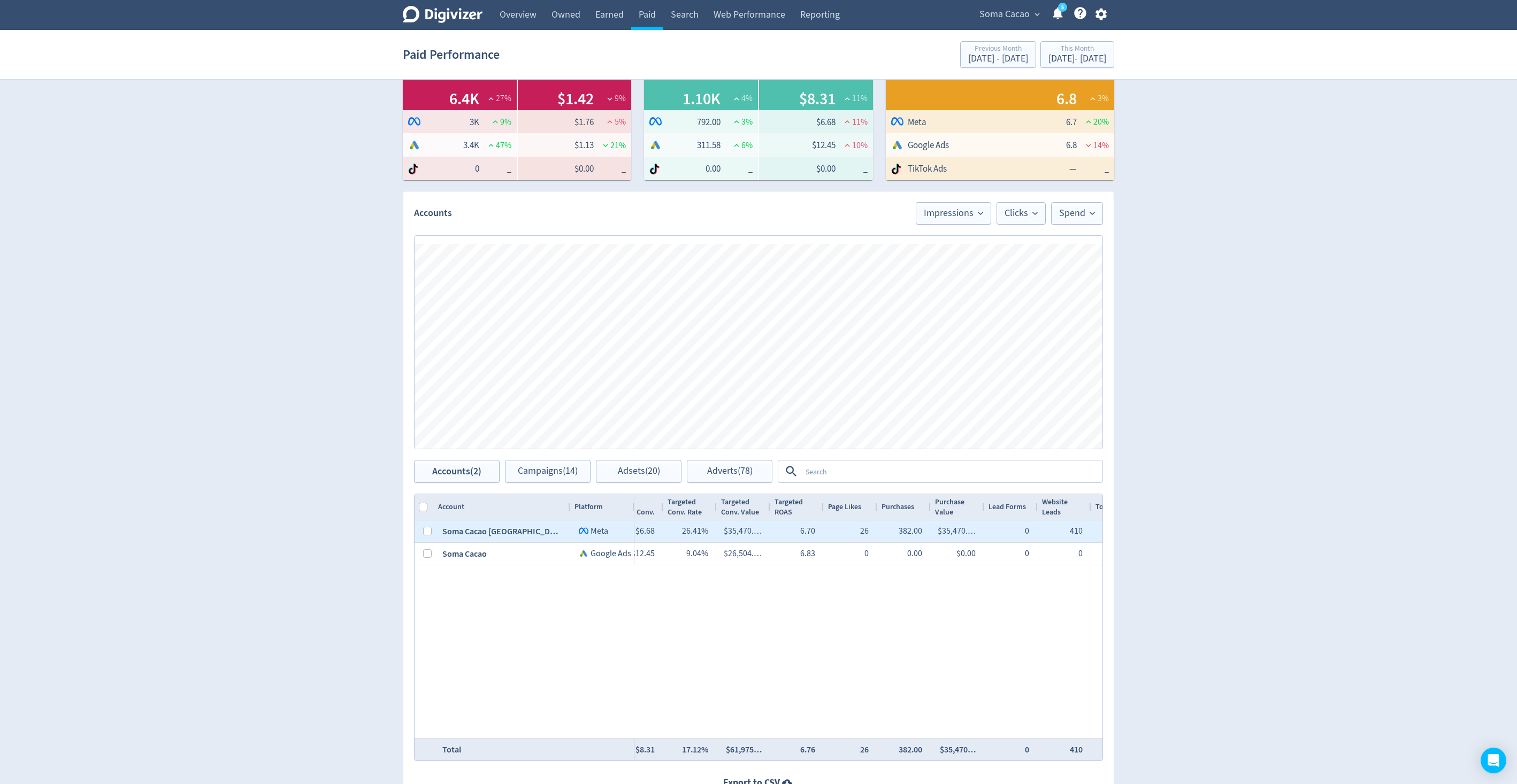
scroll to position [0, 795]
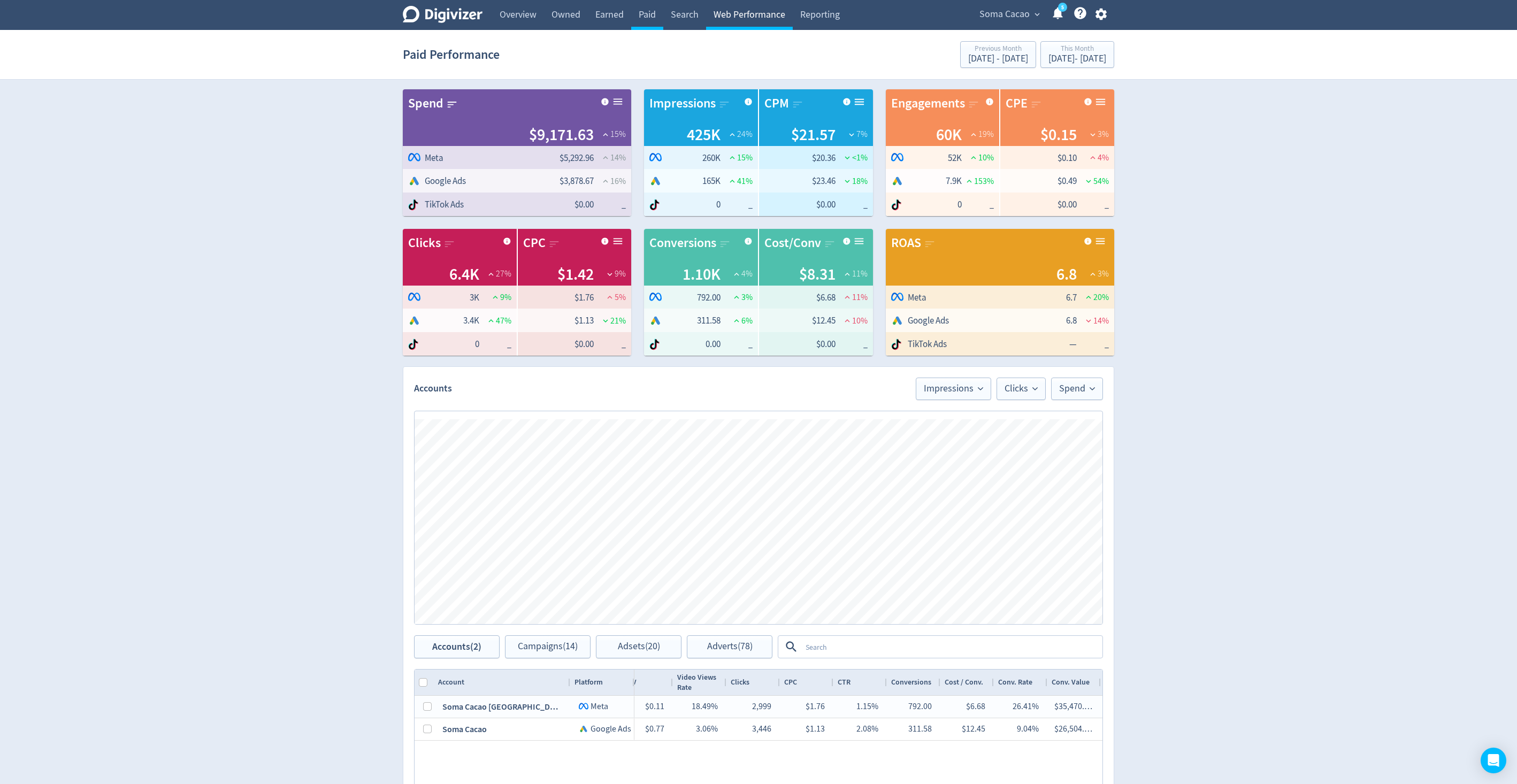
click at [744, 25] on link "Web Performance" at bounding box center [749, 15] width 87 height 30
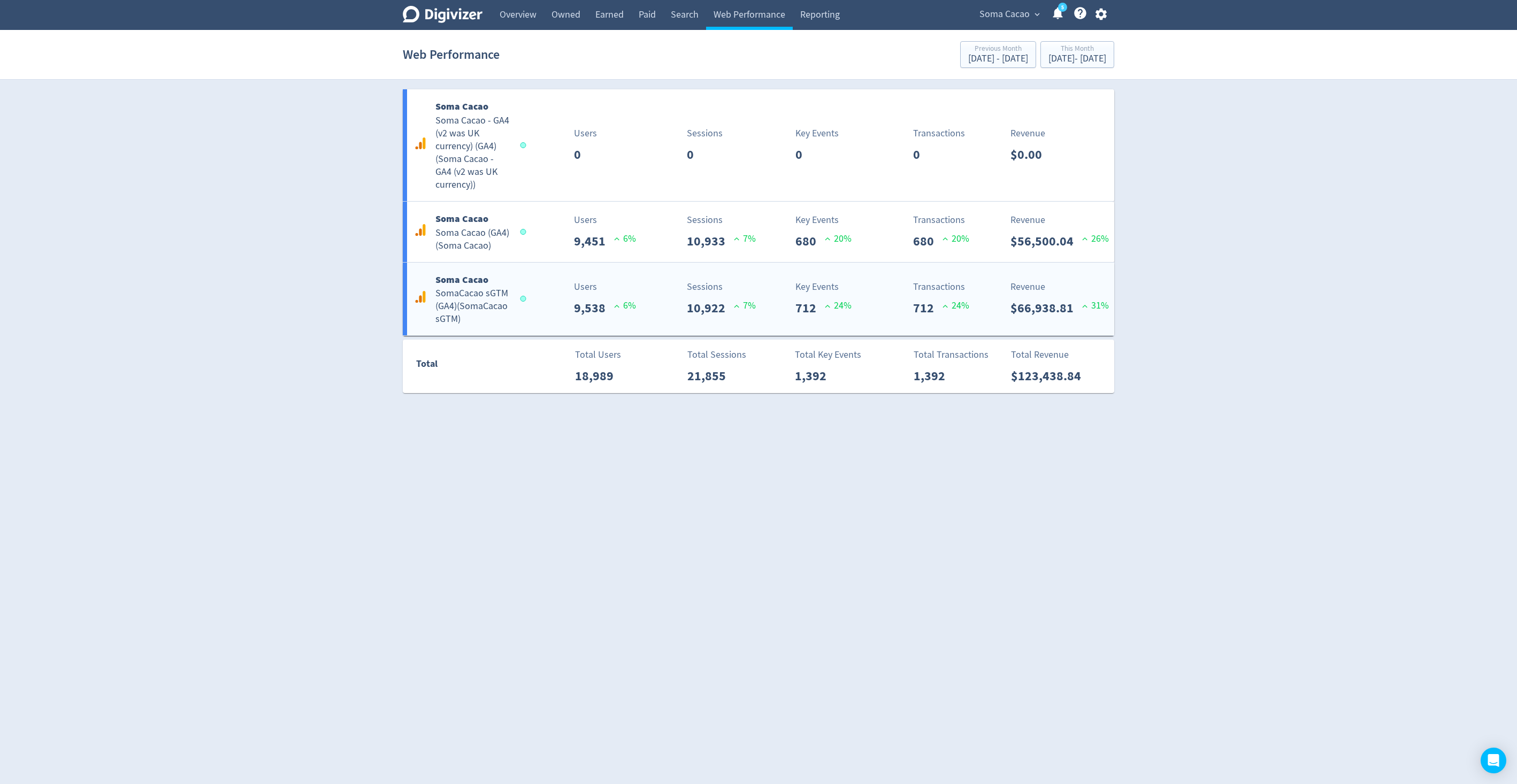
click at [698, 321] on div "Soma Cacao SomaCacao sGTM (GA4) ( SomaCacao sGTM ) Users 9,538 6 % Sessions 10,…" at bounding box center [758, 299] width 711 height 73
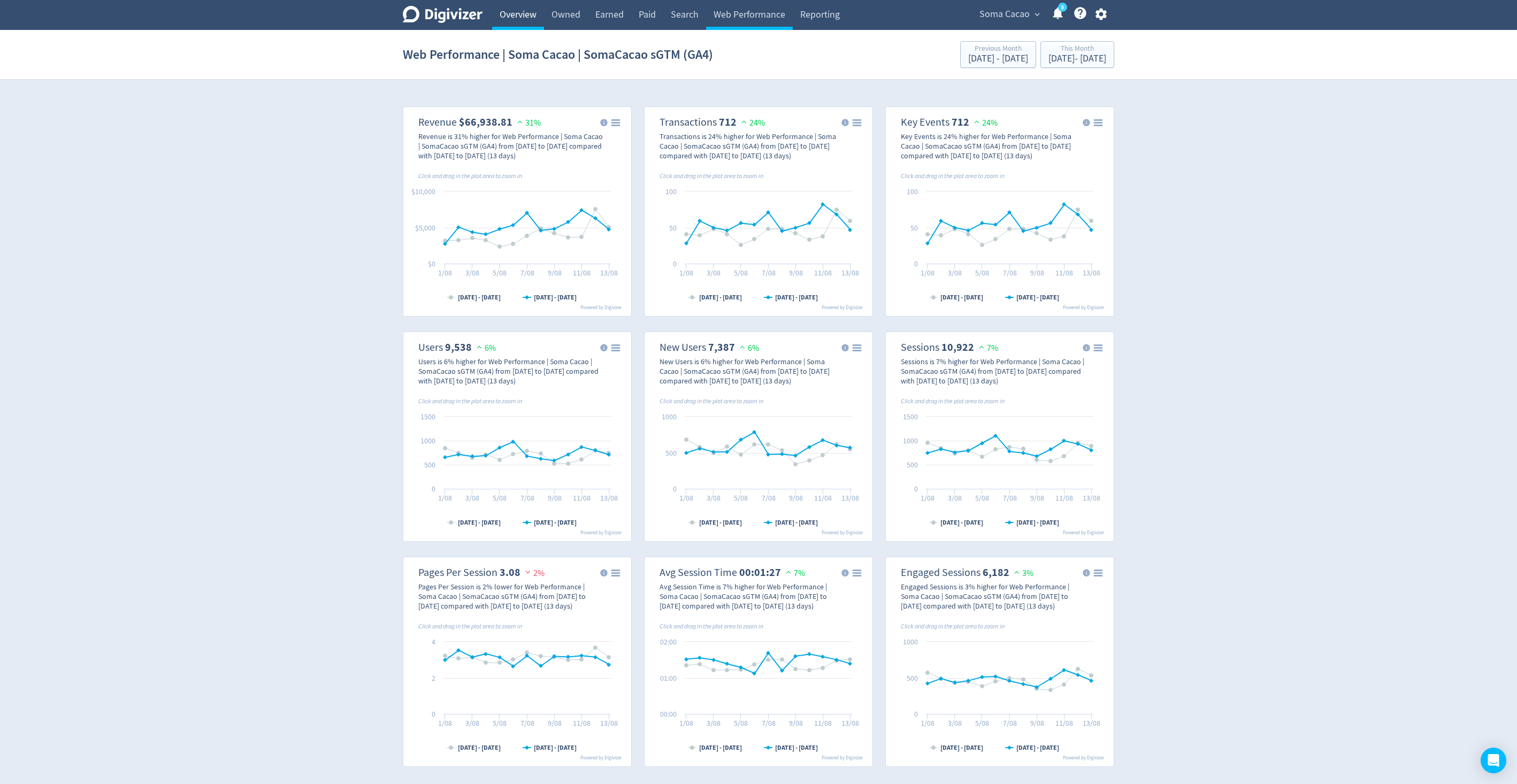
click at [518, 28] on link "Overview" at bounding box center [518, 15] width 52 height 30
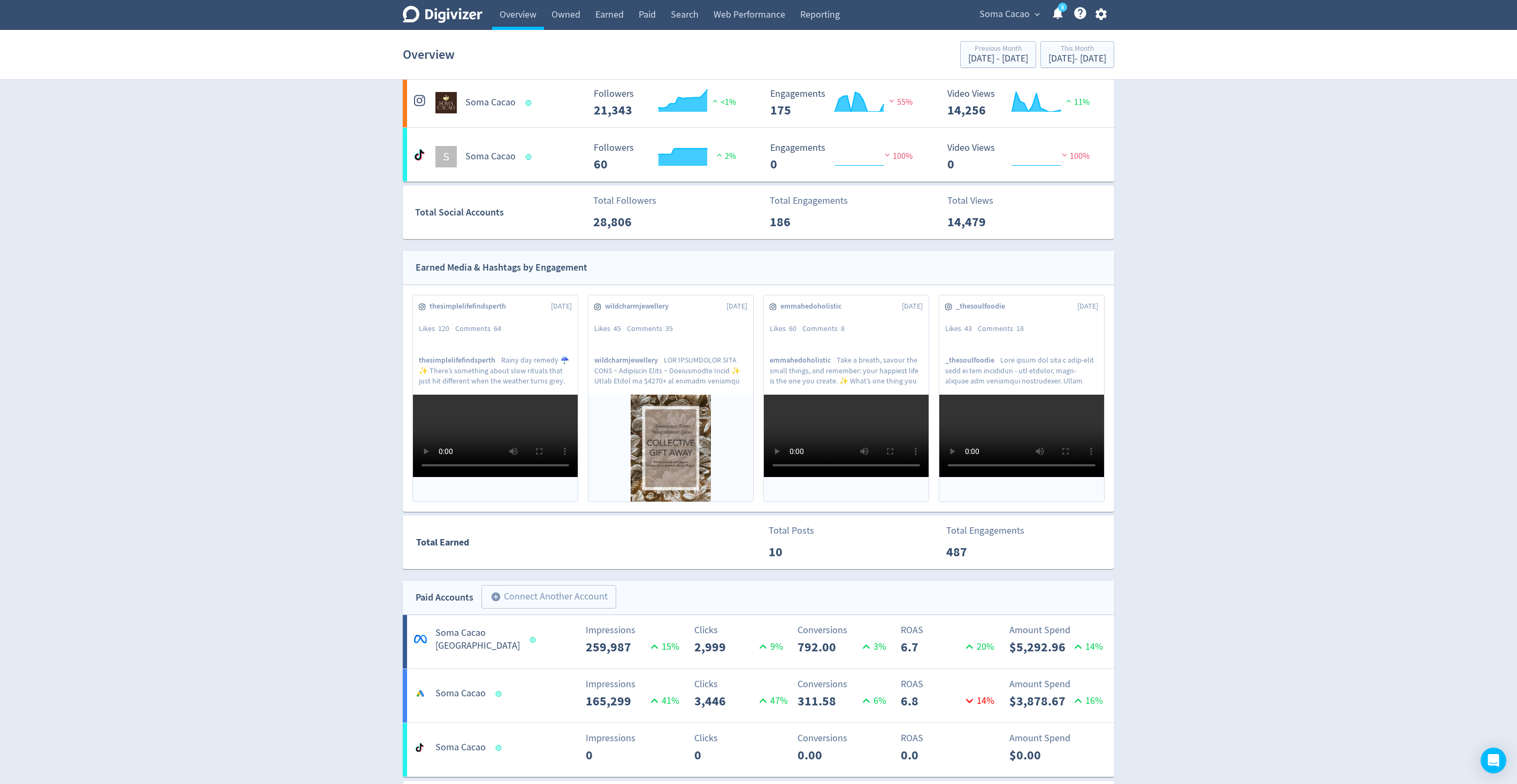
click at [1001, 18] on span "Soma Cacao" at bounding box center [1004, 14] width 50 height 17
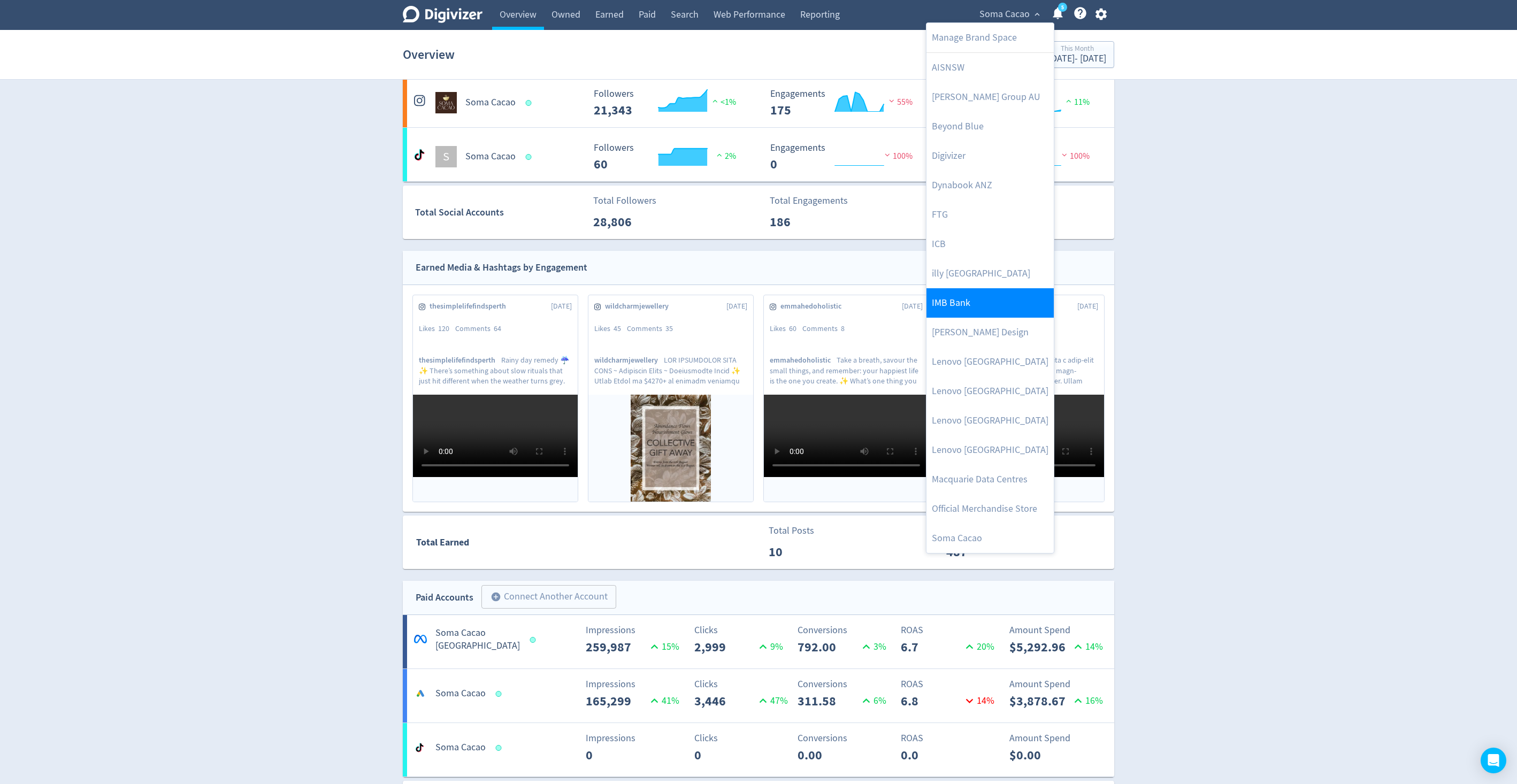
click at [995, 292] on link "IMB Bank" at bounding box center [990, 303] width 127 height 29
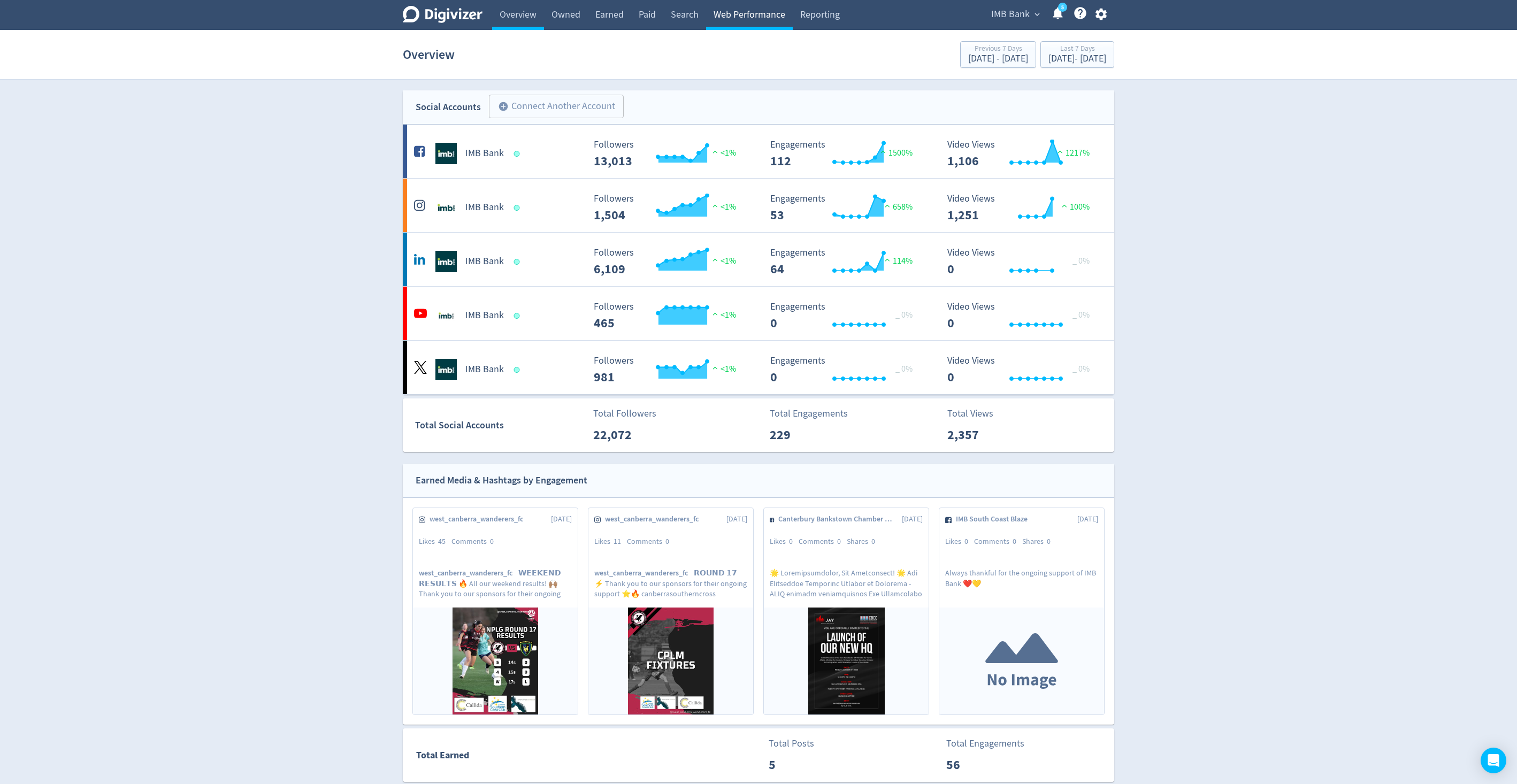
click at [738, 22] on link "Web Performance" at bounding box center [749, 15] width 87 height 30
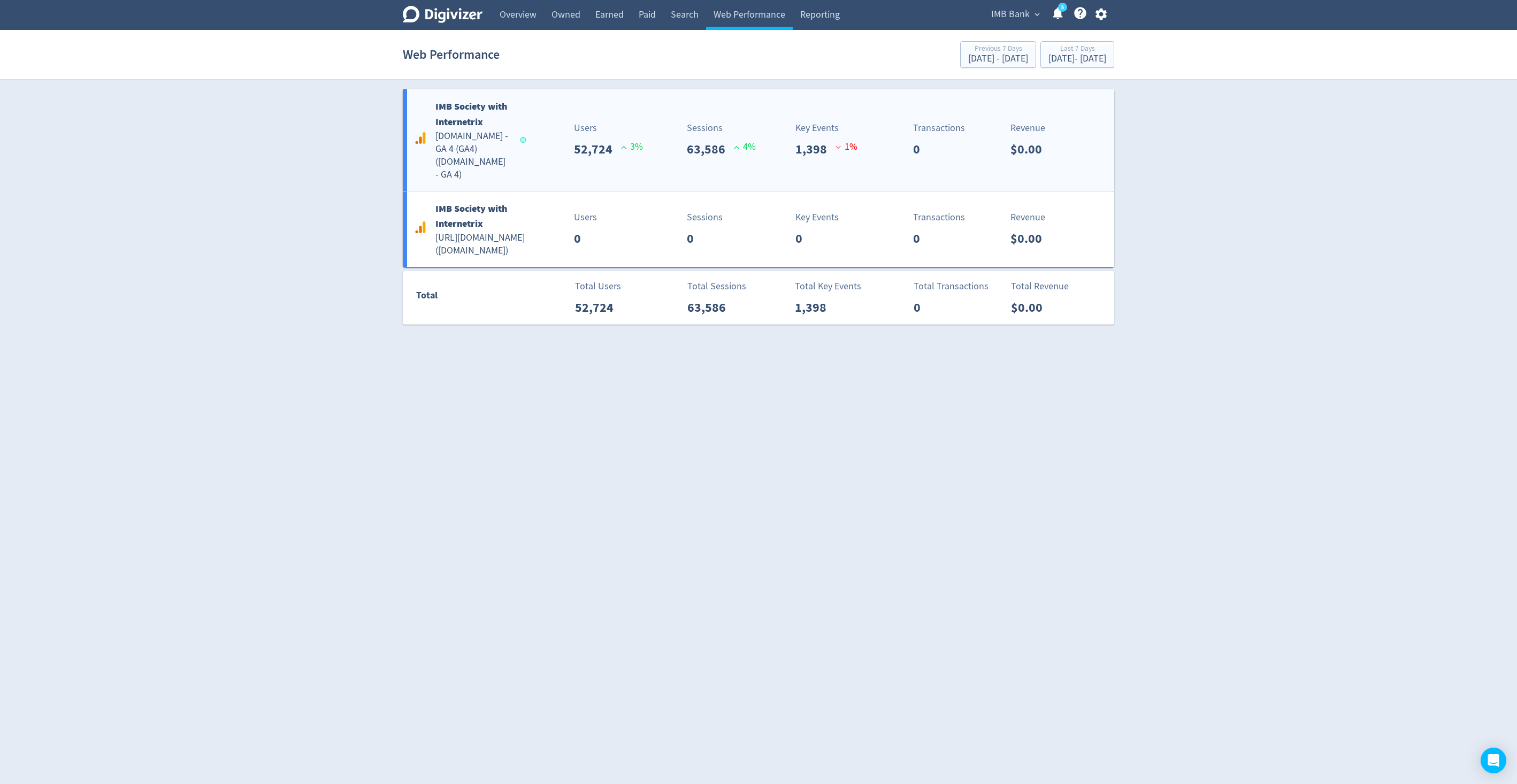
click at [684, 166] on div "IMB Society with Internetrix [DOMAIN_NAME] - GA 4 (GA4) ( [DOMAIN_NAME] - GA 4 …" at bounding box center [758, 140] width 711 height 102
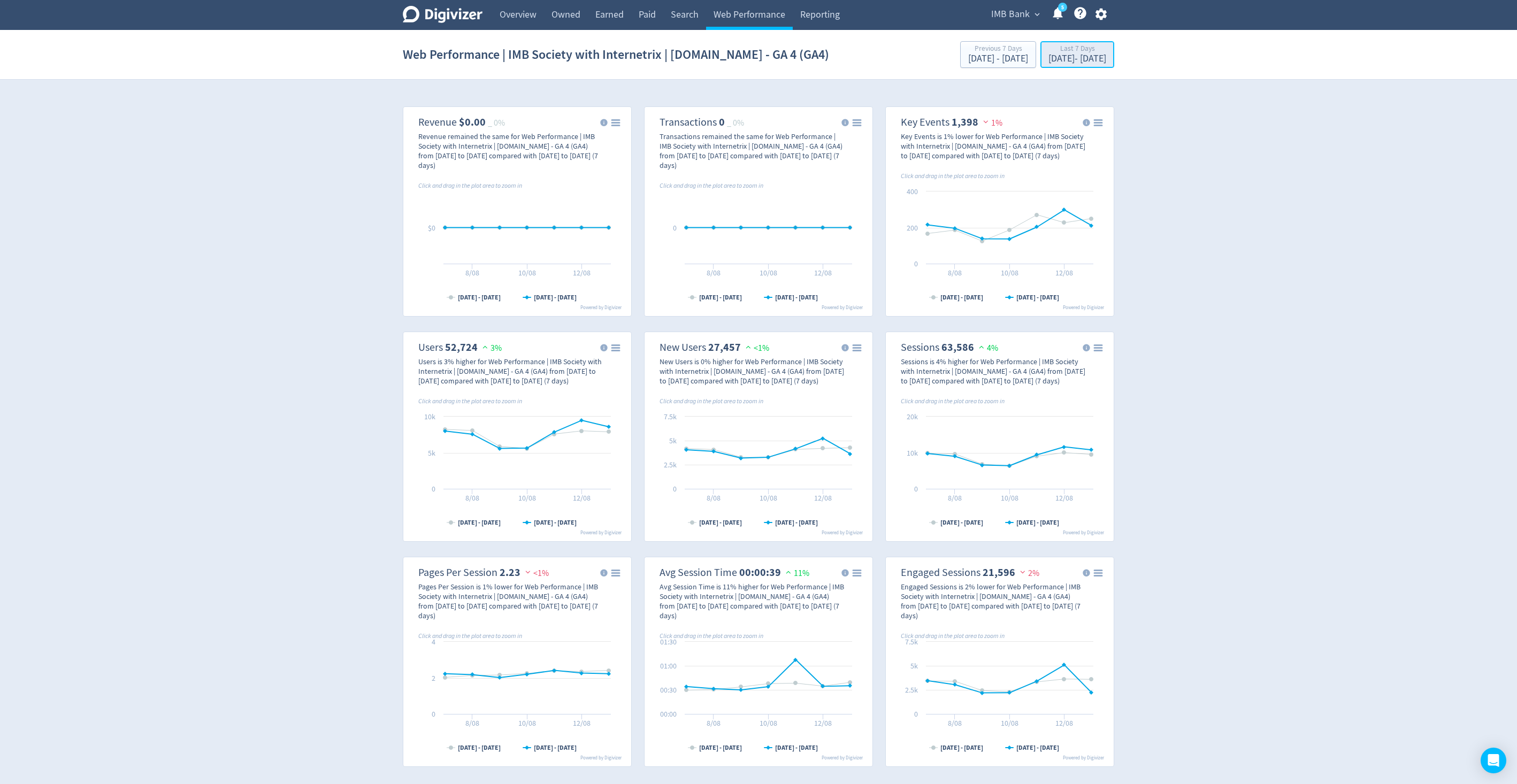
click at [1088, 50] on div "Last 7 Days" at bounding box center [1077, 49] width 58 height 9
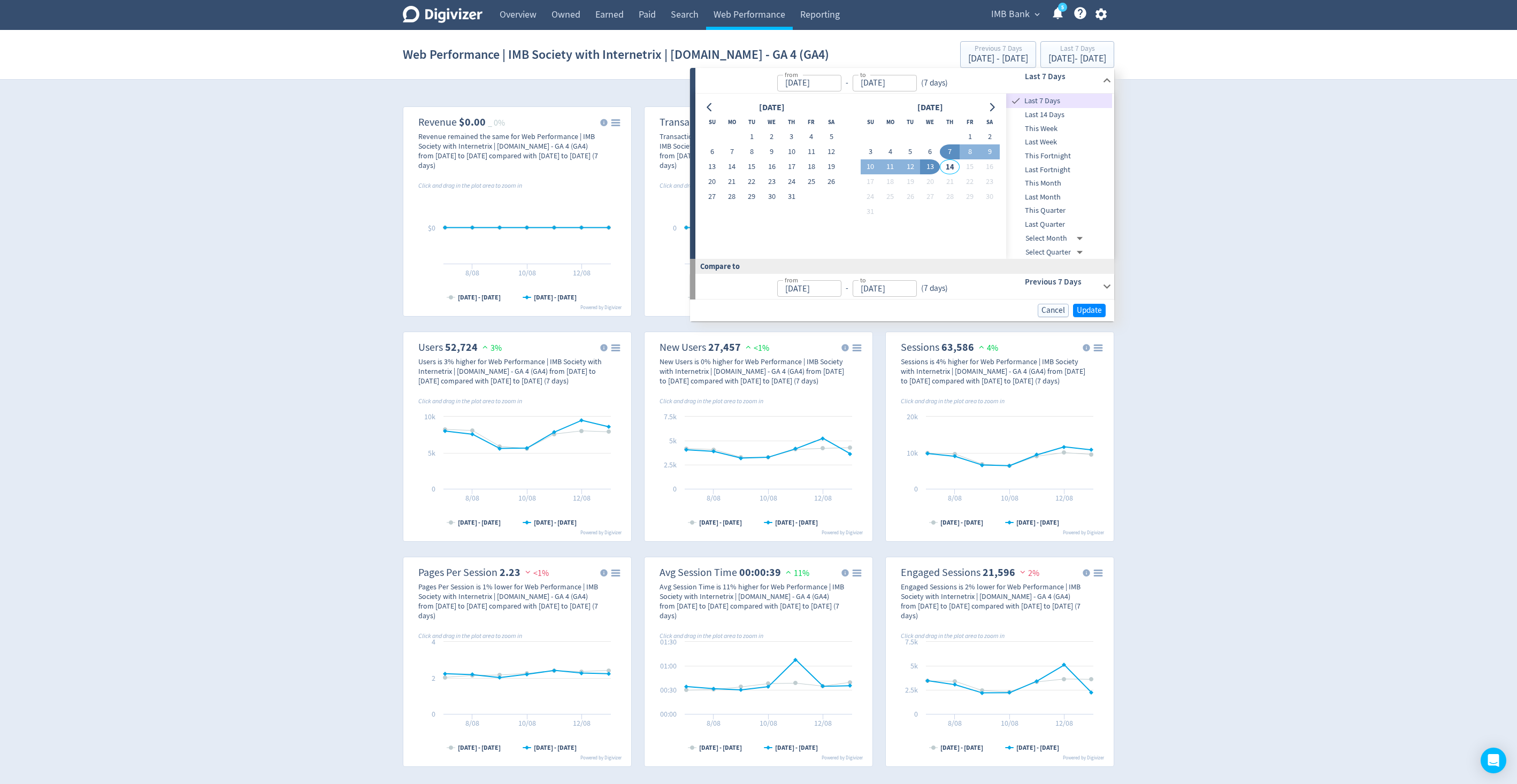
click at [1065, 188] on span "This Month" at bounding box center [1059, 184] width 106 height 12
type input "[DATE]"
click at [1084, 306] on span "Update" at bounding box center [1089, 310] width 25 height 8
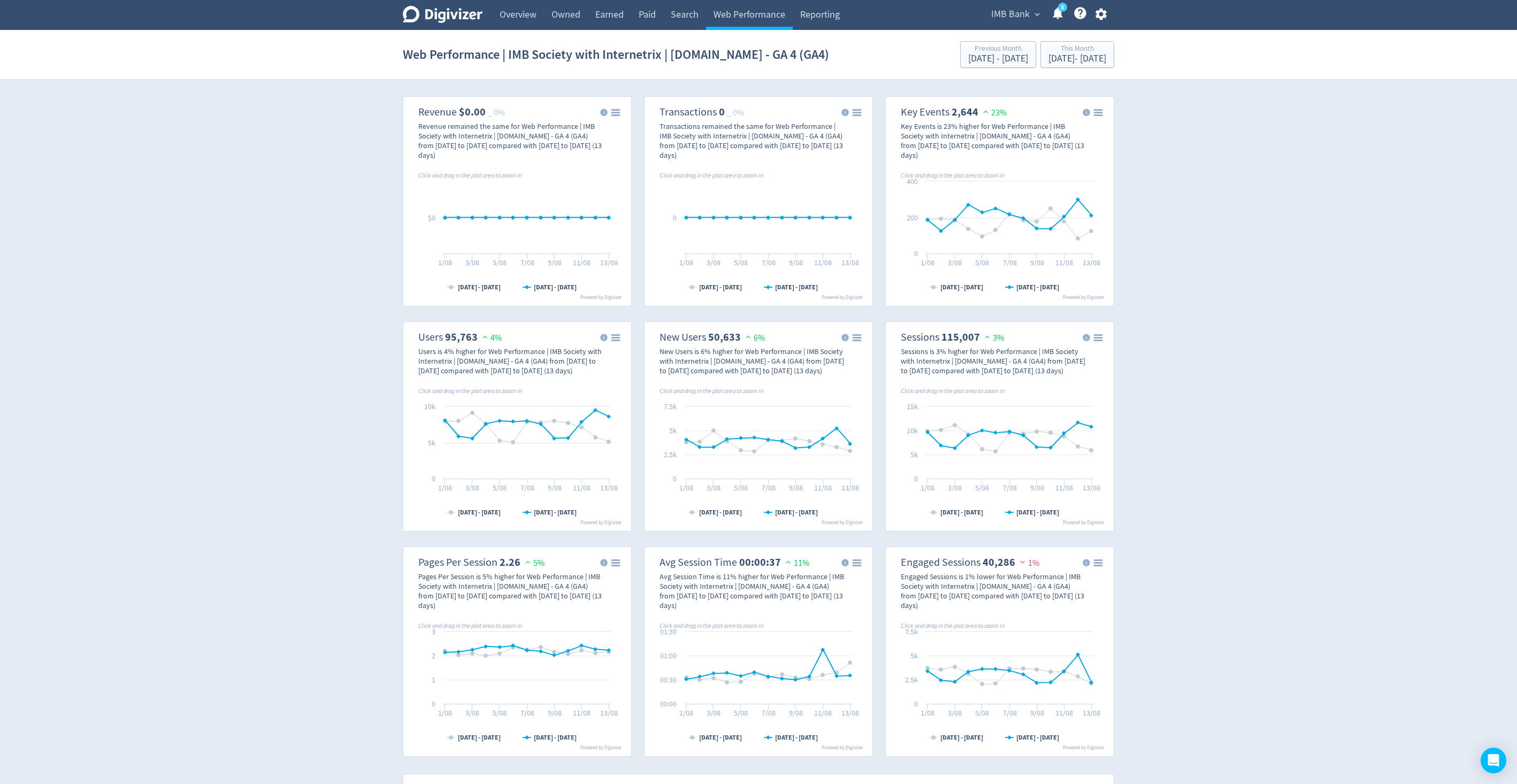
scroll to position [12, 0]
click at [651, 4] on link "Paid" at bounding box center [647, 15] width 32 height 30
